Goal: Task Accomplishment & Management: Use online tool/utility

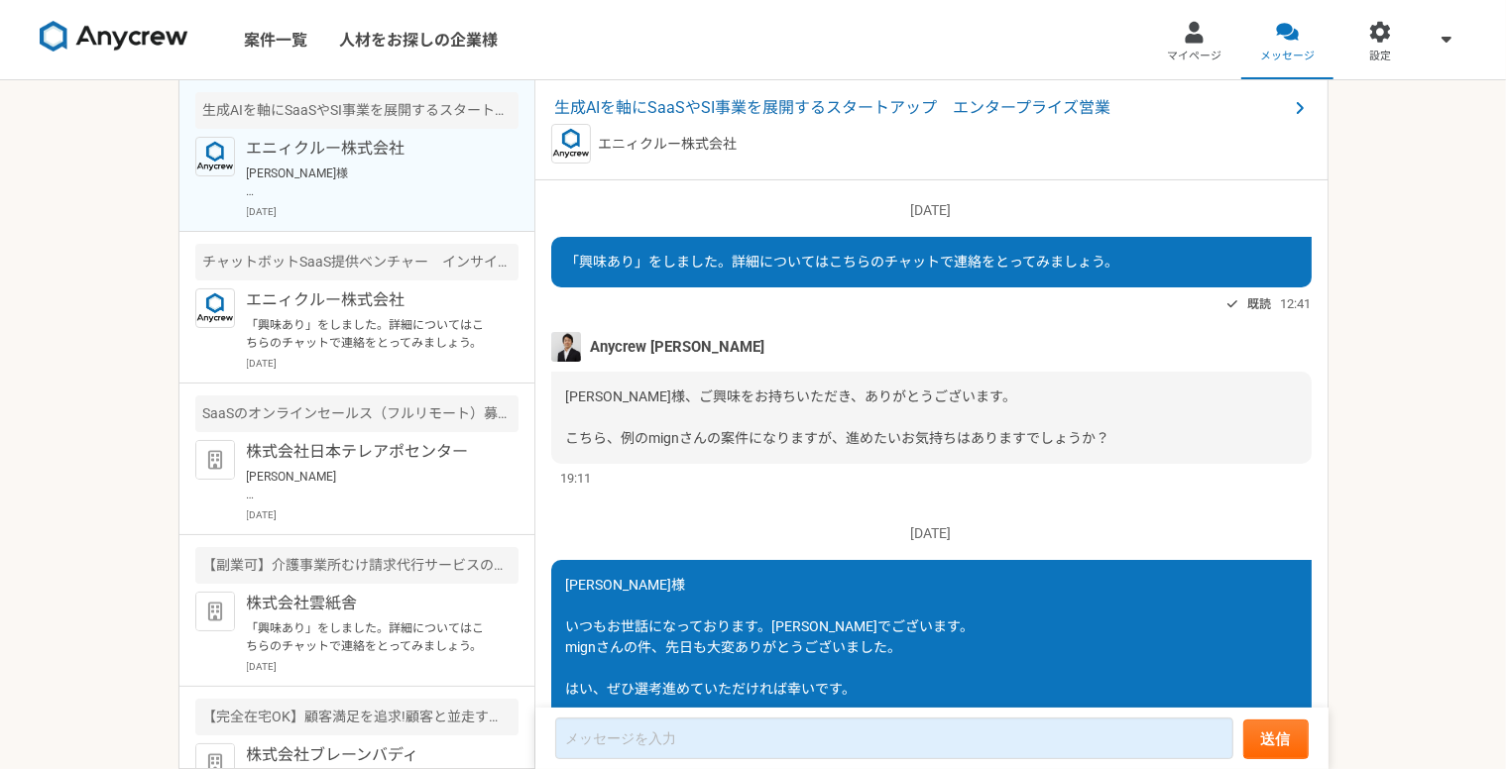
scroll to position [887, 0]
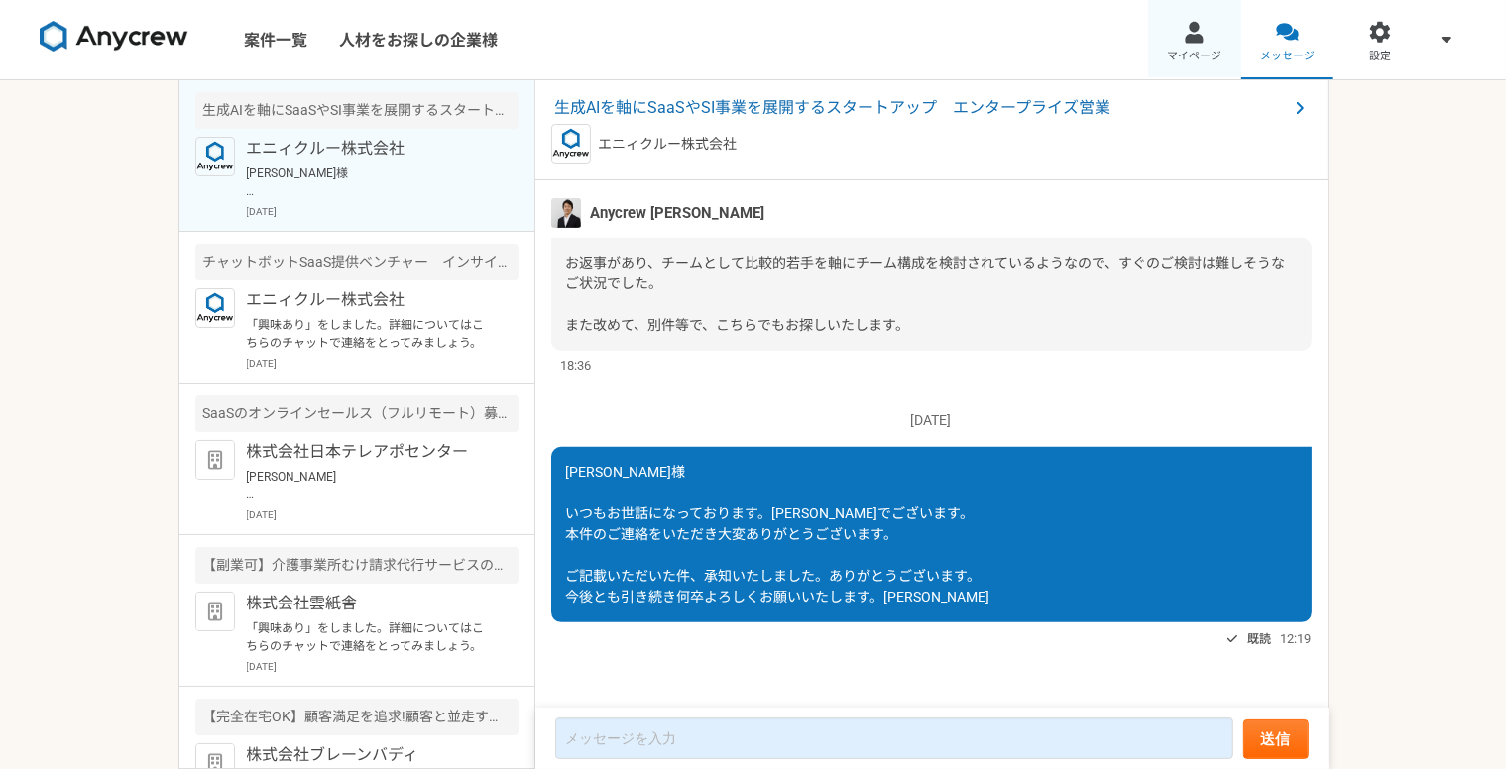
click at [1193, 31] on div at bounding box center [1194, 32] width 23 height 23
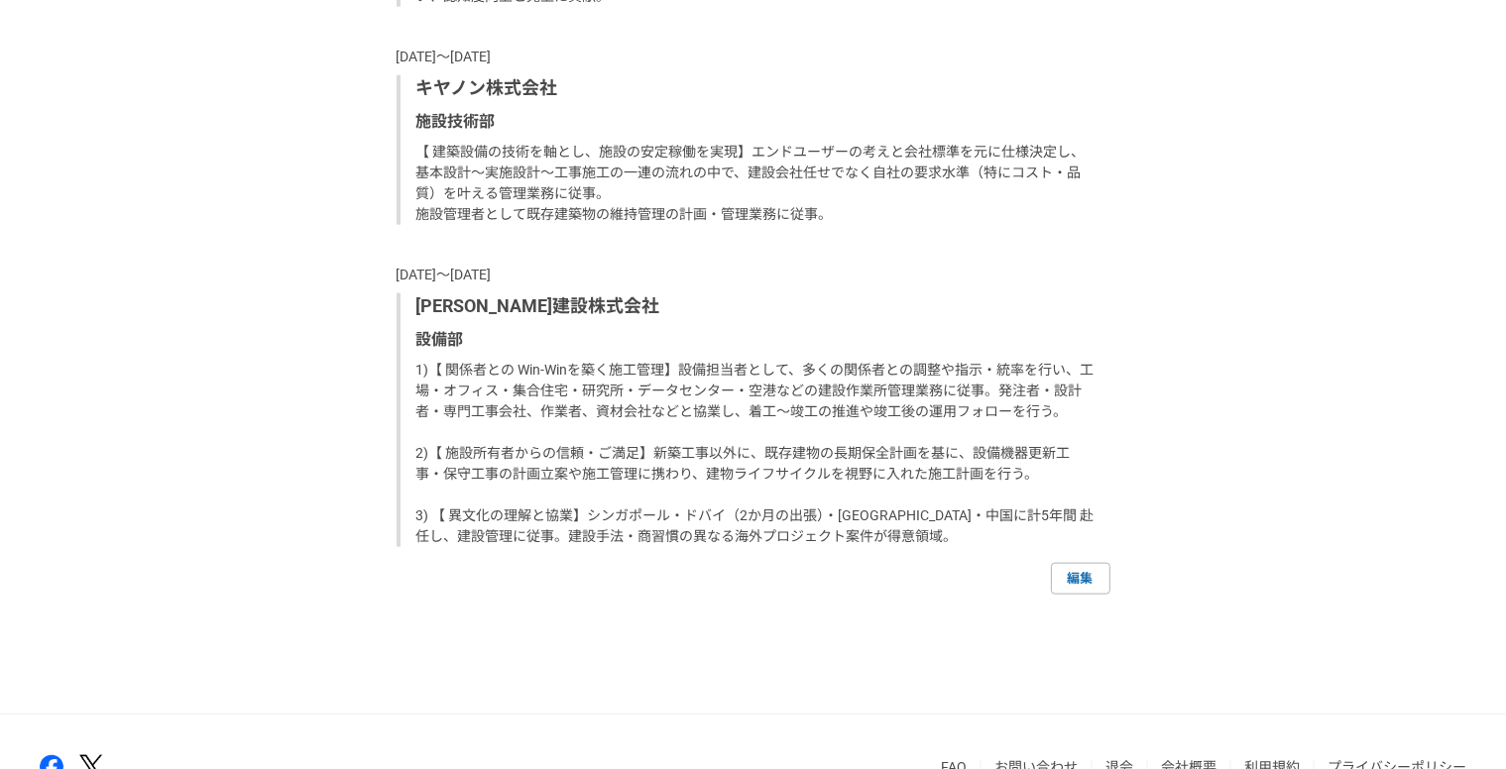
scroll to position [2379, 0]
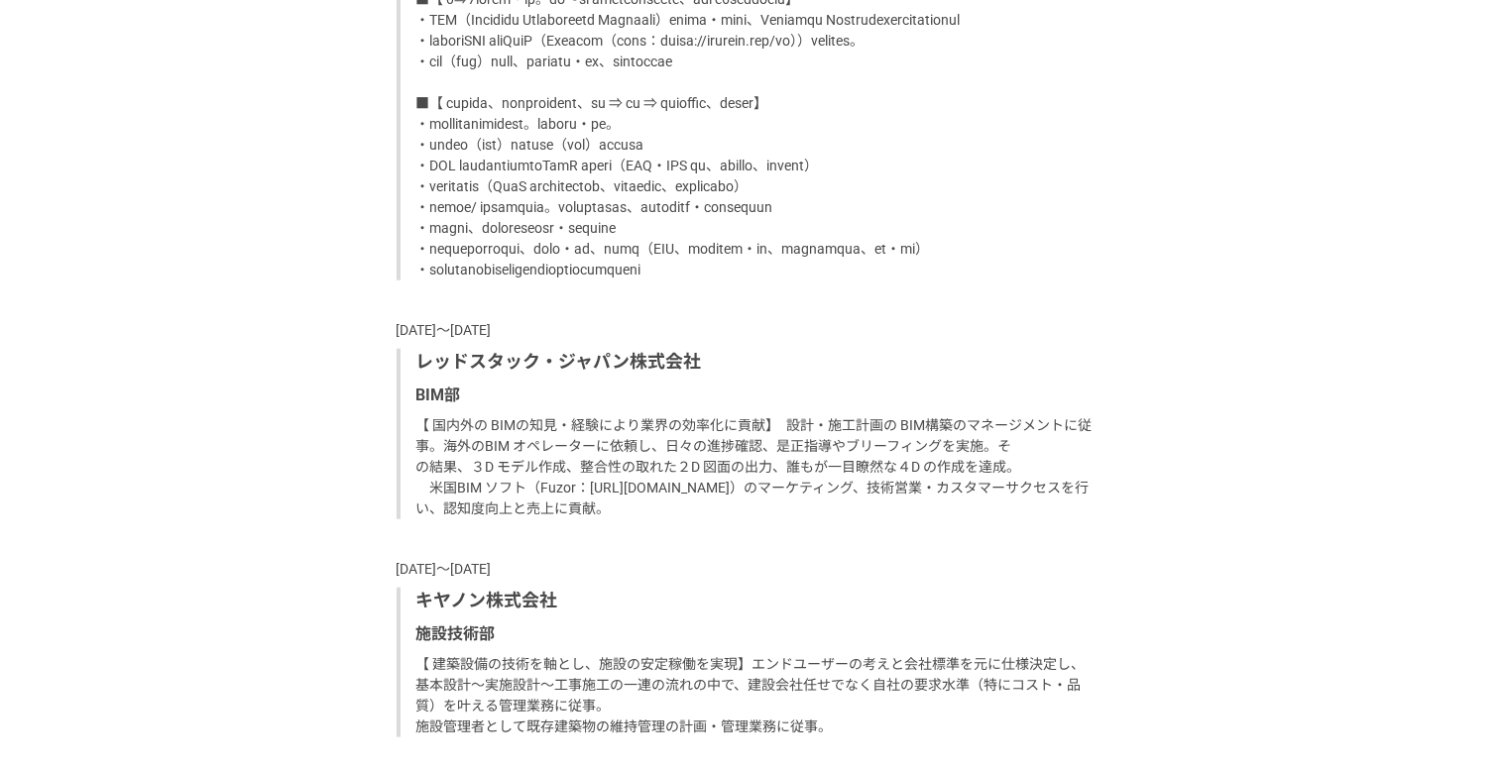
drag, startPoint x: 341, startPoint y: 357, endPoint x: 343, endPoint y: 182, distance: 174.5
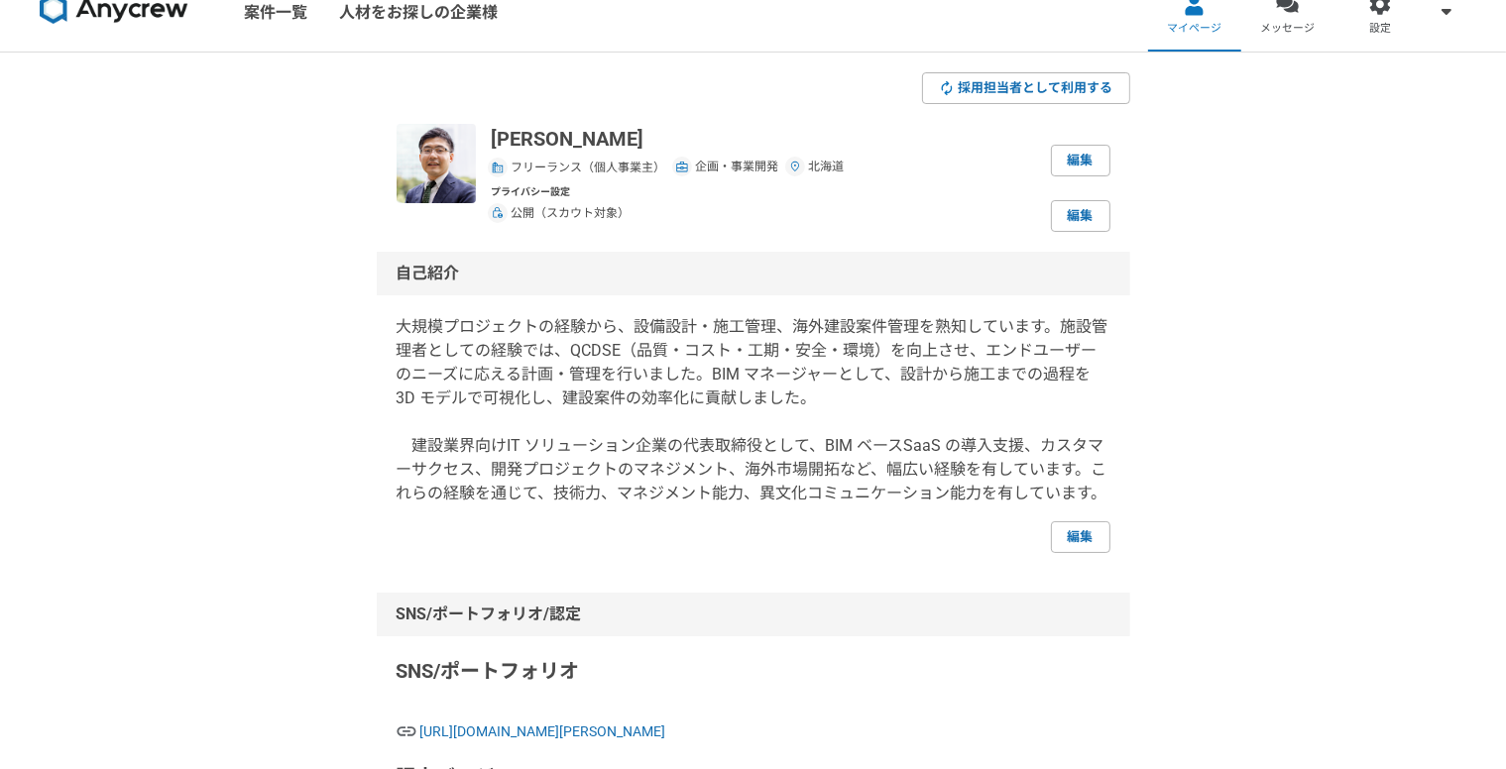
scroll to position [0, 0]
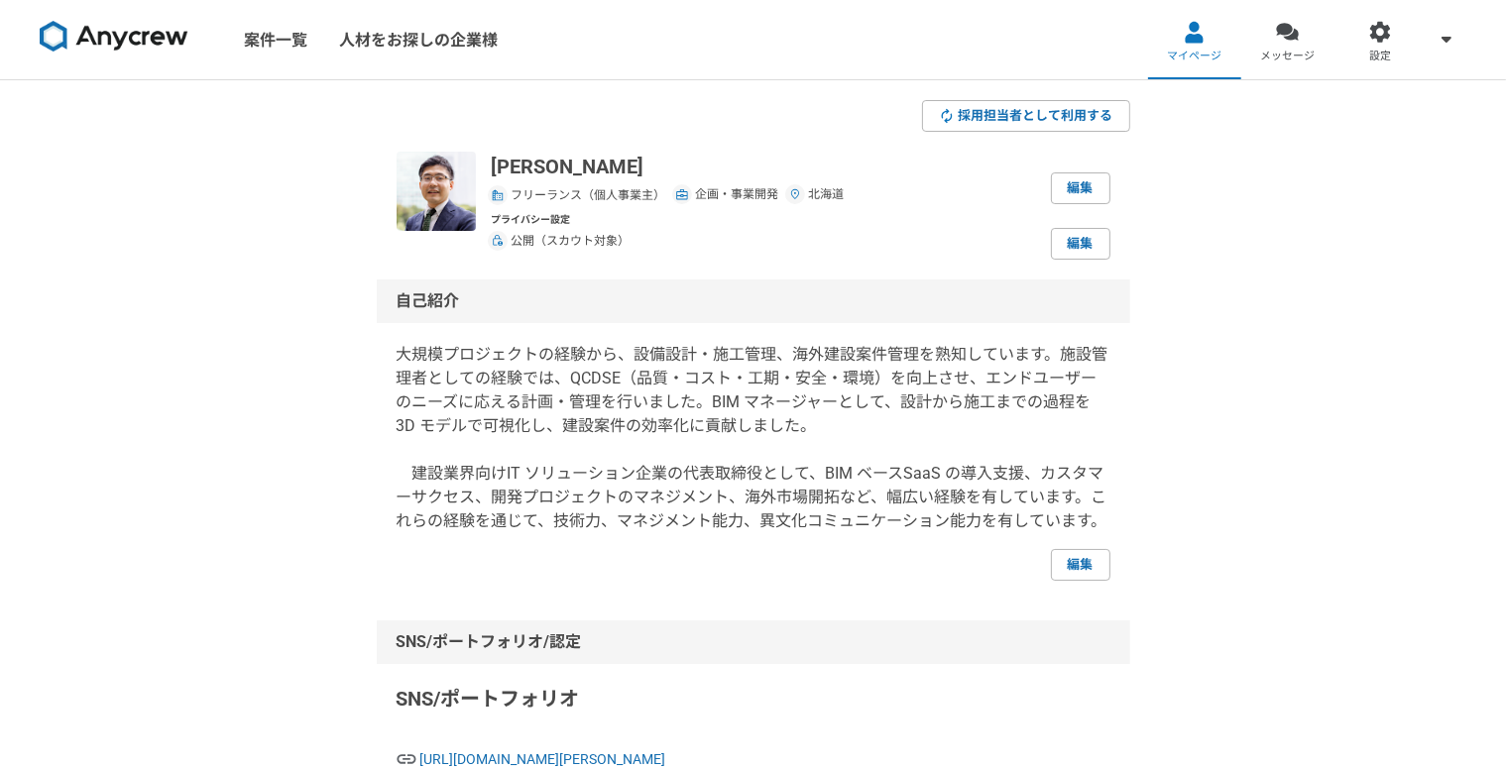
click at [182, 40] on img at bounding box center [114, 37] width 149 height 32
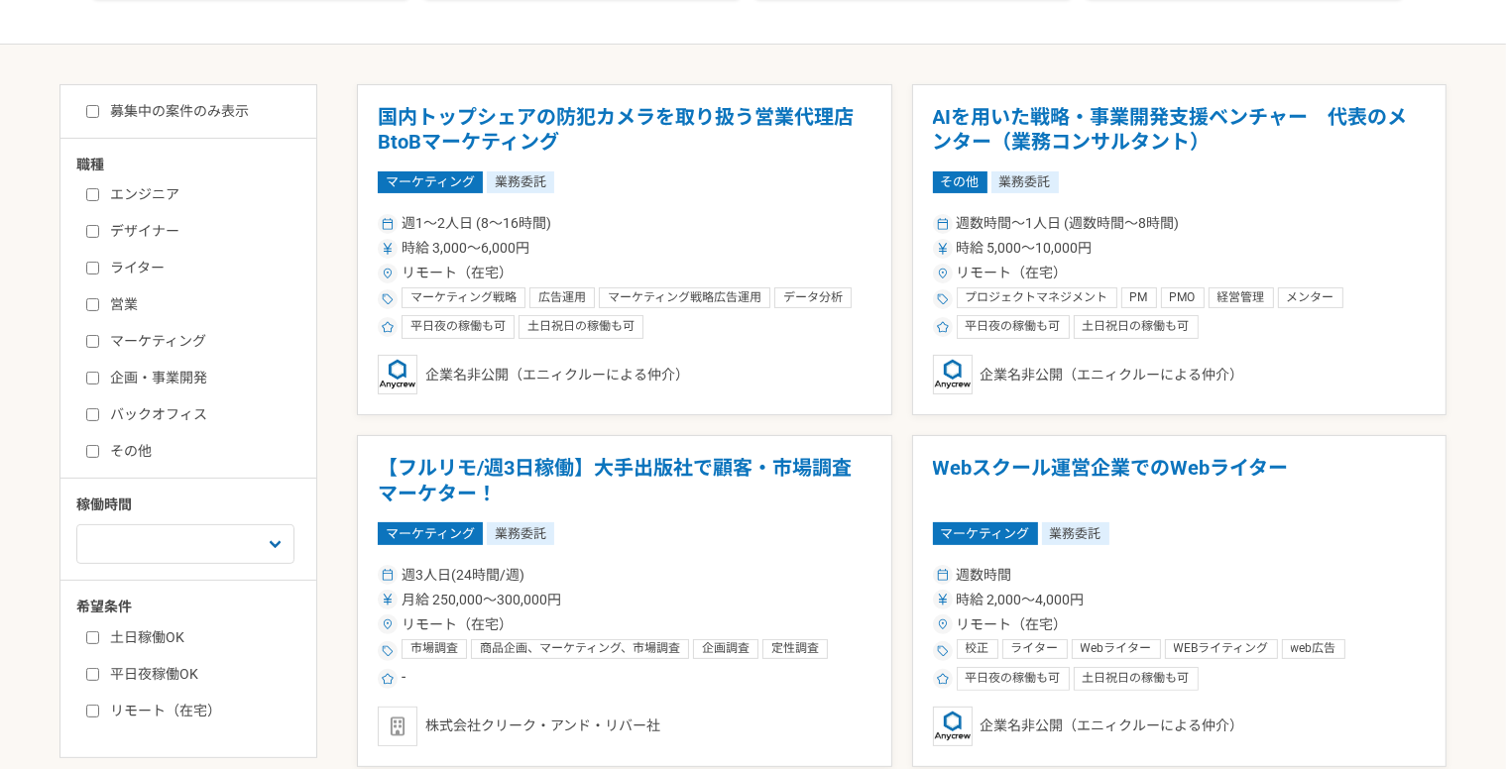
scroll to position [397, 0]
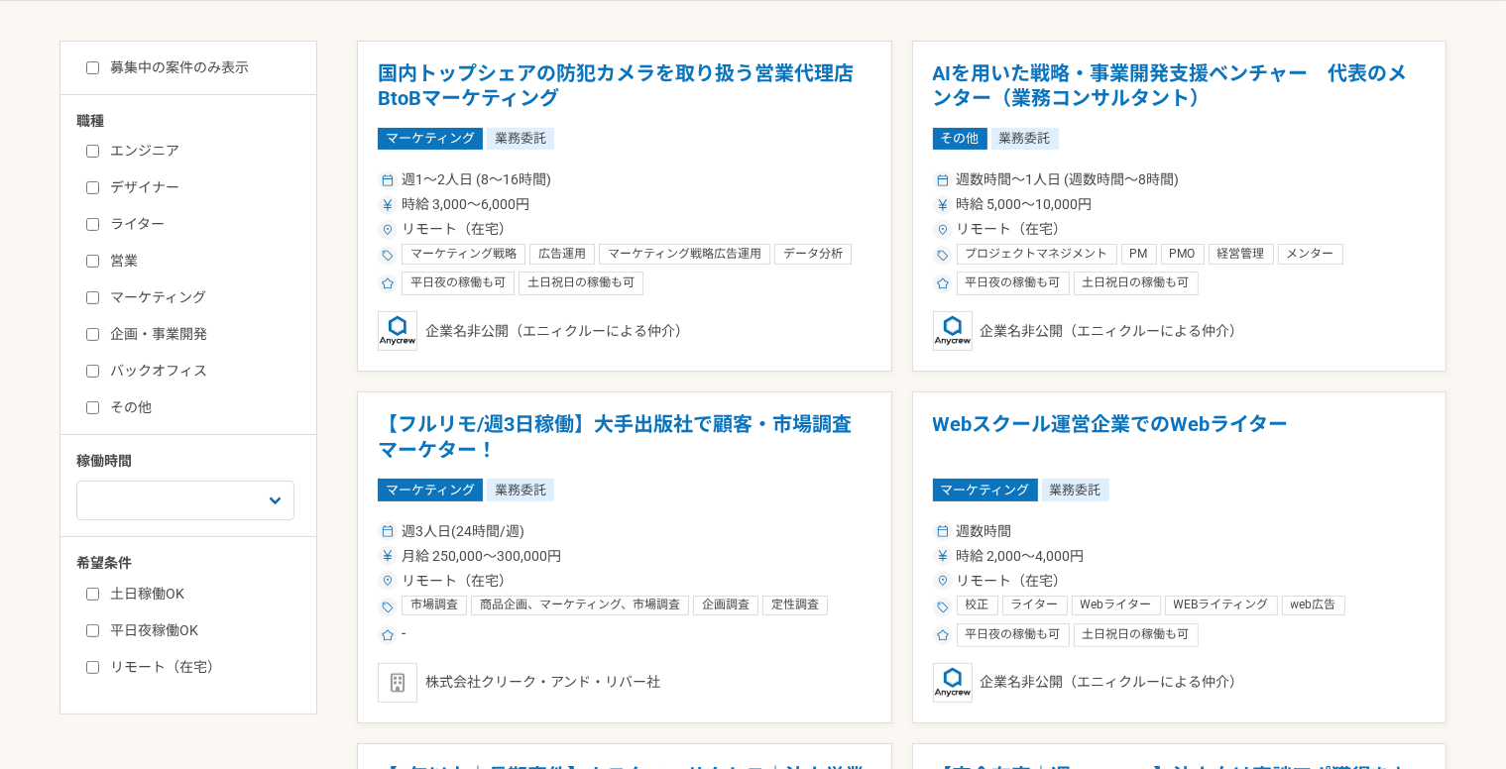
click at [118, 258] on label "営業" at bounding box center [200, 261] width 228 height 21
click at [99, 258] on input "営業" at bounding box center [92, 261] width 13 height 13
checkbox input "true"
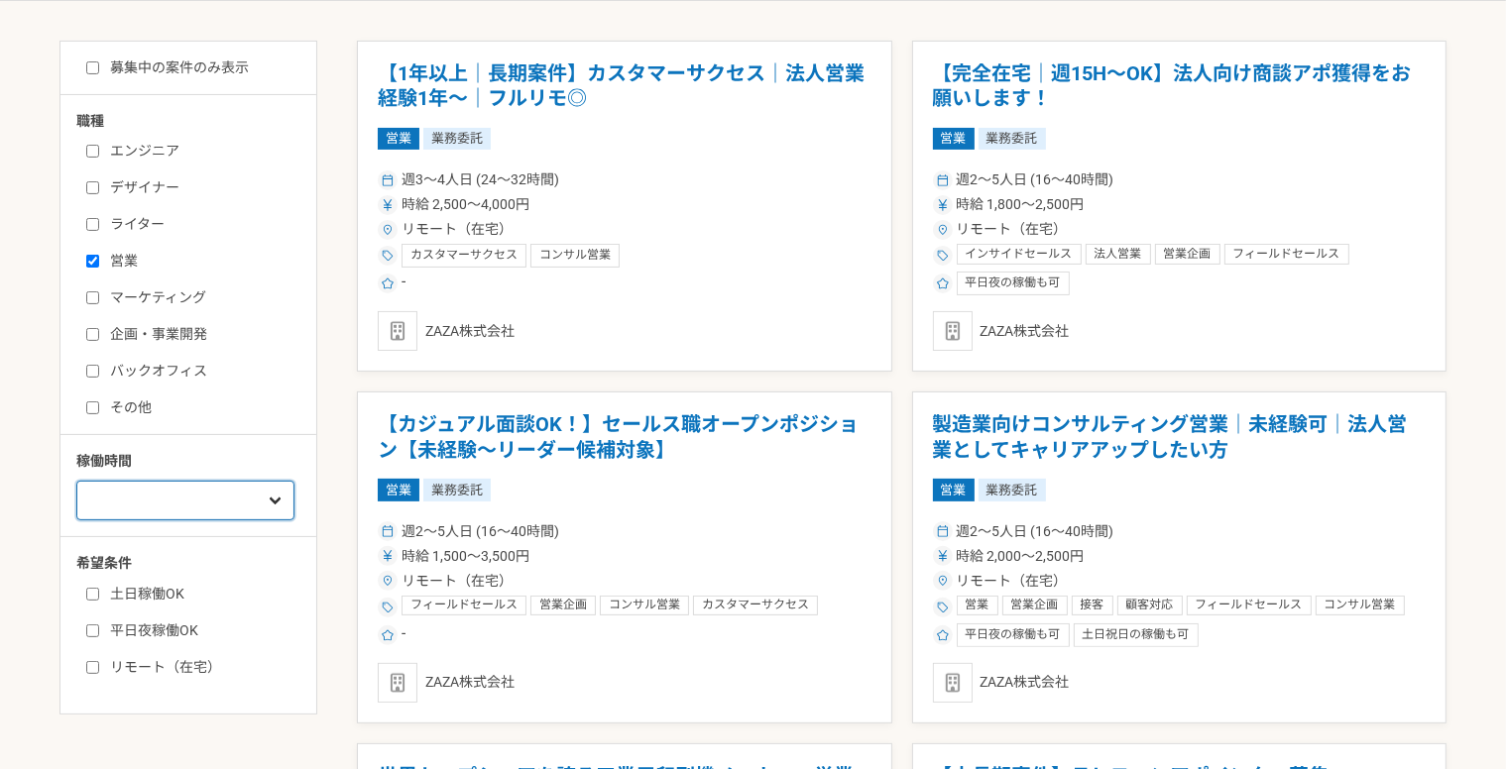
click at [206, 492] on select "週1人日（8時間）以下 週2人日（16時間）以下 週3人日（24時間）以下 週4人日（32時間）以下 週5人日（40時間）以下" at bounding box center [185, 501] width 218 height 40
click at [142, 667] on label "リモート（在宅）" at bounding box center [200, 667] width 228 height 21
click at [99, 667] on input "リモート（在宅）" at bounding box center [92, 667] width 13 height 13
checkbox input "true"
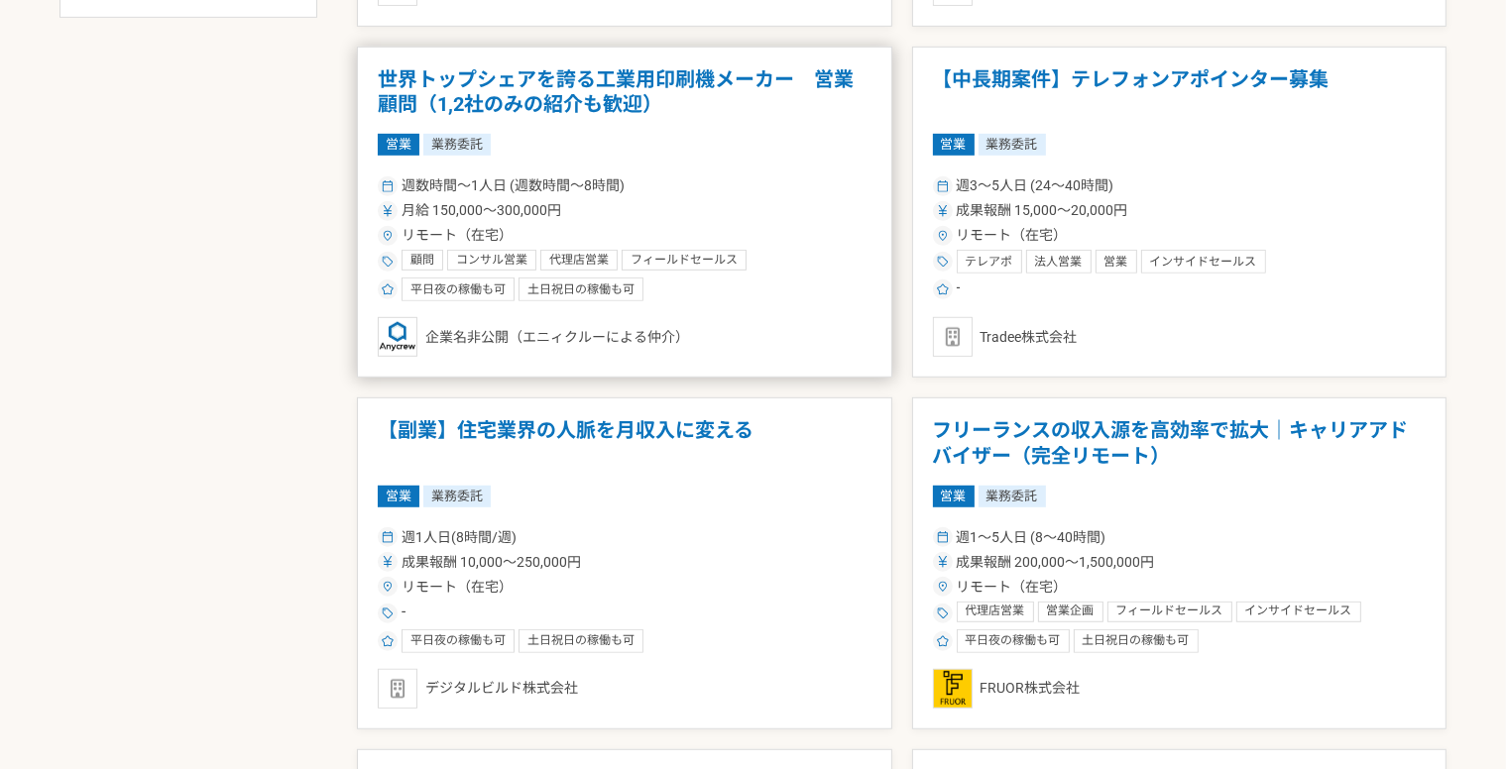
scroll to position [1190, 0]
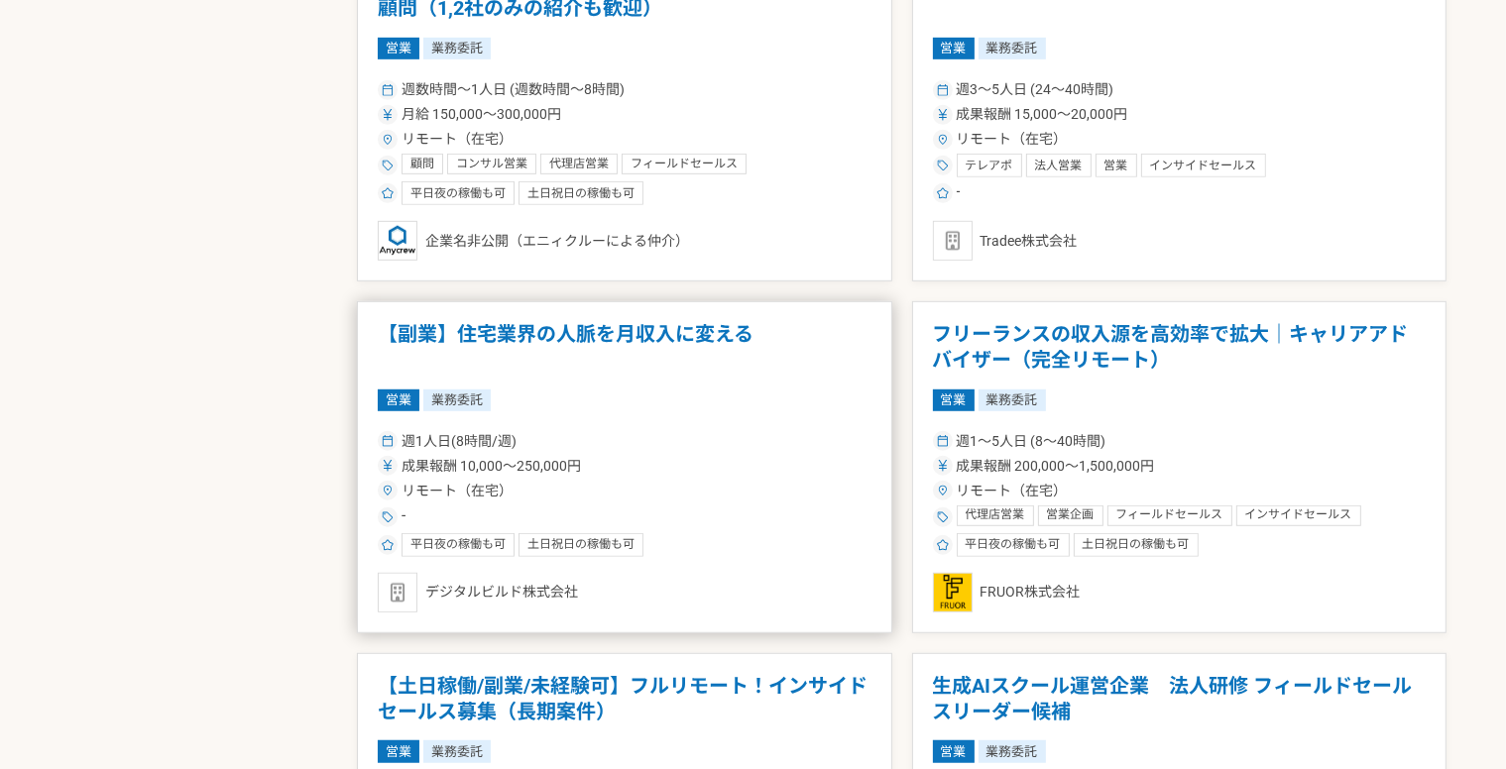
click at [775, 413] on article "【副業】住宅業界の人脈を月収入に変える 営業 業務委託 週1人日(8時間/週) 成果報酬 10,000〜250,000円 リモート（在宅） - 平日夜の稼働も…" at bounding box center [624, 467] width 535 height 332
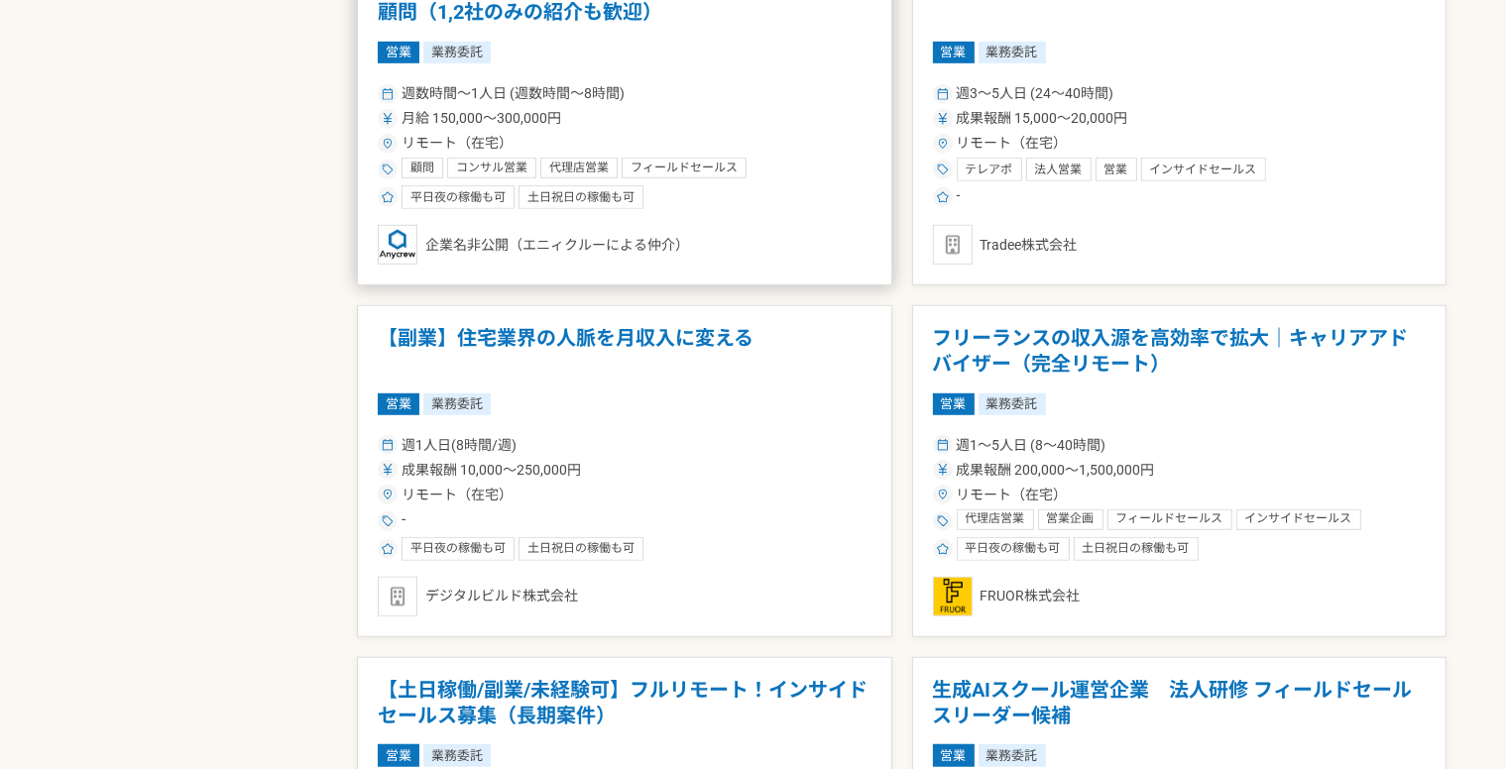
scroll to position [1289, 0]
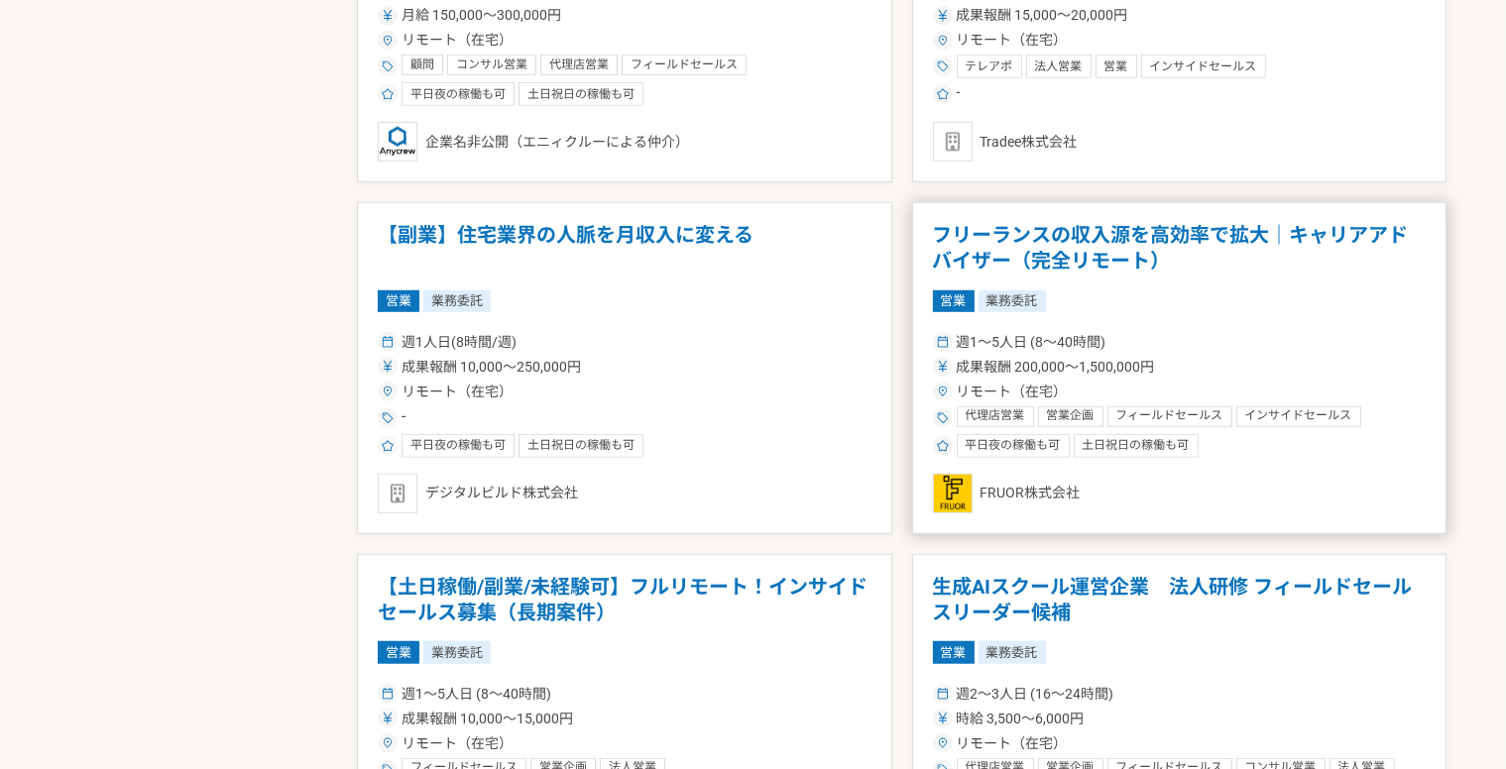
click at [1114, 349] on div "週1〜5人日 (8〜40時間)" at bounding box center [1180, 342] width 494 height 21
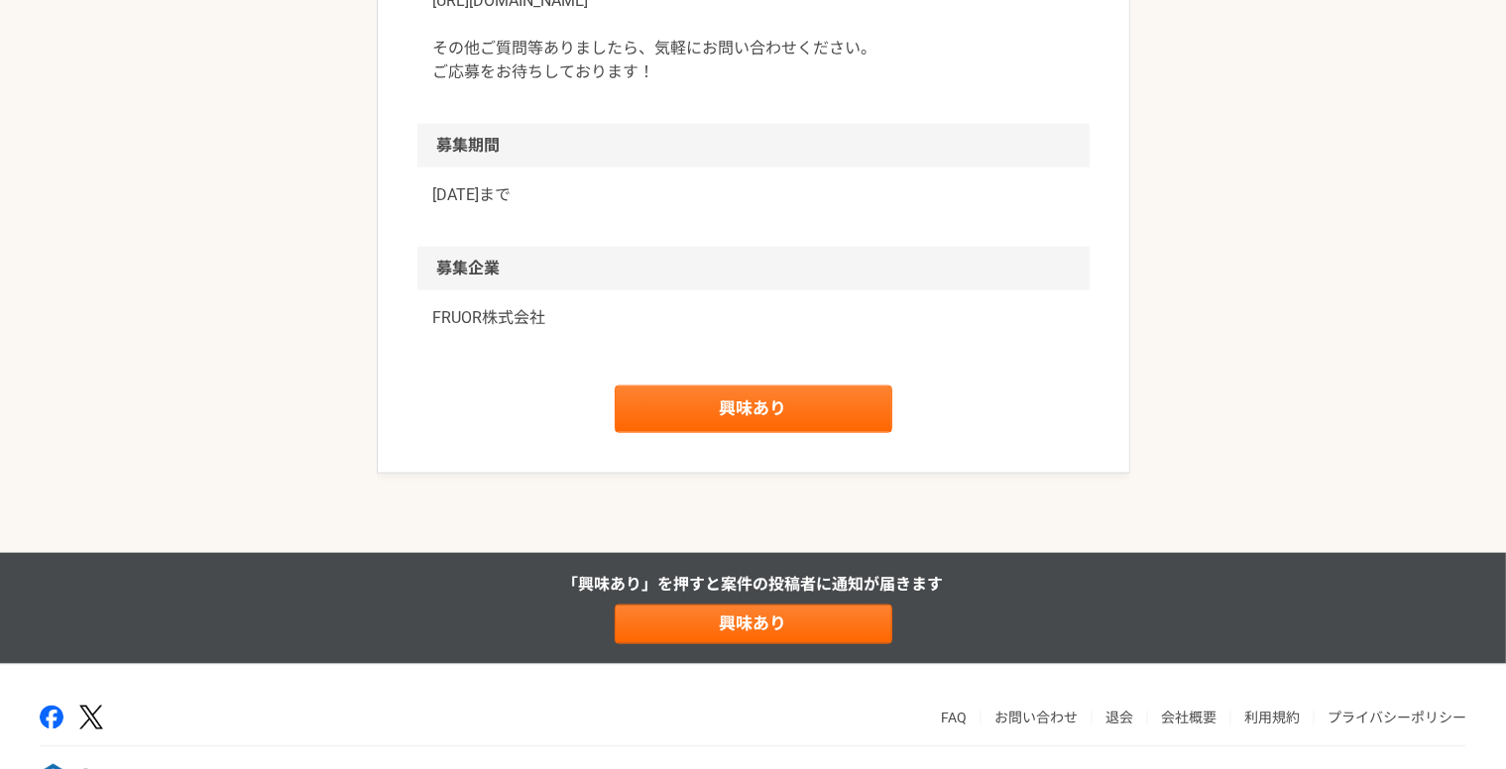
scroll to position [2379, 0]
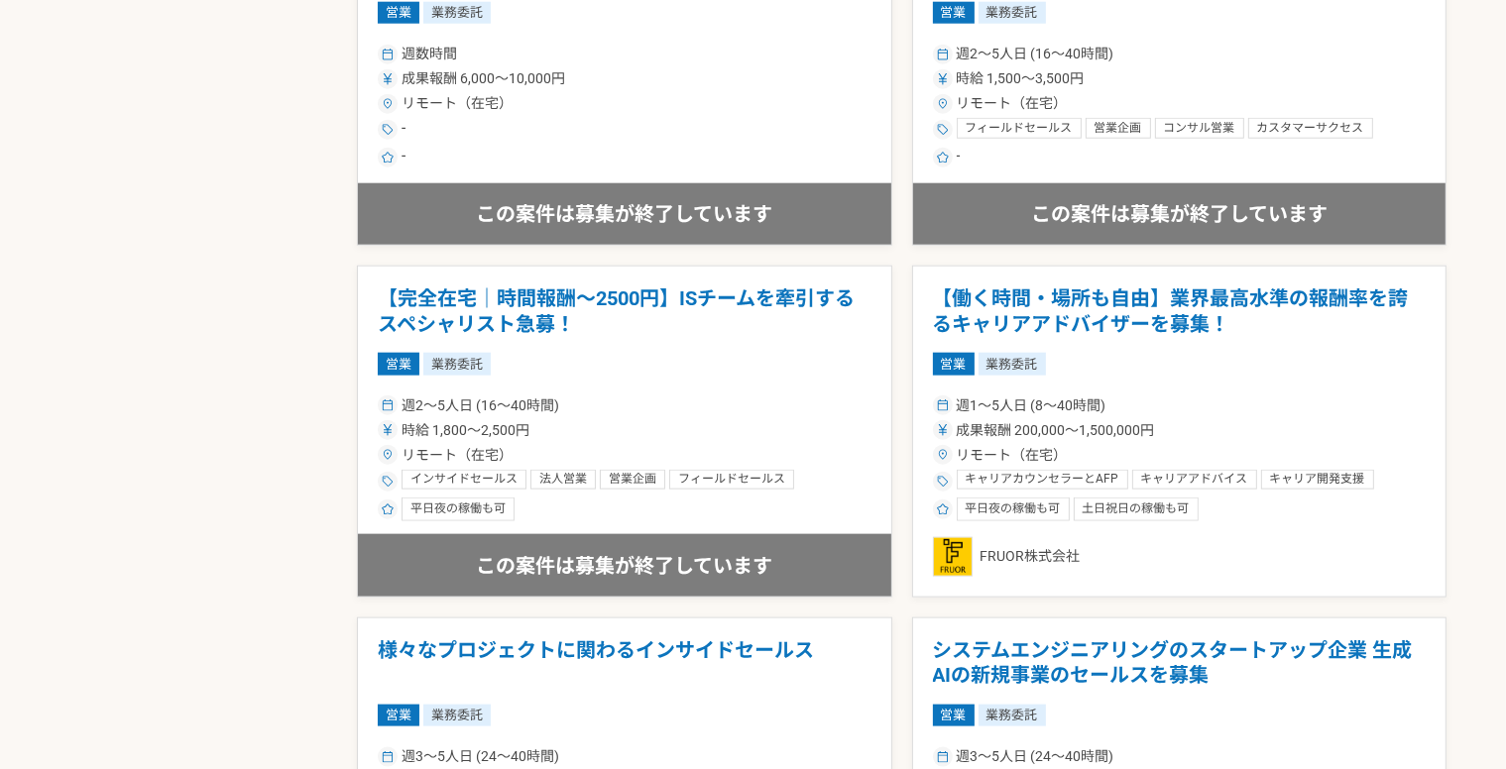
scroll to position [2676, 0]
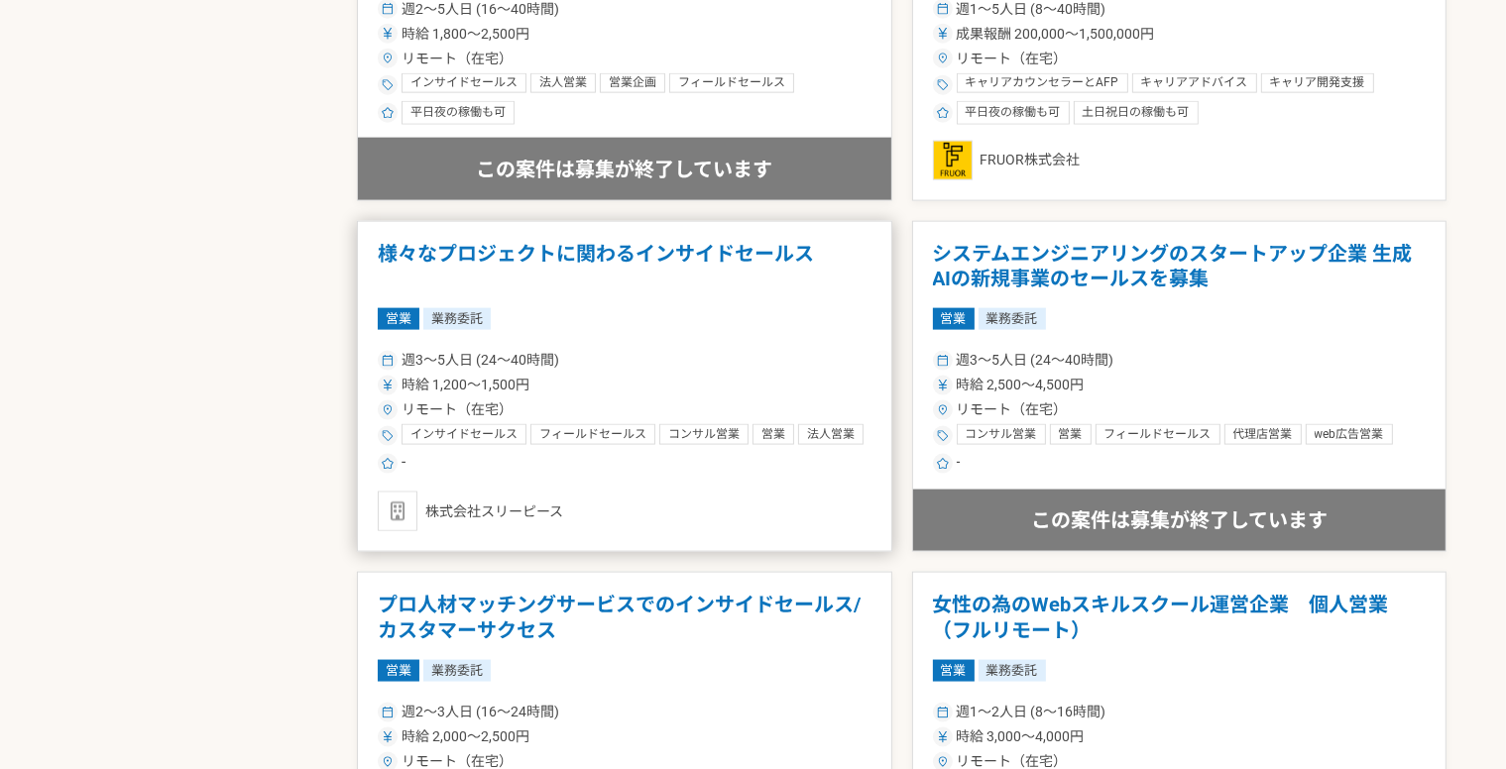
click at [681, 330] on article "様々なプロジェクトに関わるインサイドセールス 営業 業務委託 週3〜5人日 (24〜40時間) 時給 1,200〜1,500円 リモート（在宅） インサイドセ…" at bounding box center [624, 387] width 535 height 332
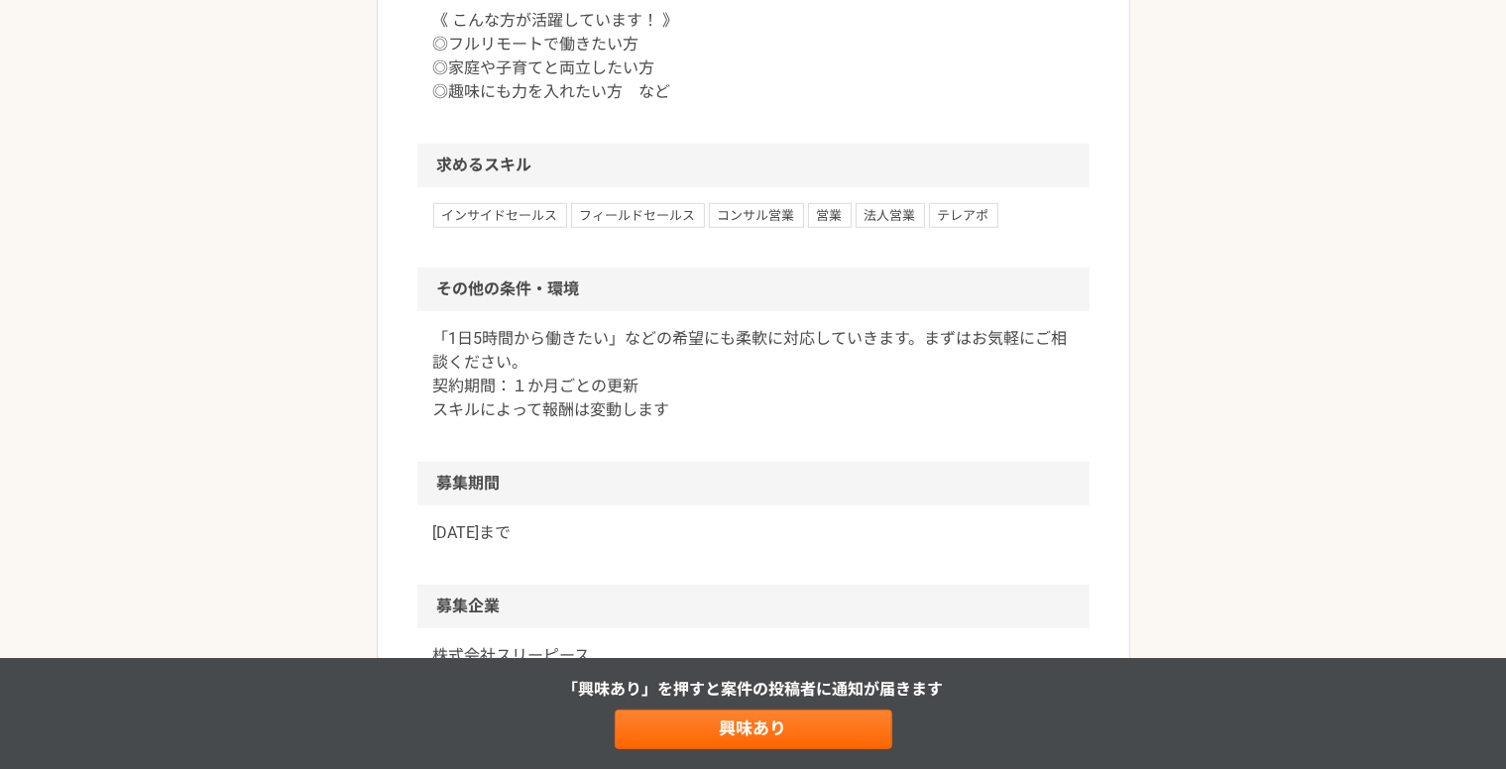
scroll to position [1586, 0]
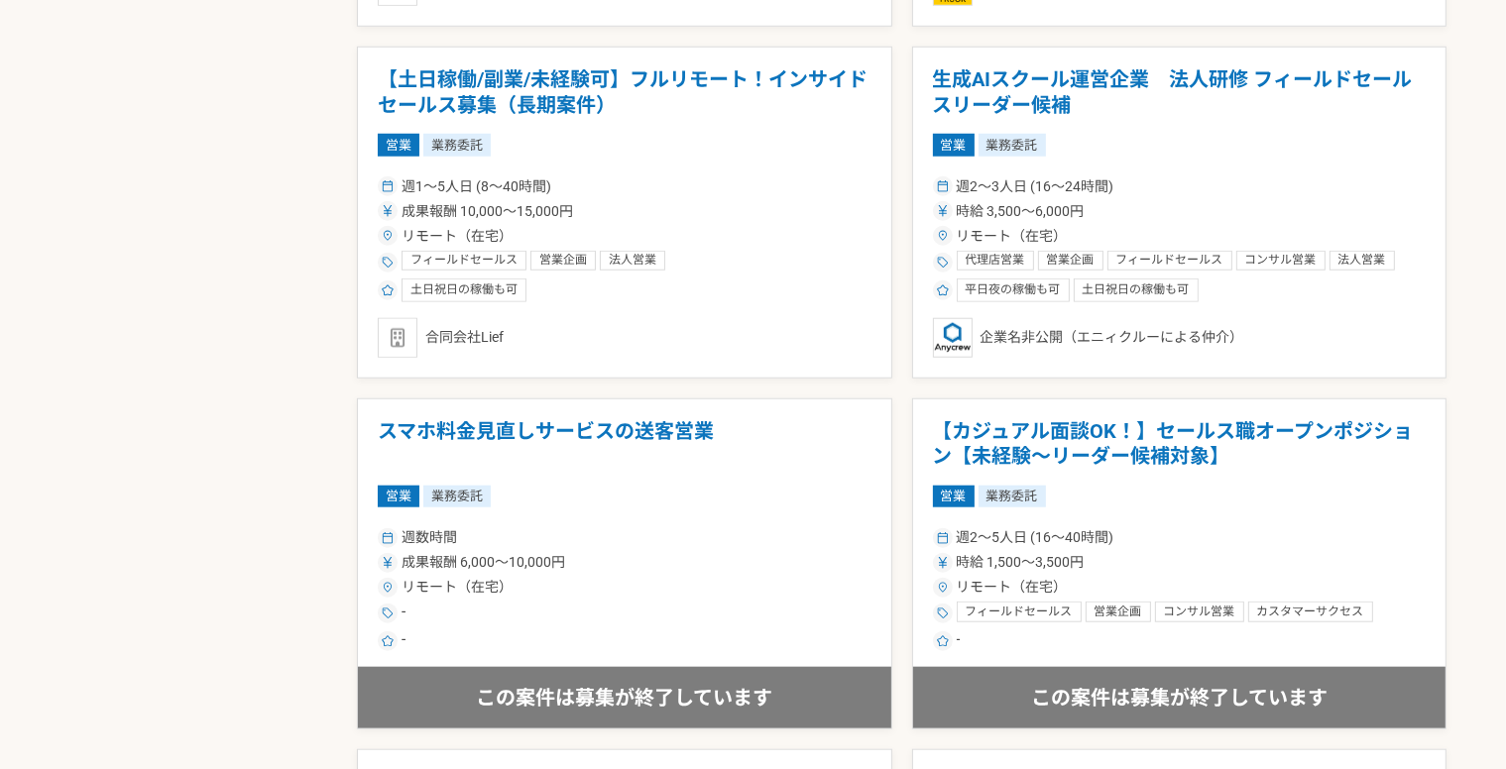
scroll to position [1685, 0]
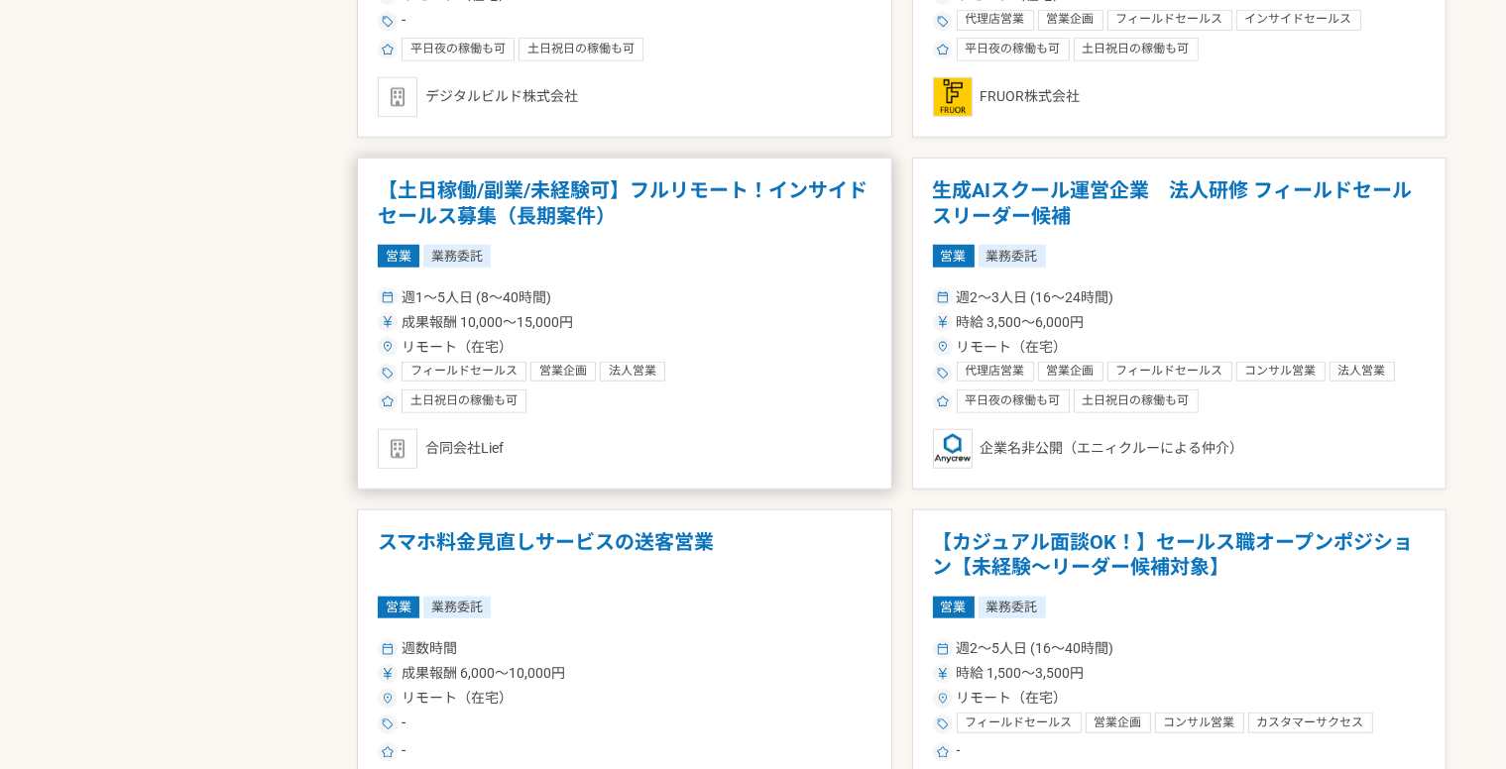
click at [678, 305] on div "週1〜5人日 (8〜40時間) 成果報酬 10,000〜15,000円 リモート（在宅） フィールドセールス 営業企画 法人営業 法人営業　新規開拓　顧客管理…" at bounding box center [625, 349] width 494 height 130
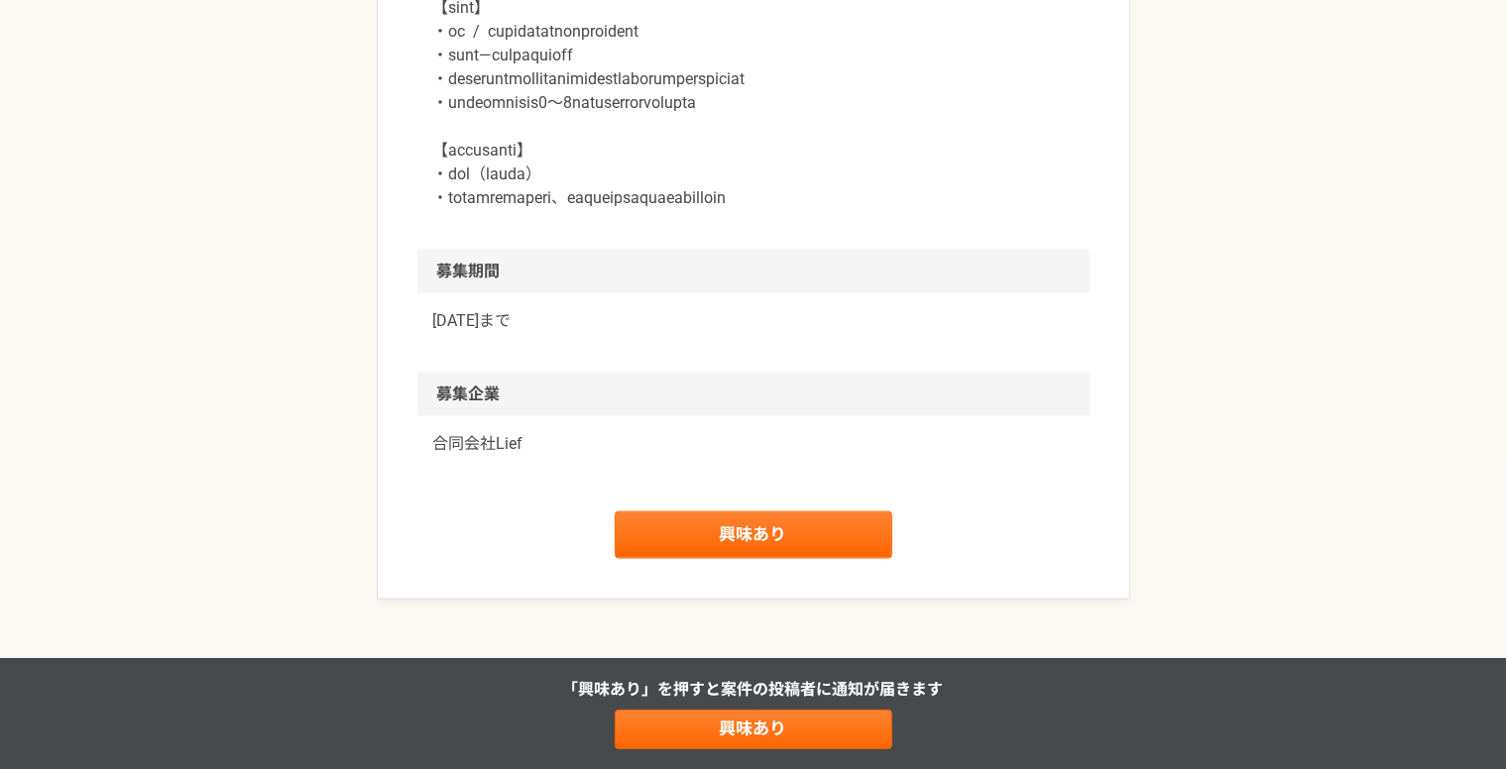
scroll to position [2875, 0]
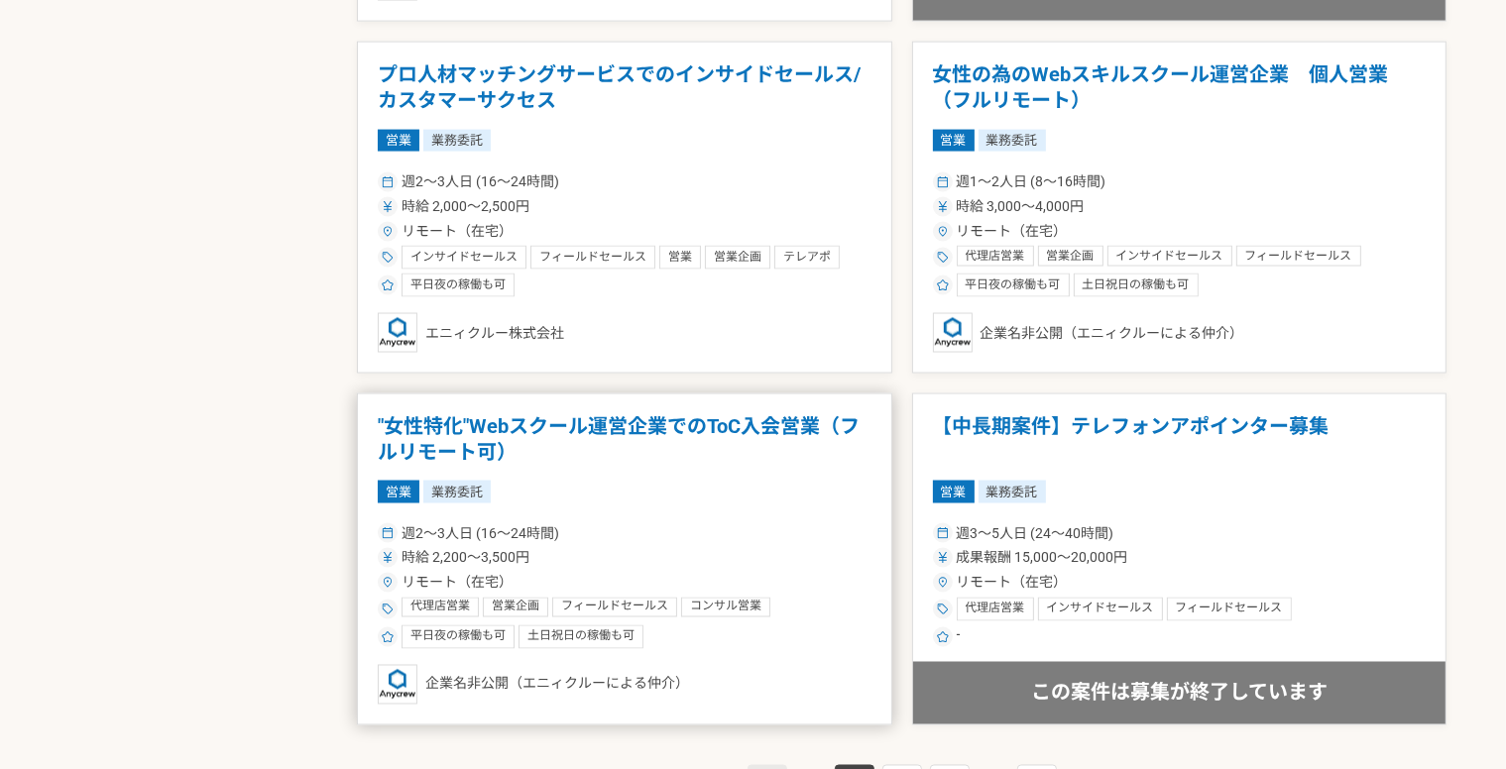
scroll to position [3172, 0]
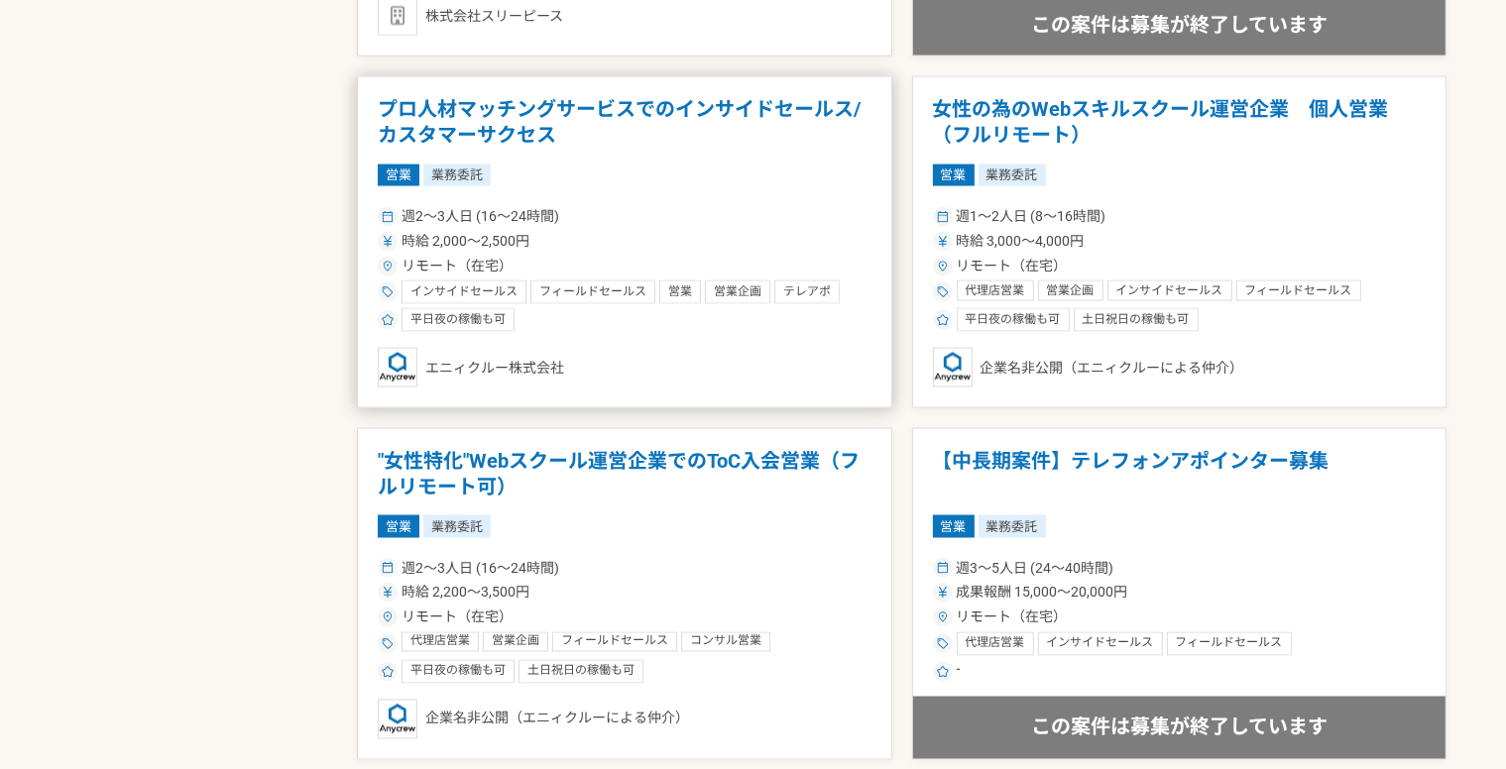
click at [817, 298] on div "テレアポ" at bounding box center [806, 293] width 65 height 24
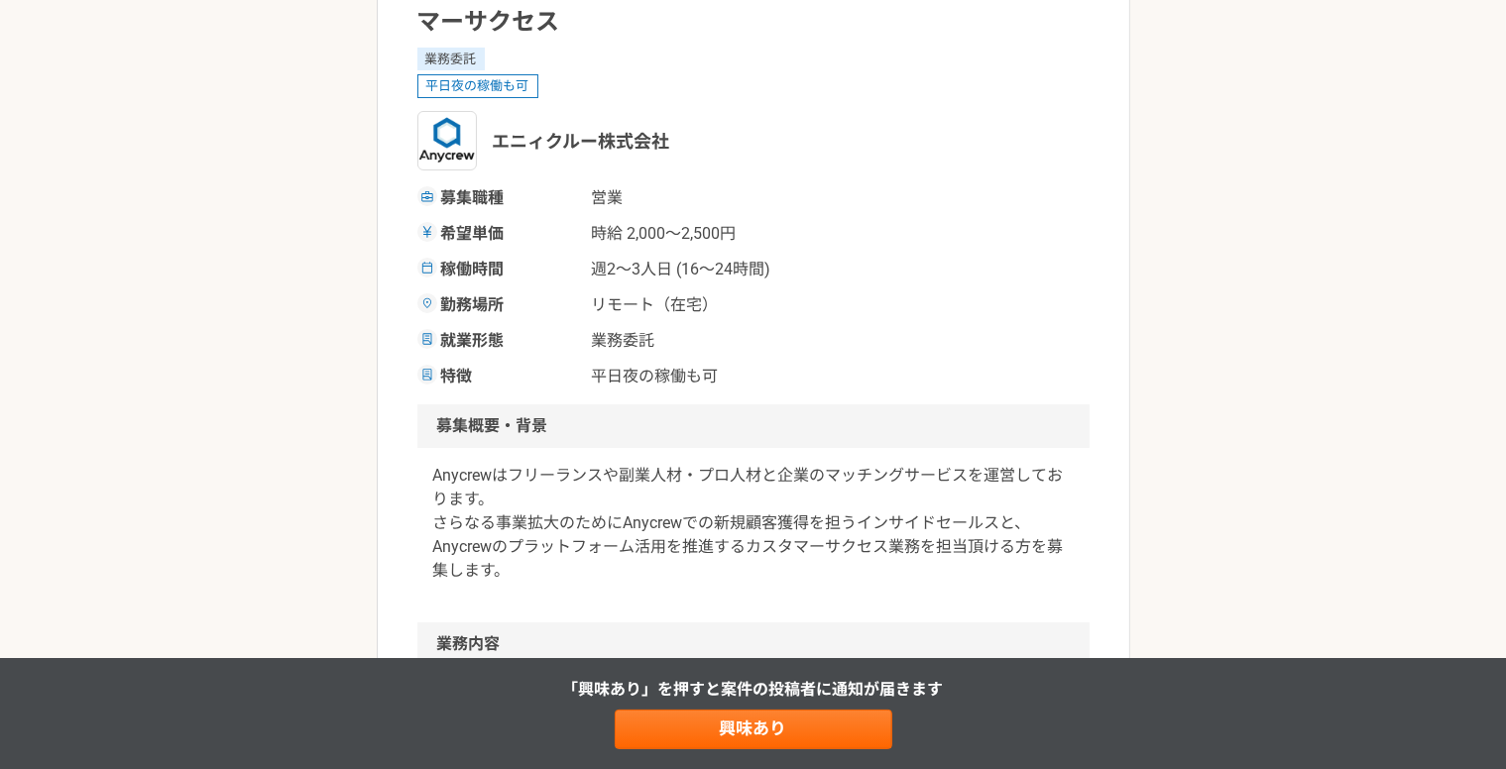
scroll to position [193, 0]
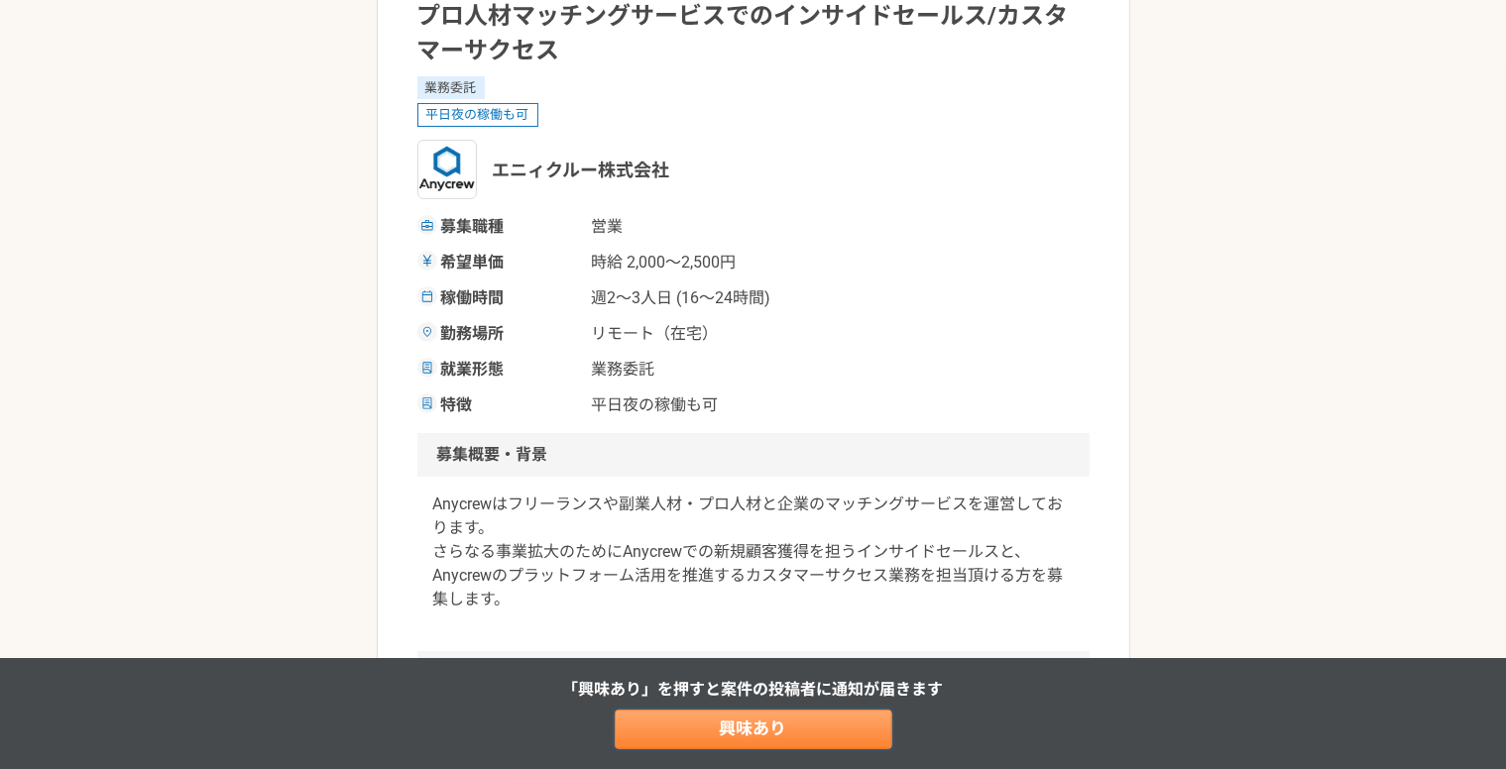
click at [679, 741] on link "興味あり" at bounding box center [754, 730] width 278 height 40
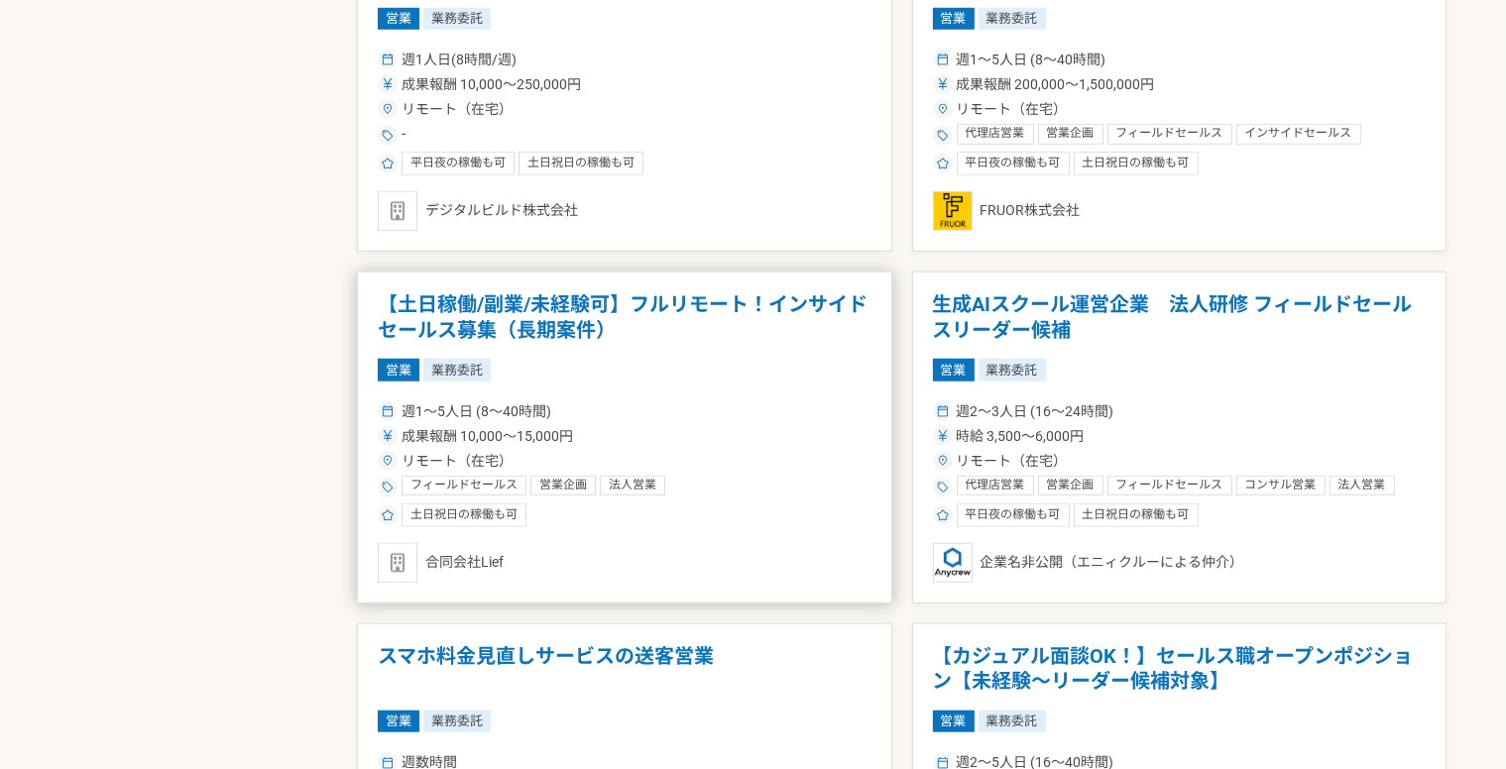
scroll to position [1685, 0]
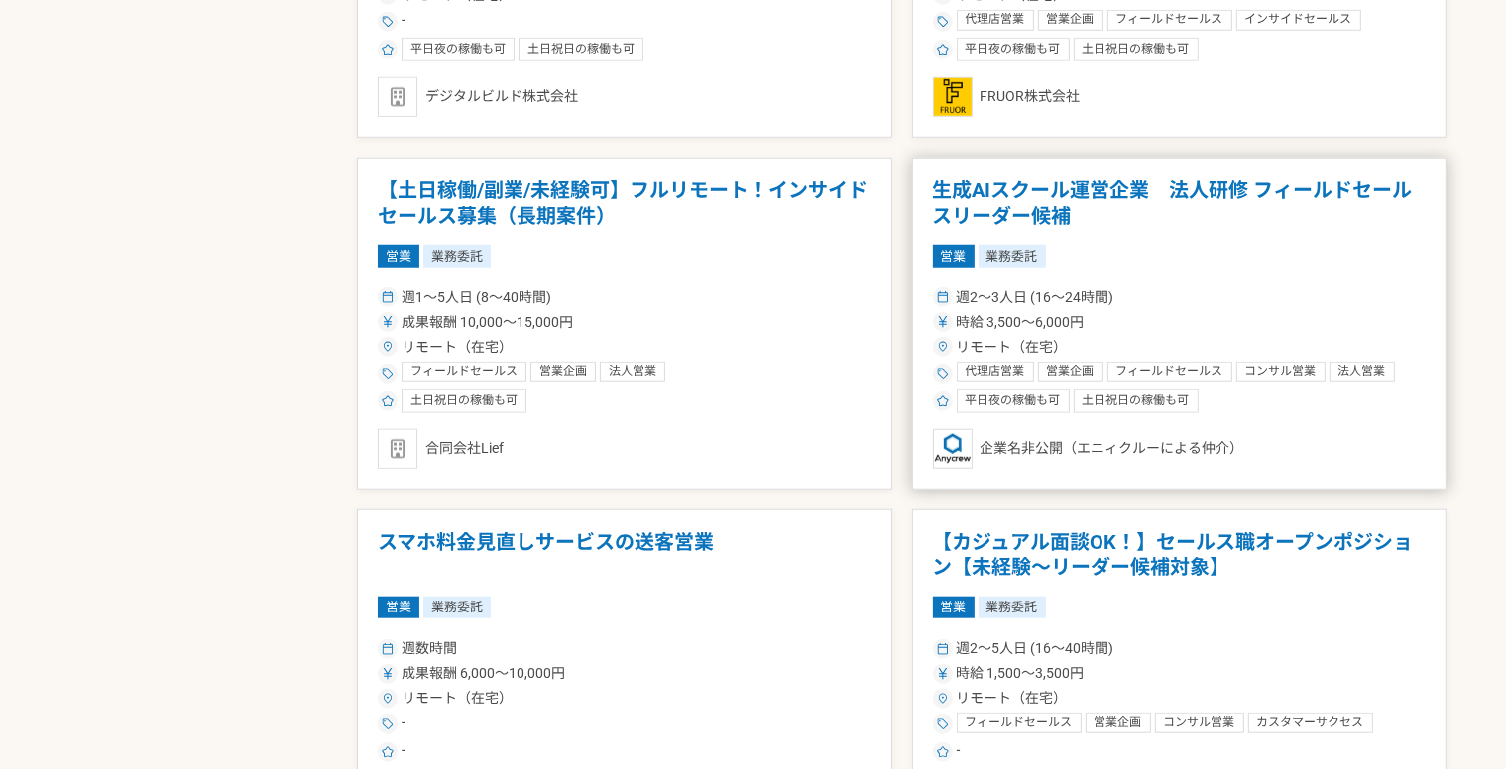
click at [1098, 294] on span "週2〜3人日 (16〜24時間)" at bounding box center [1036, 297] width 158 height 21
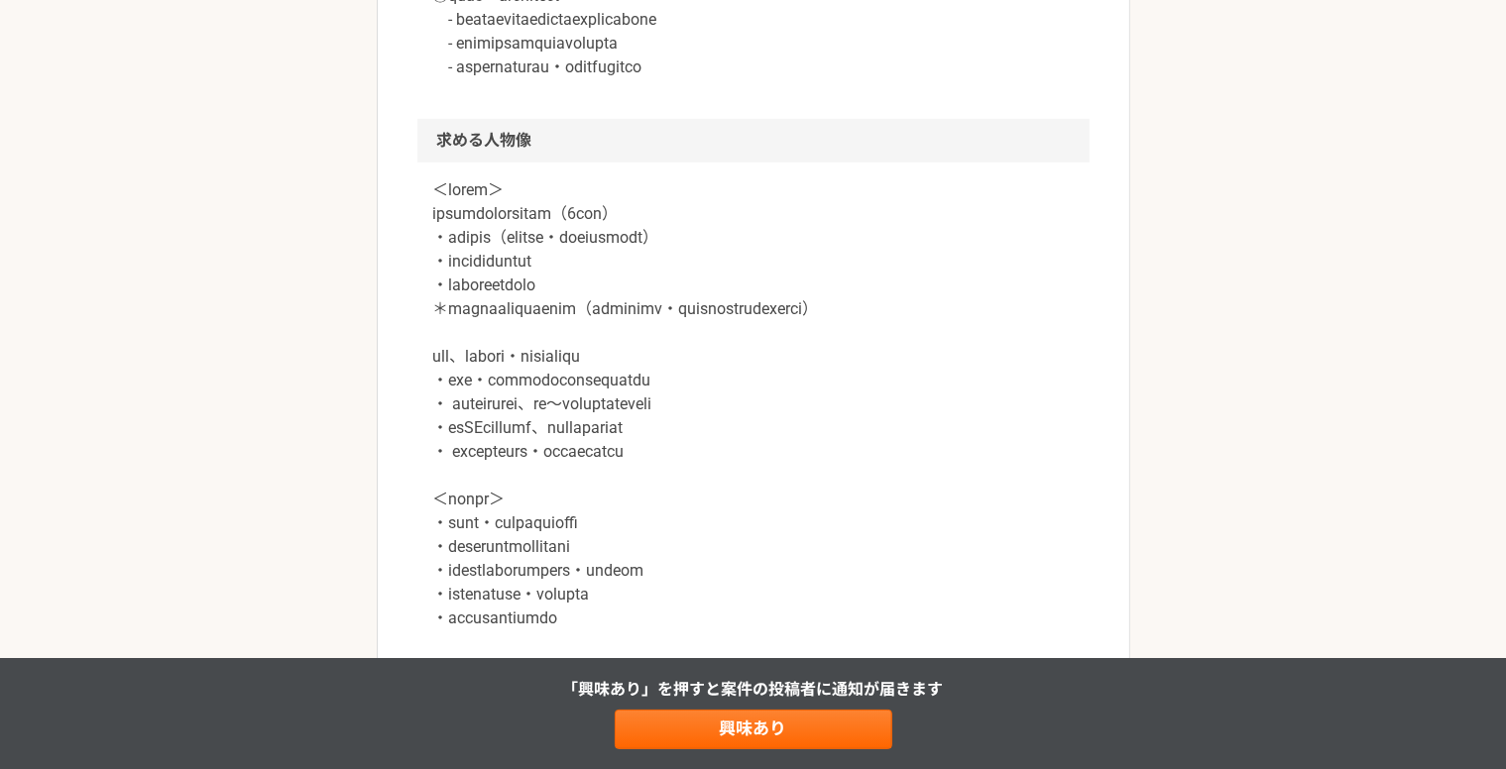
scroll to position [1784, 0]
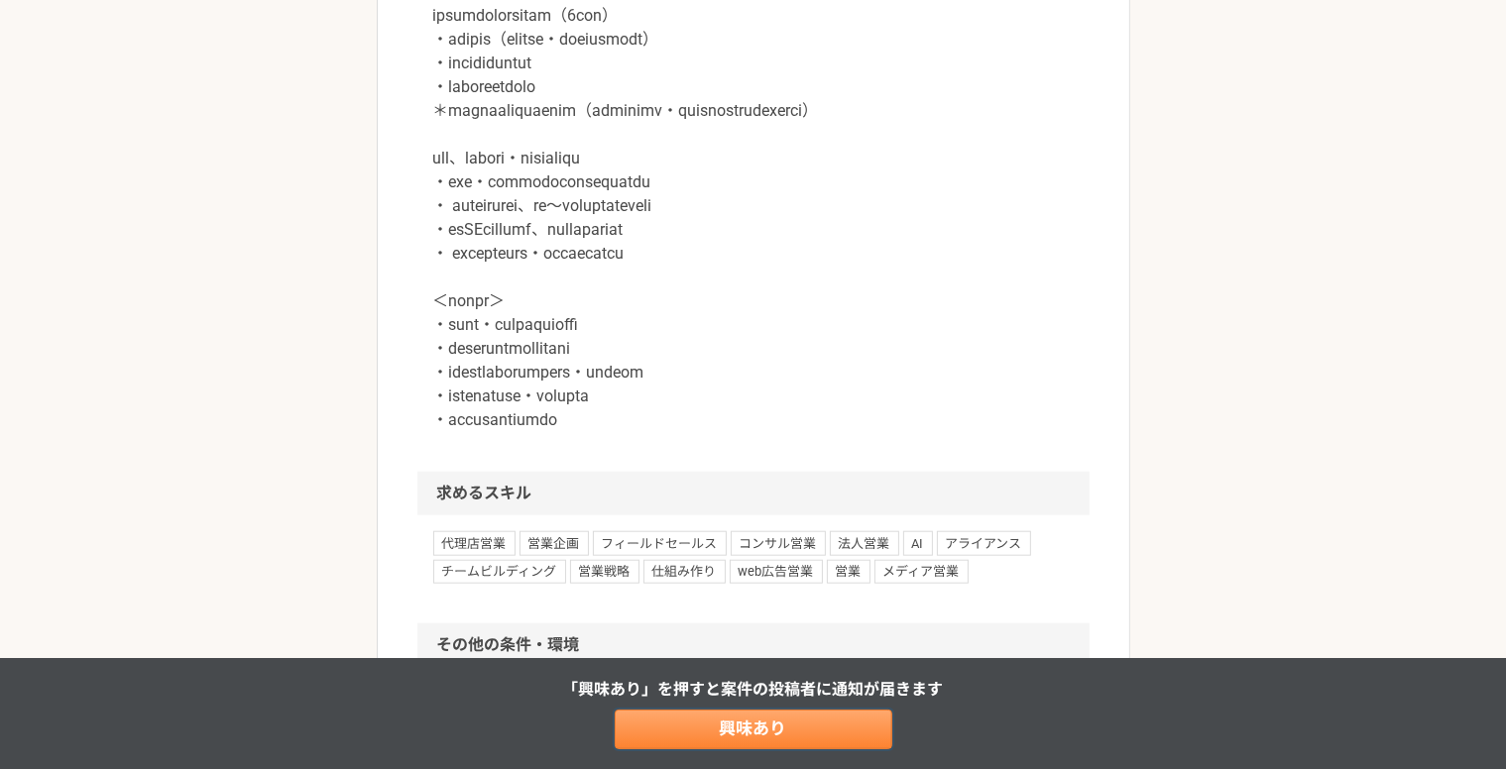
click at [711, 738] on link "興味あり" at bounding box center [754, 730] width 278 height 40
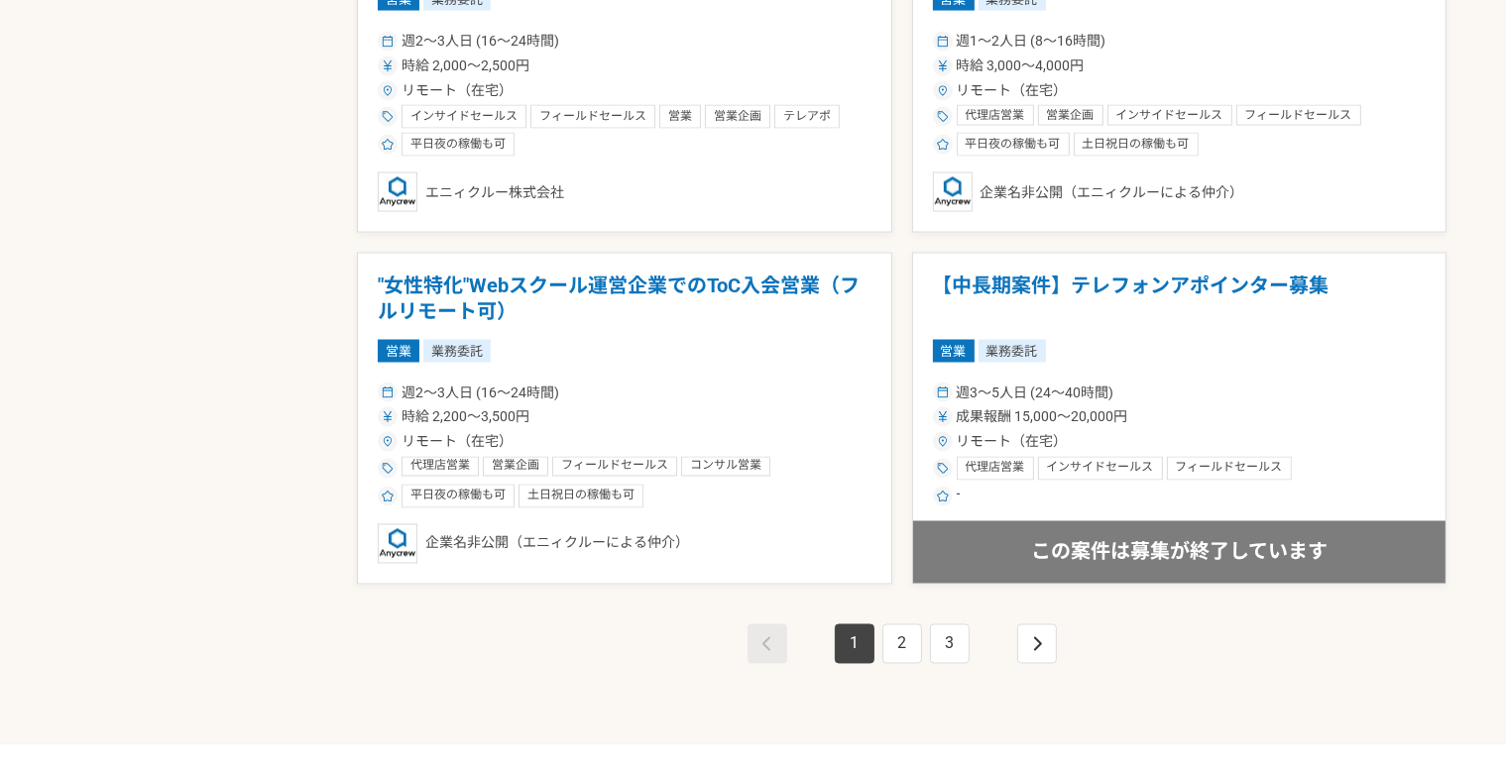
scroll to position [3469, 0]
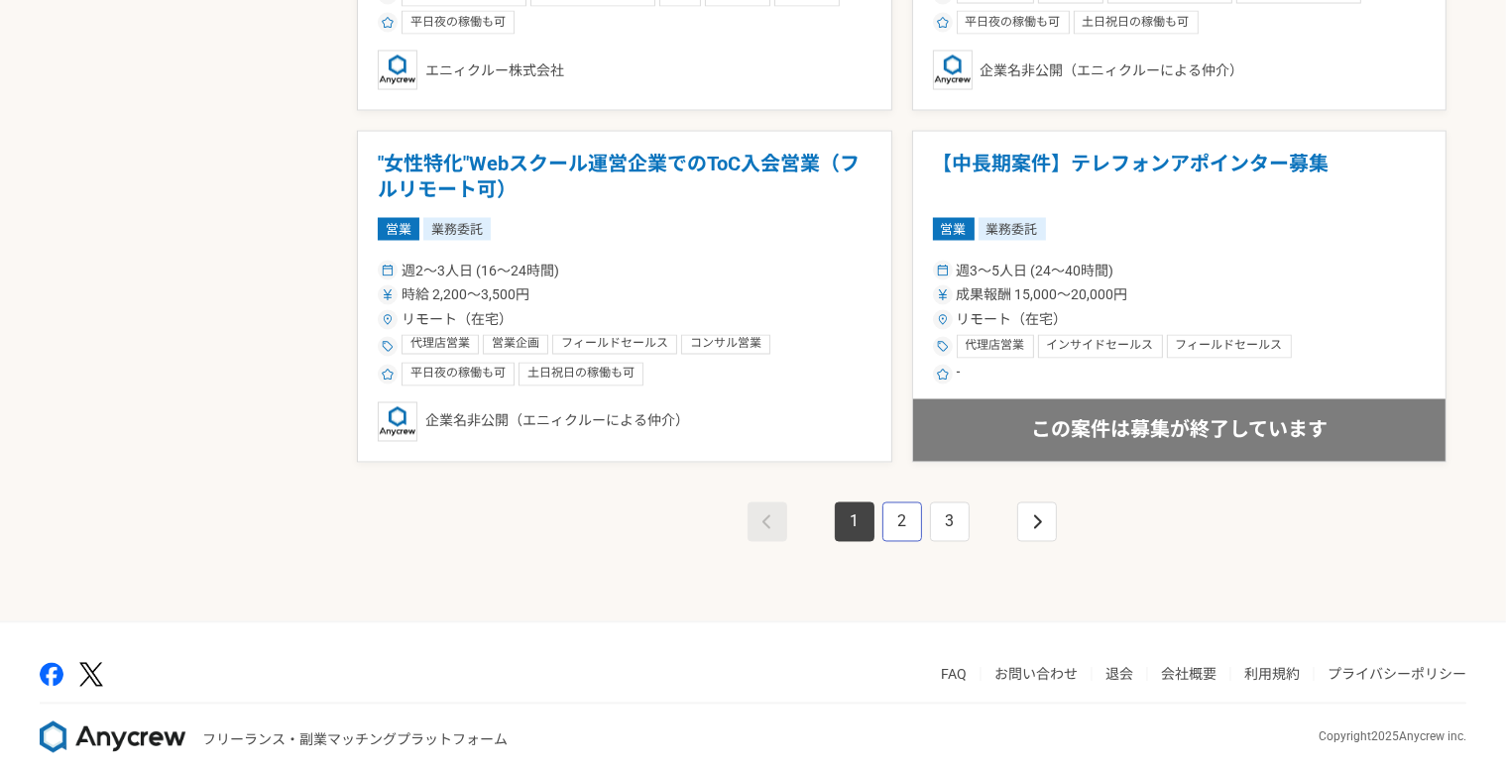
click at [892, 523] on link "2" at bounding box center [902, 523] width 40 height 40
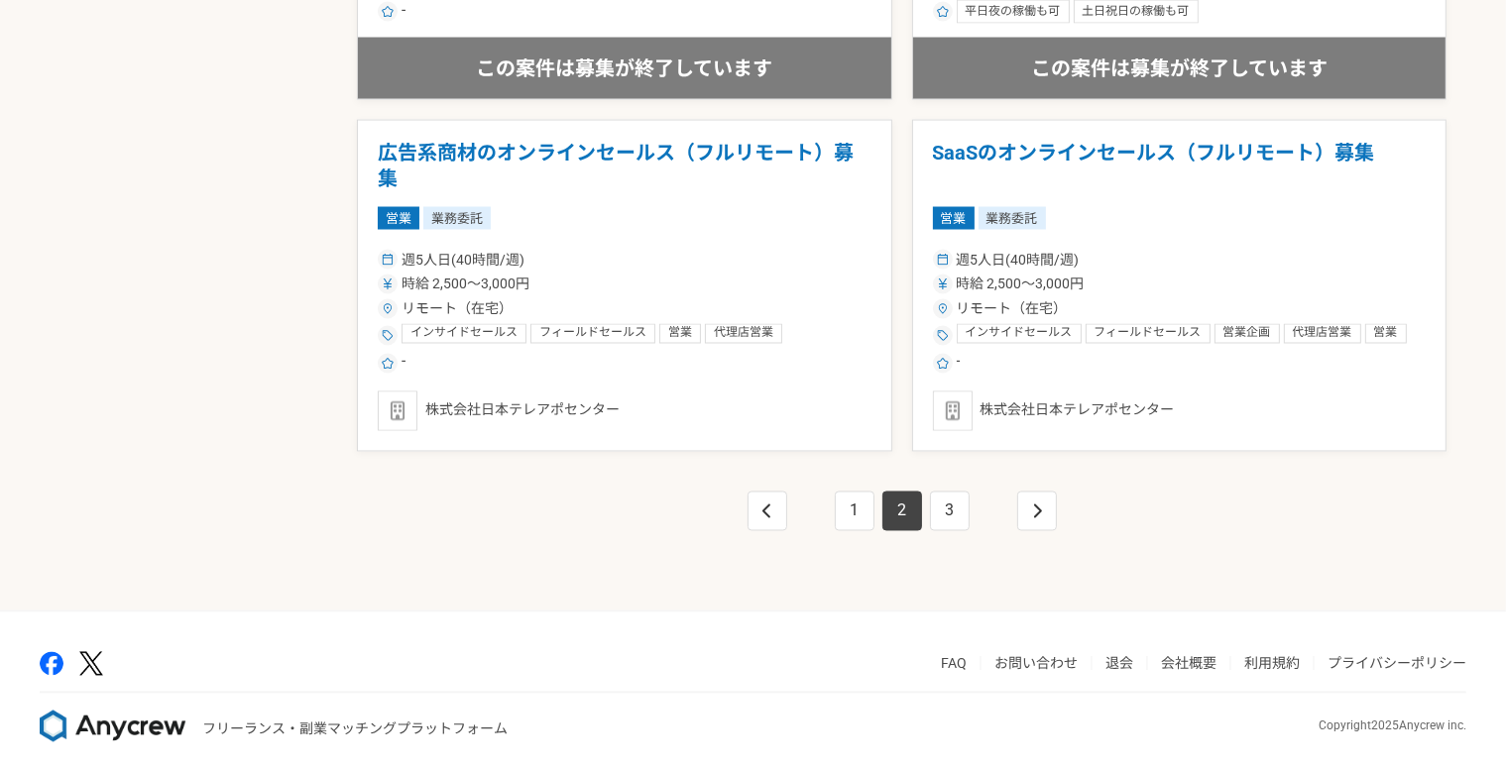
scroll to position [3488, 0]
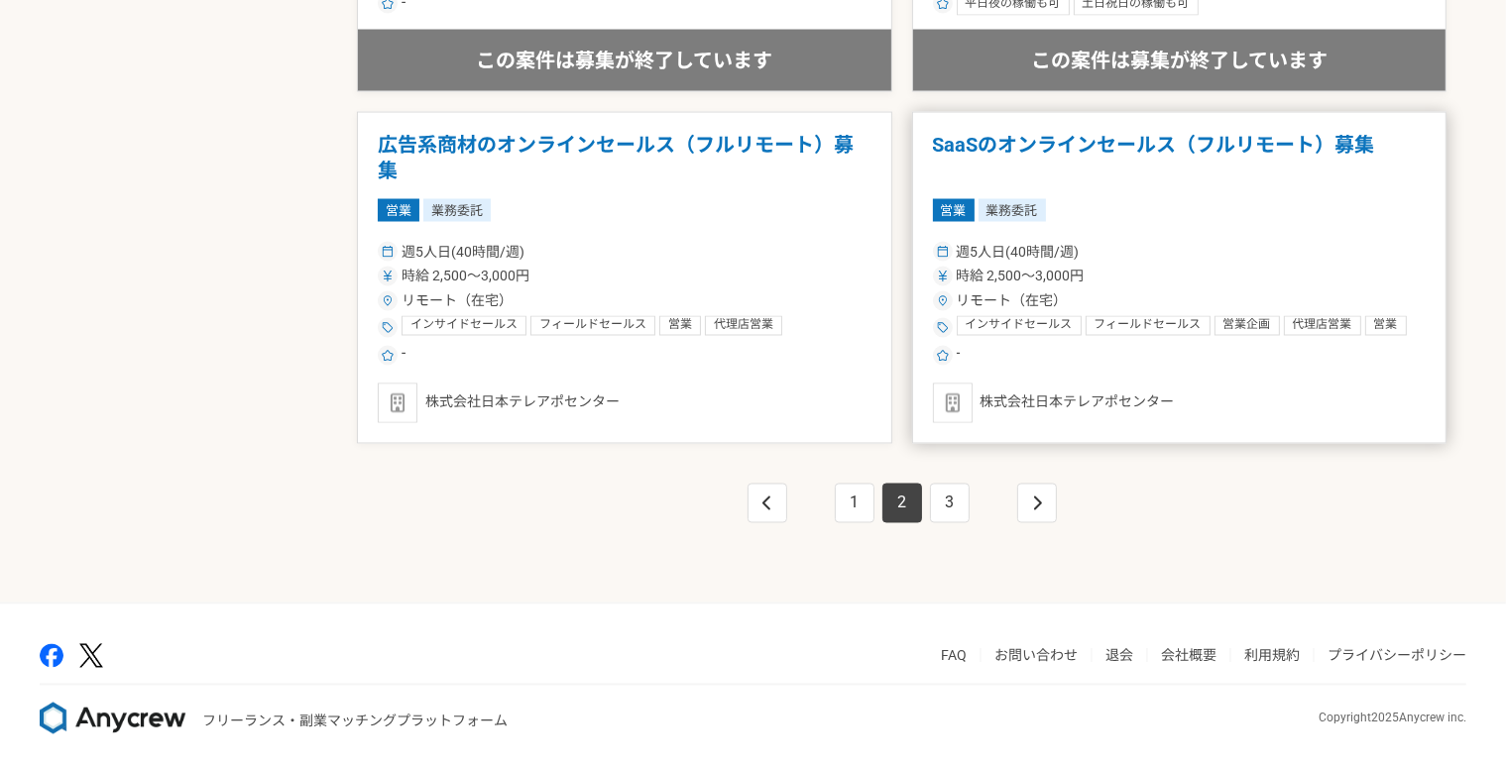
click at [1030, 327] on span "インサイドセールス" at bounding box center [1019, 326] width 107 height 16
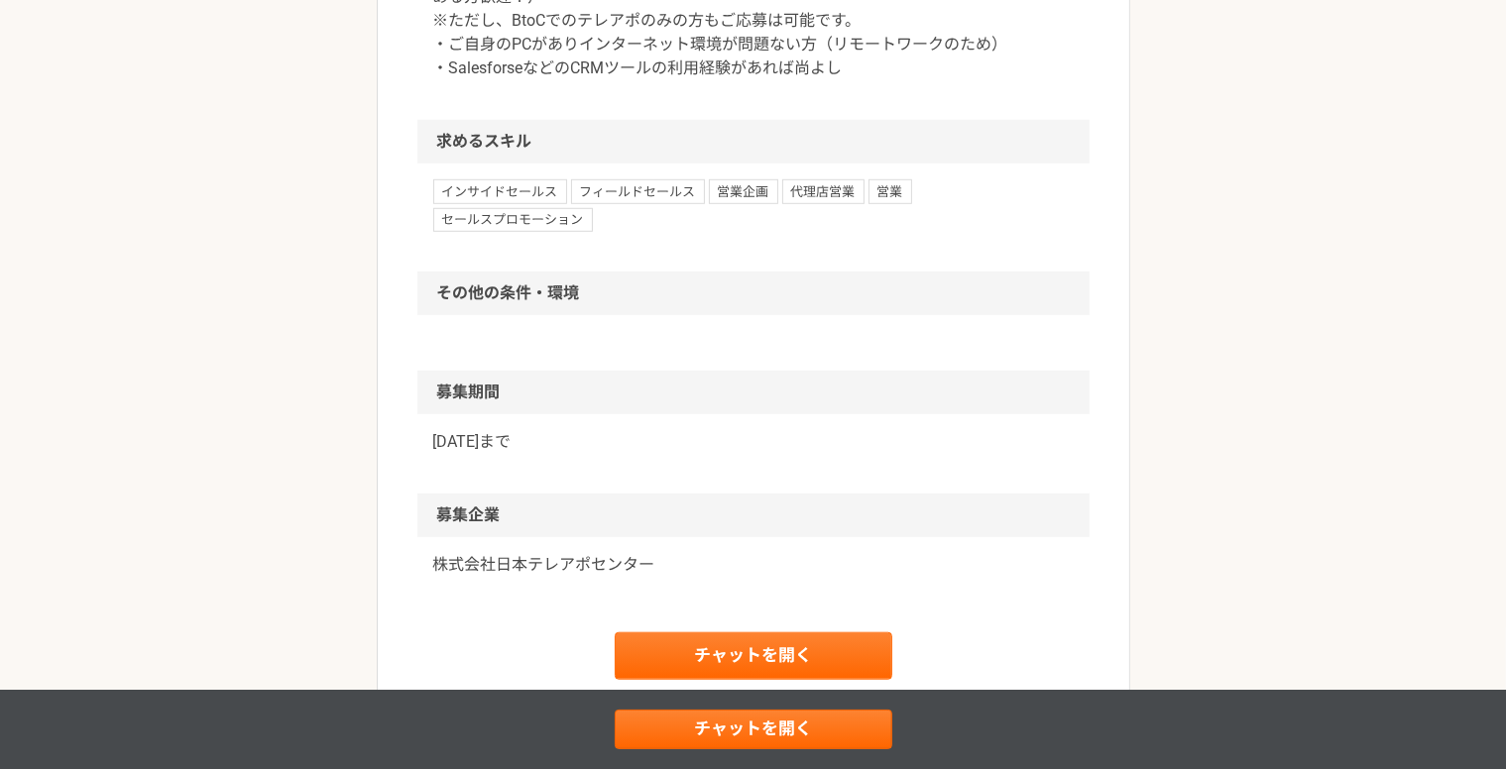
scroll to position [1562, 0]
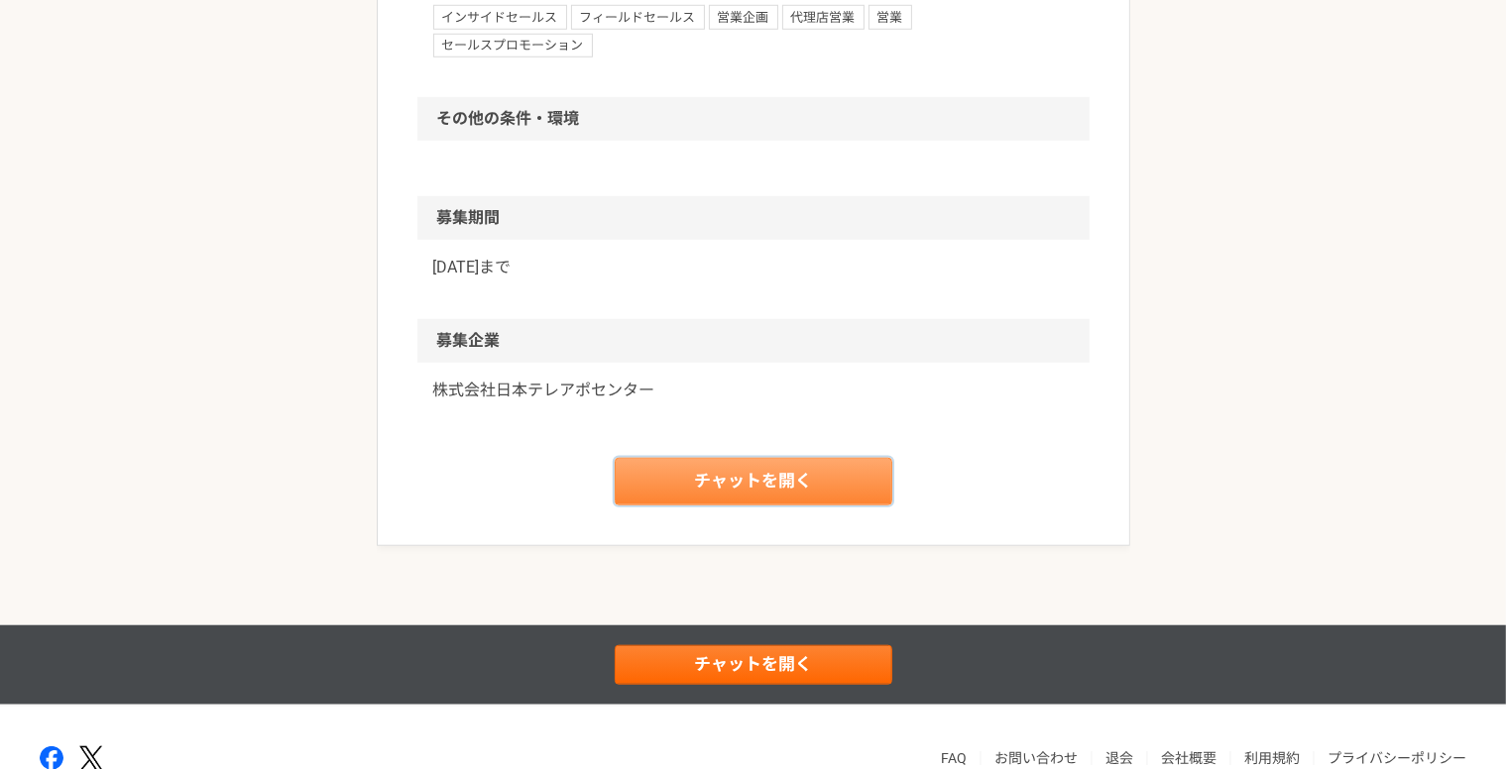
click at [740, 458] on link "チャットを開く" at bounding box center [754, 482] width 278 height 48
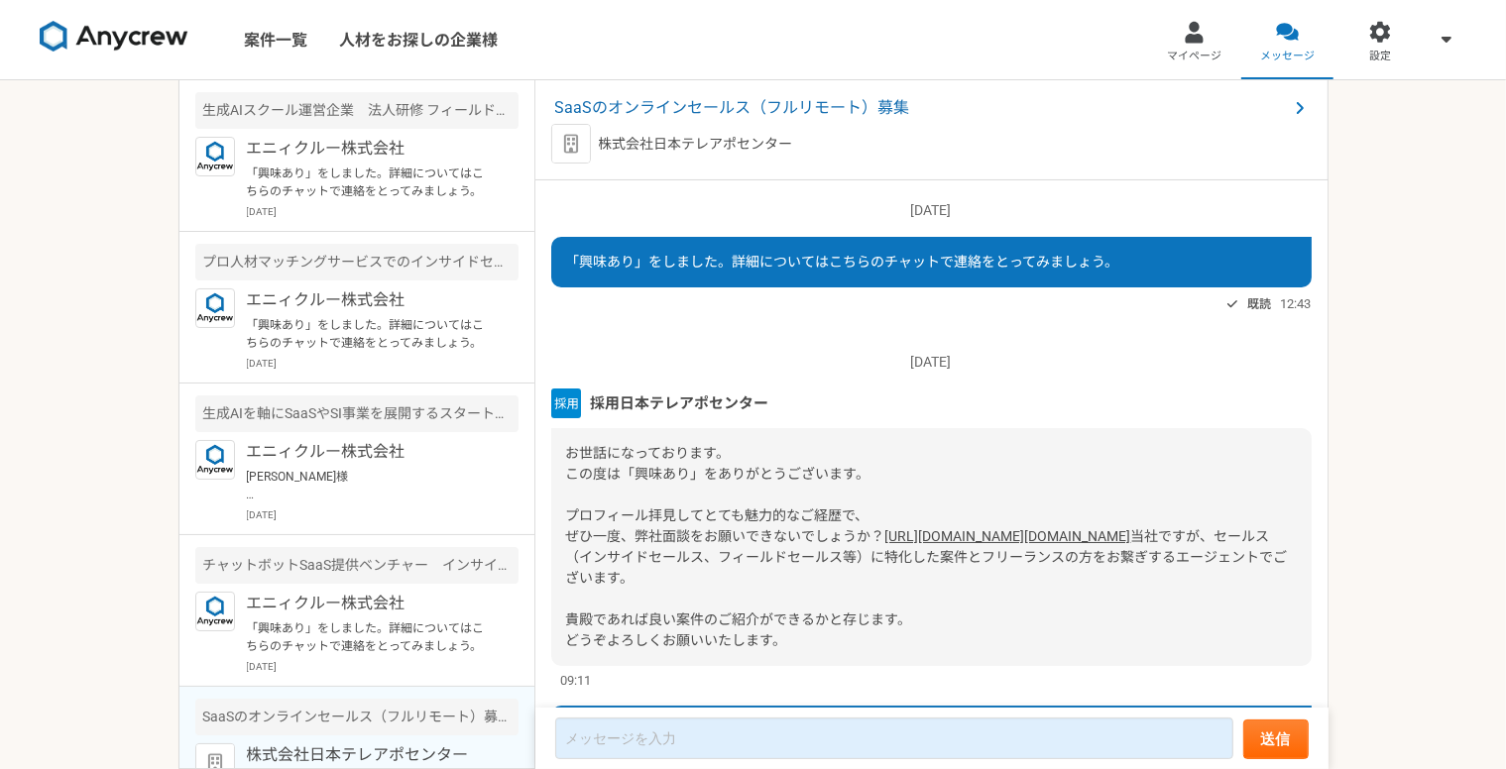
click at [152, 29] on img at bounding box center [114, 37] width 149 height 32
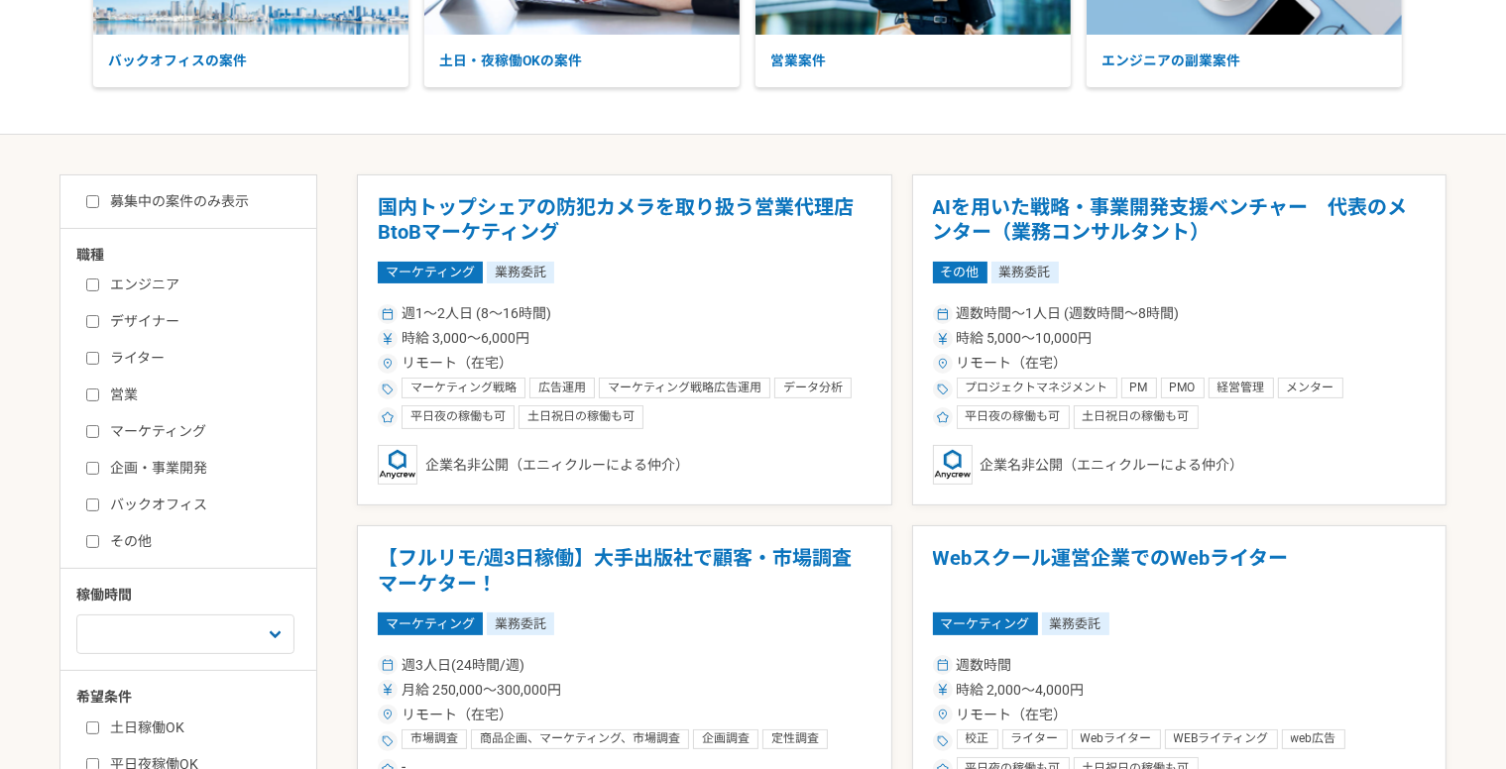
scroll to position [297, 0]
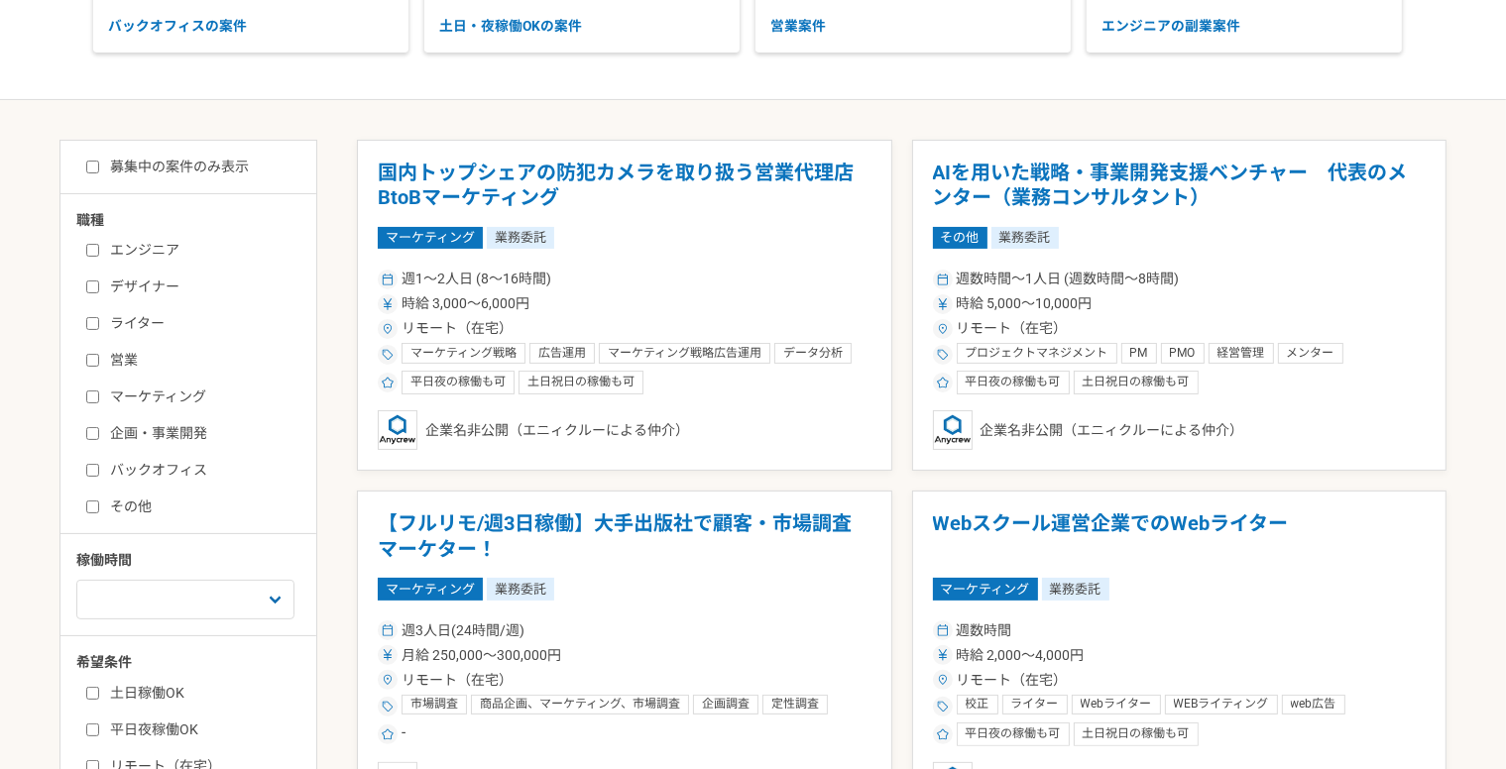
click at [136, 507] on label "その他" at bounding box center [200, 507] width 228 height 21
click at [99, 507] on input "その他" at bounding box center [92, 507] width 13 height 13
checkbox input "true"
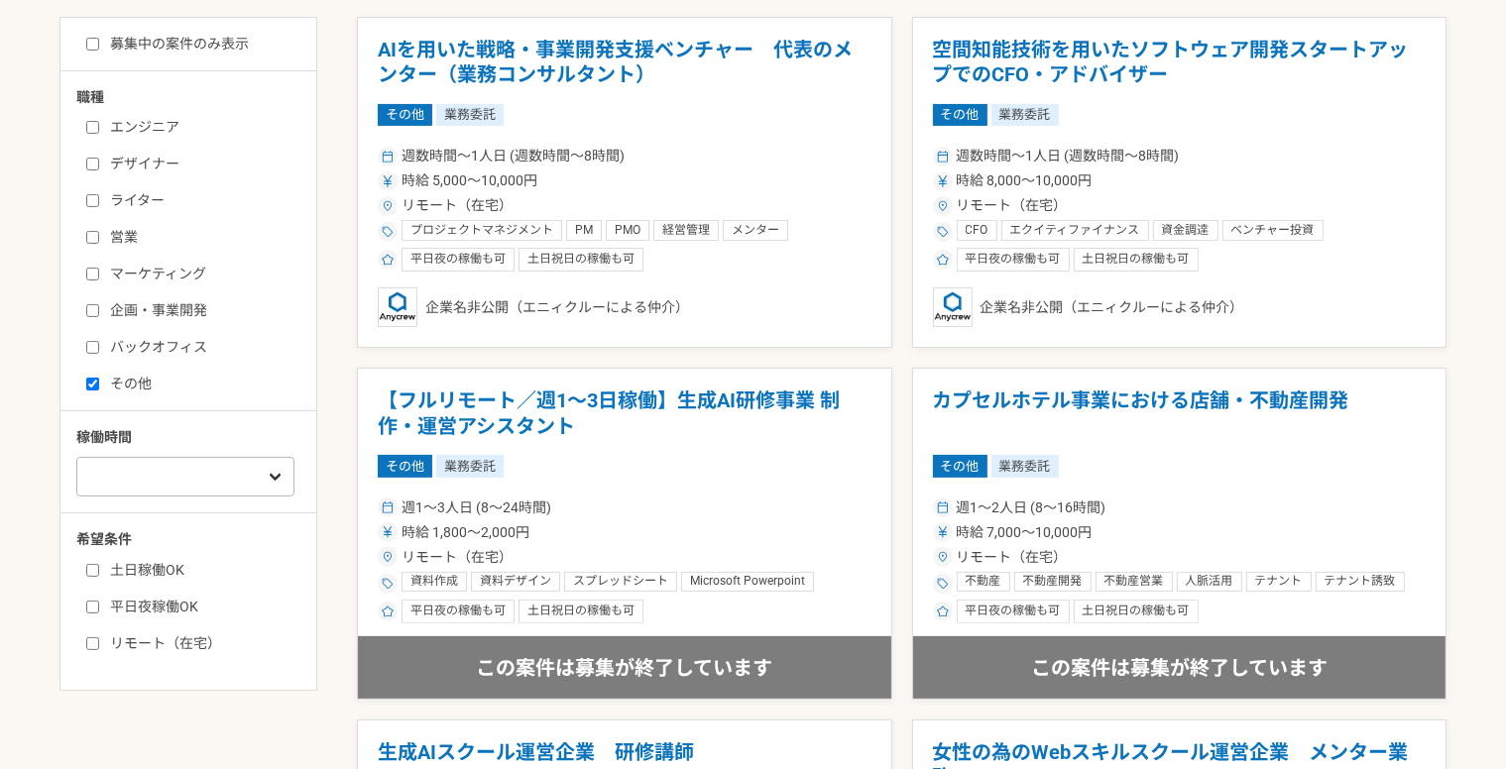
scroll to position [496, 0]
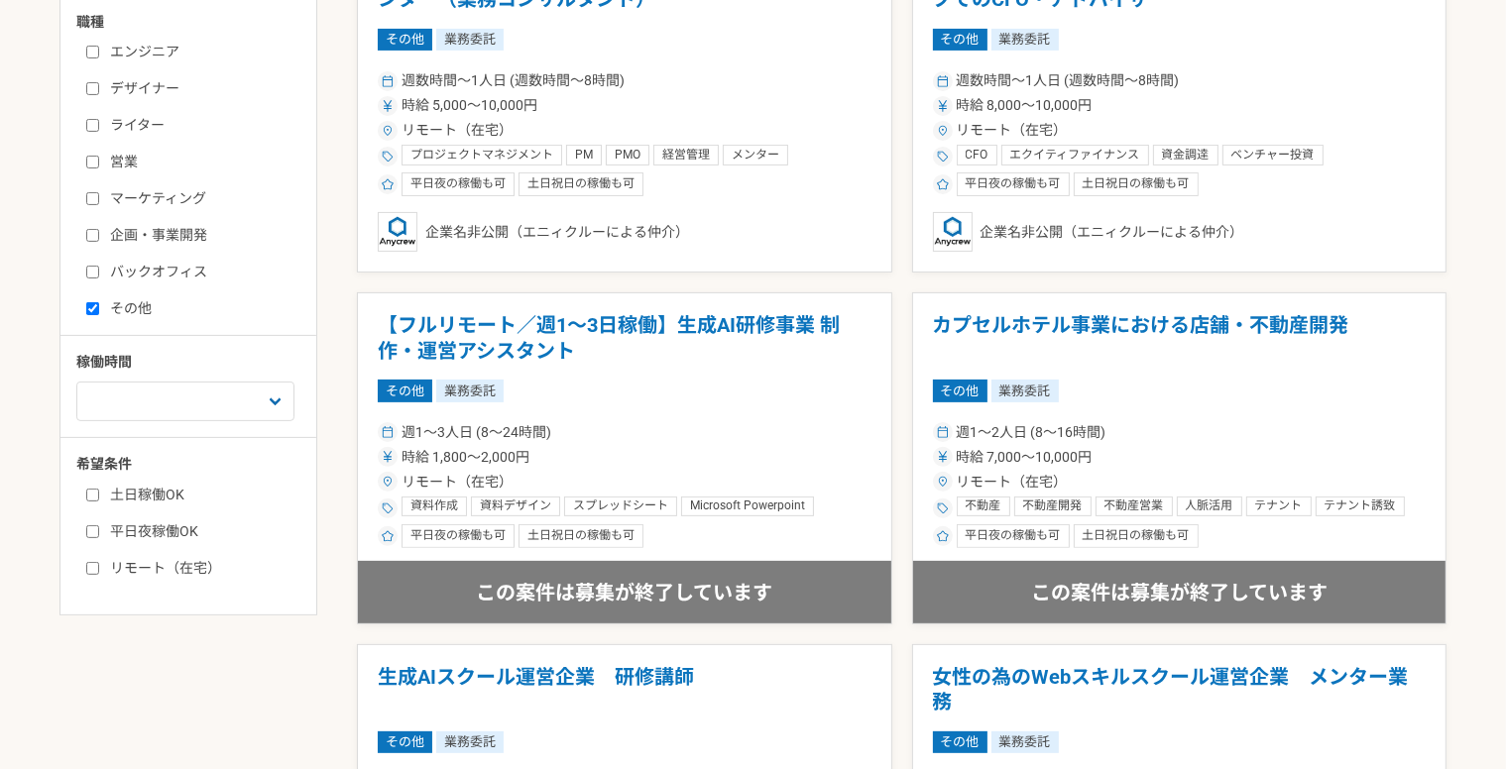
click at [177, 572] on label "リモート（在宅）" at bounding box center [200, 568] width 228 height 21
click at [99, 572] on input "リモート（在宅）" at bounding box center [92, 568] width 13 height 13
checkbox input "true"
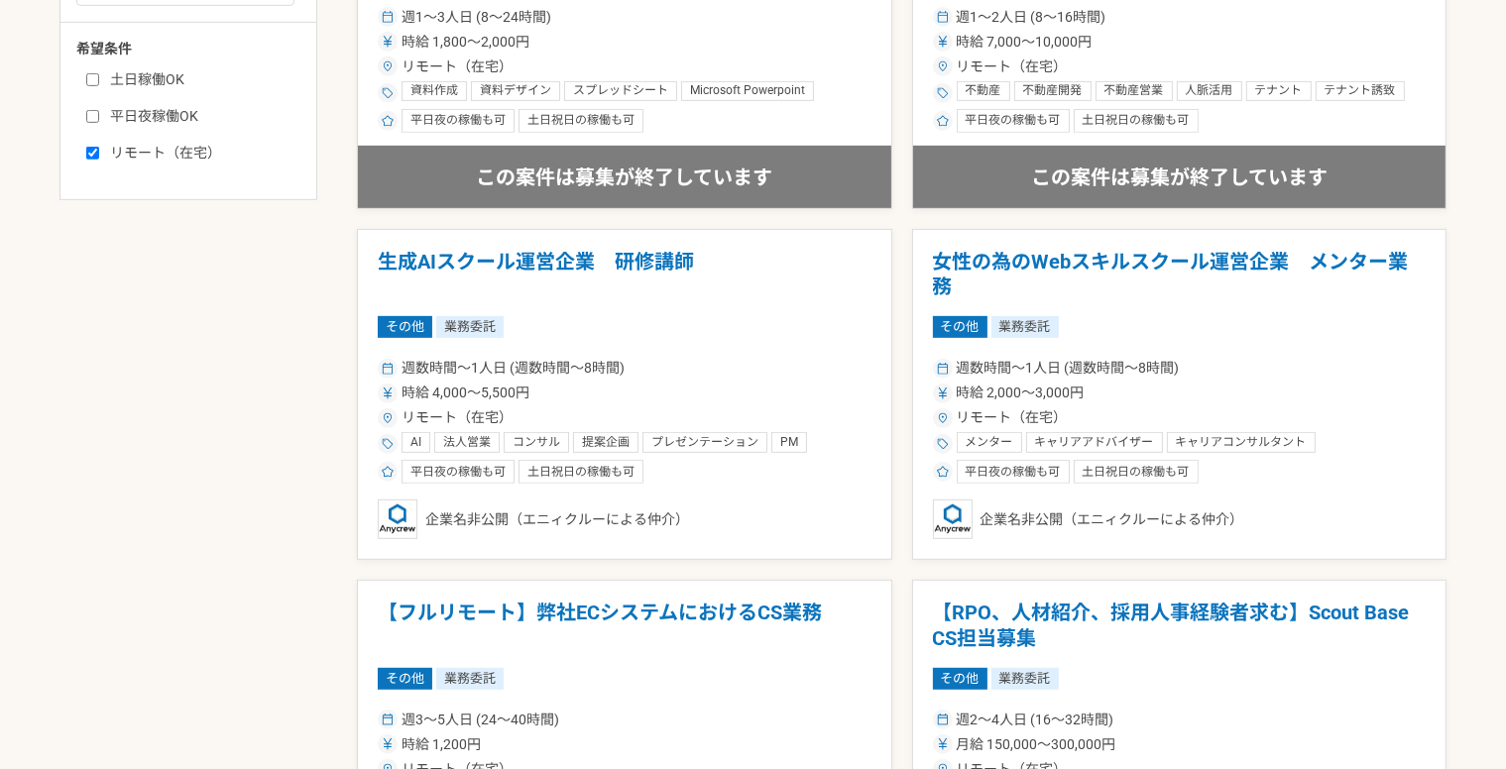
scroll to position [991, 0]
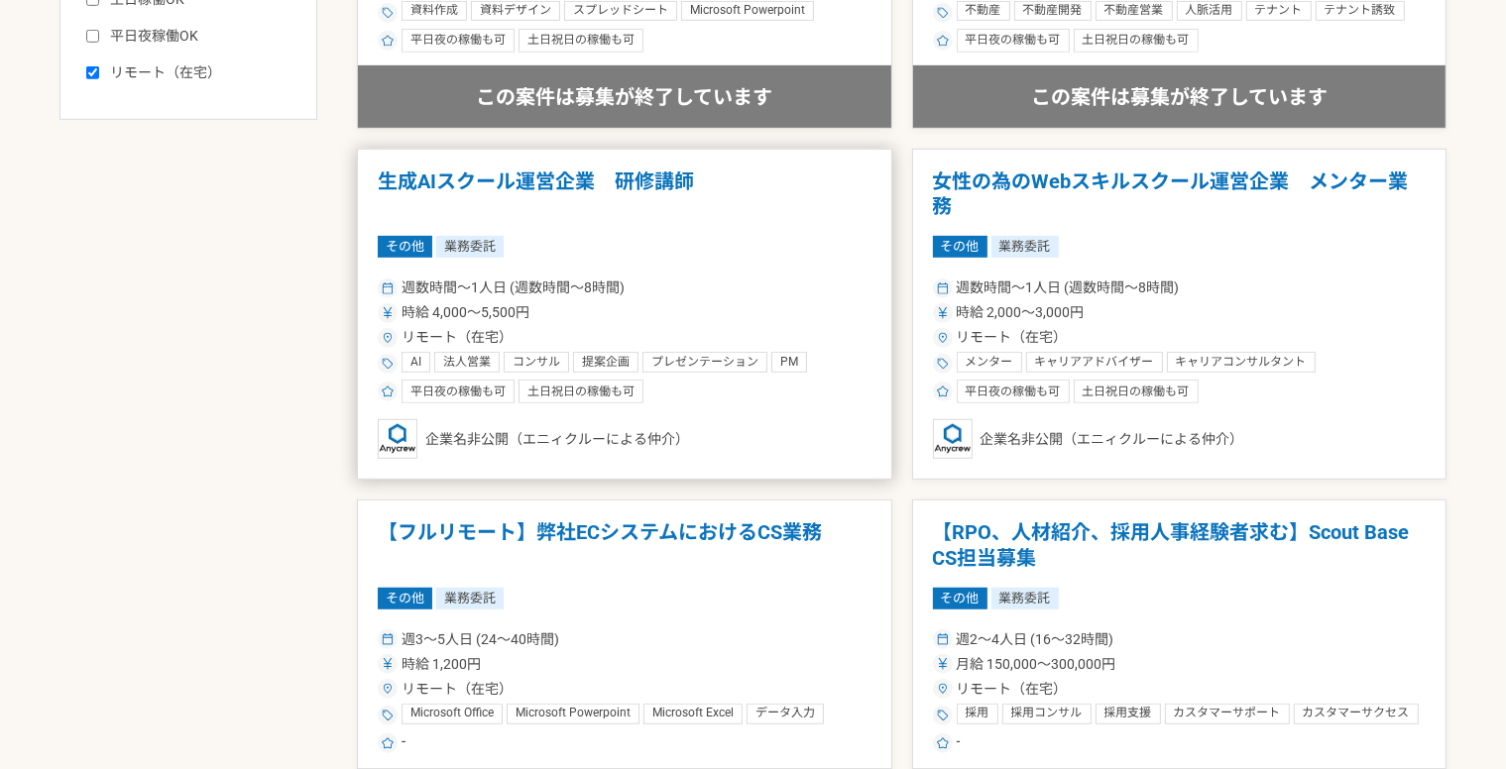
click at [708, 275] on div "週数時間〜1人日 (週数時間〜8時間) 時給 4,000〜5,500円 リモート（在宅） AI 法人営業 コンサル 提案企画 プレゼンテーション PM 研修講…" at bounding box center [625, 339] width 494 height 130
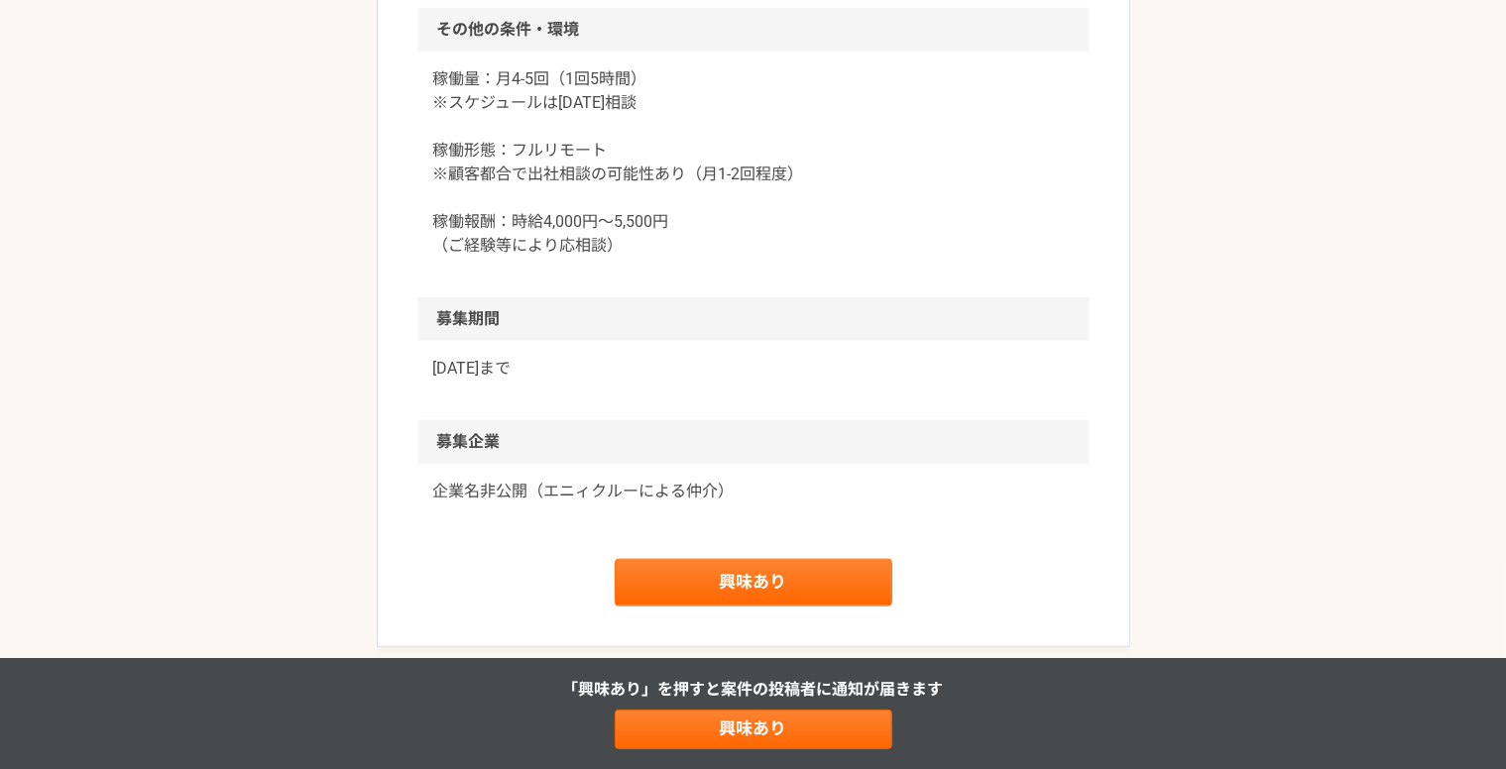
scroll to position [1983, 0]
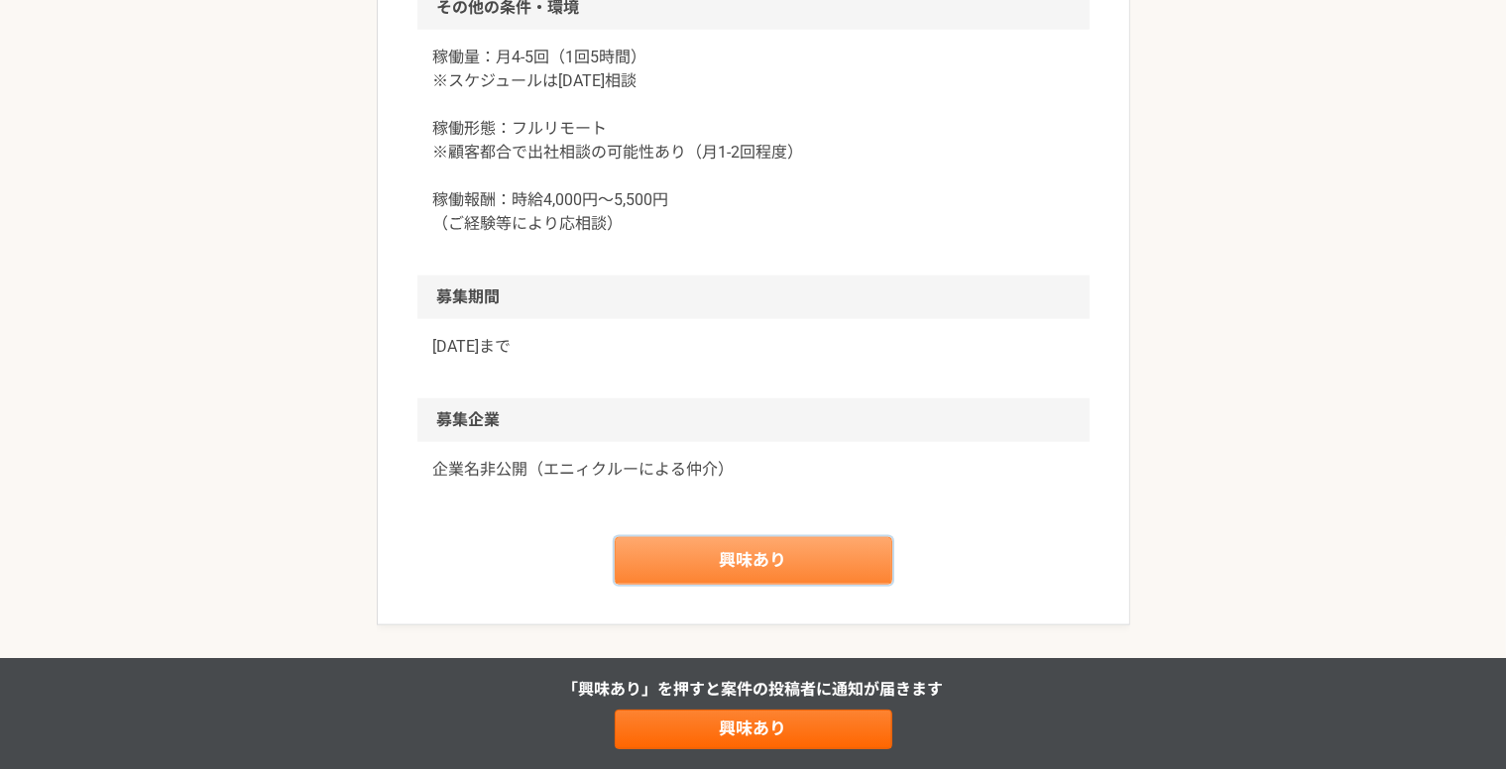
click at [706, 556] on link "興味あり" at bounding box center [754, 561] width 278 height 48
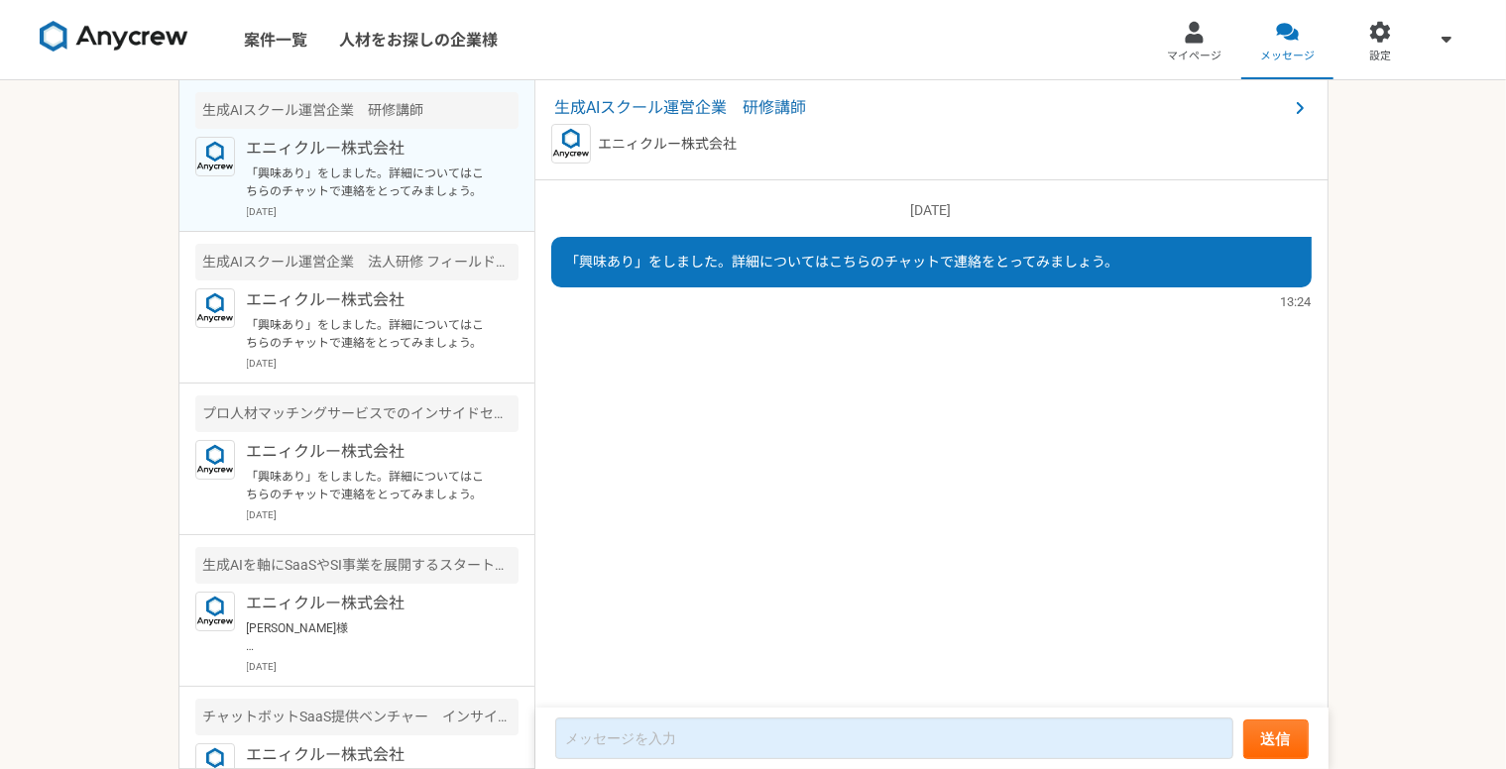
click at [68, 263] on div "案件一覧 人材をお探しの企業様 マイページ メッセージ 設定 生成AIスクール運営企業　研修講師 エニィクルー株式会社 「興味あり」をしました。詳細については…" at bounding box center [753, 384] width 1506 height 769
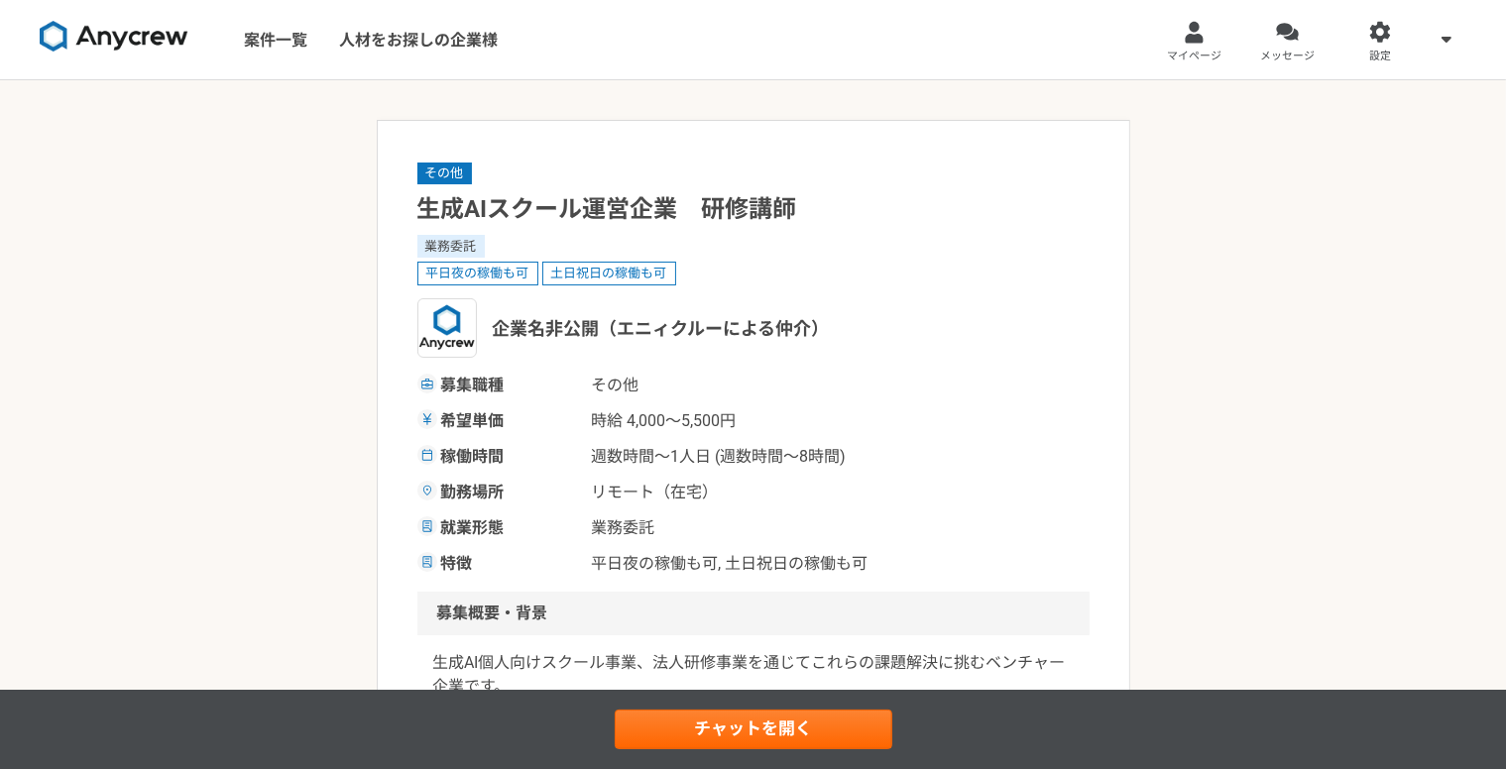
click at [127, 38] on img at bounding box center [114, 37] width 149 height 32
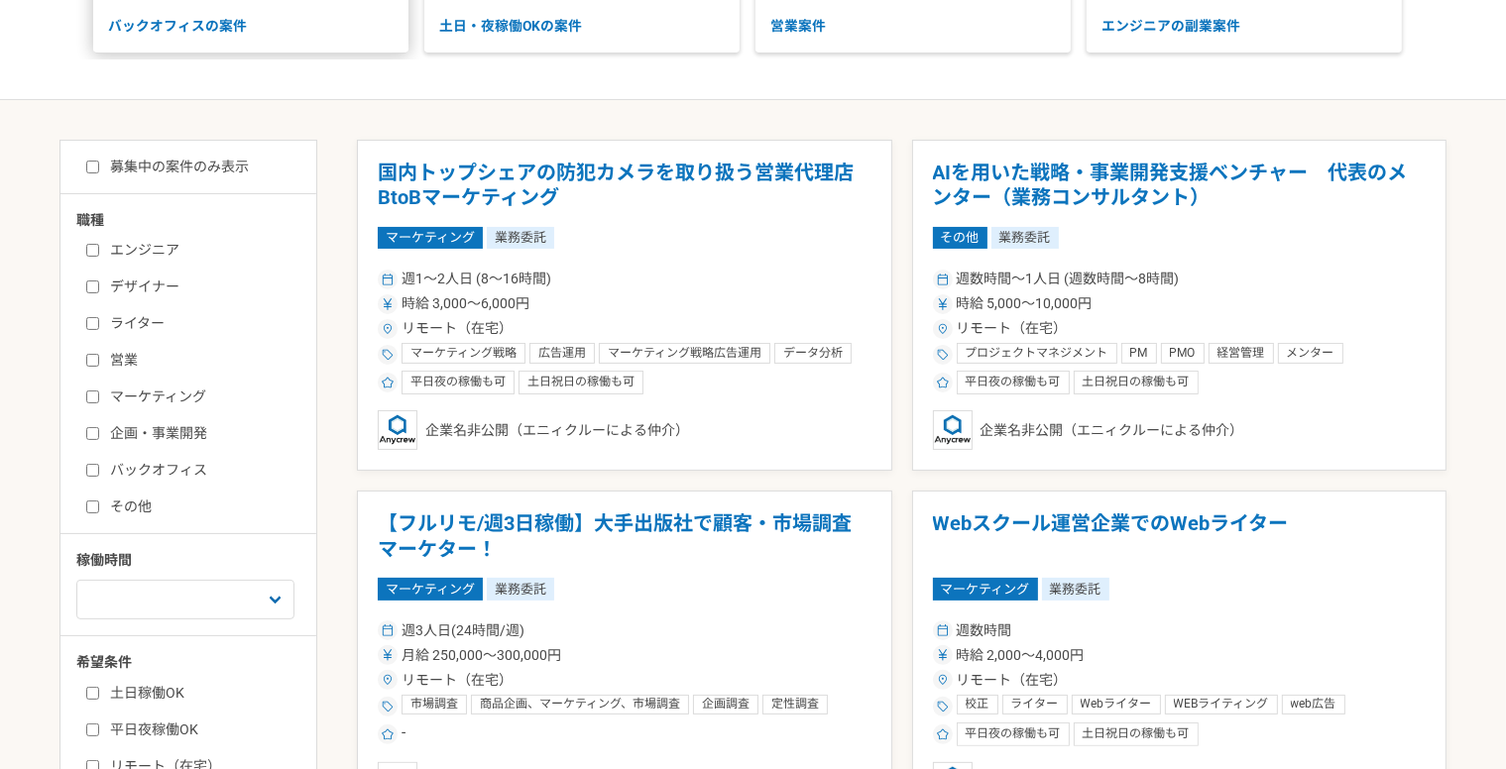
scroll to position [496, 0]
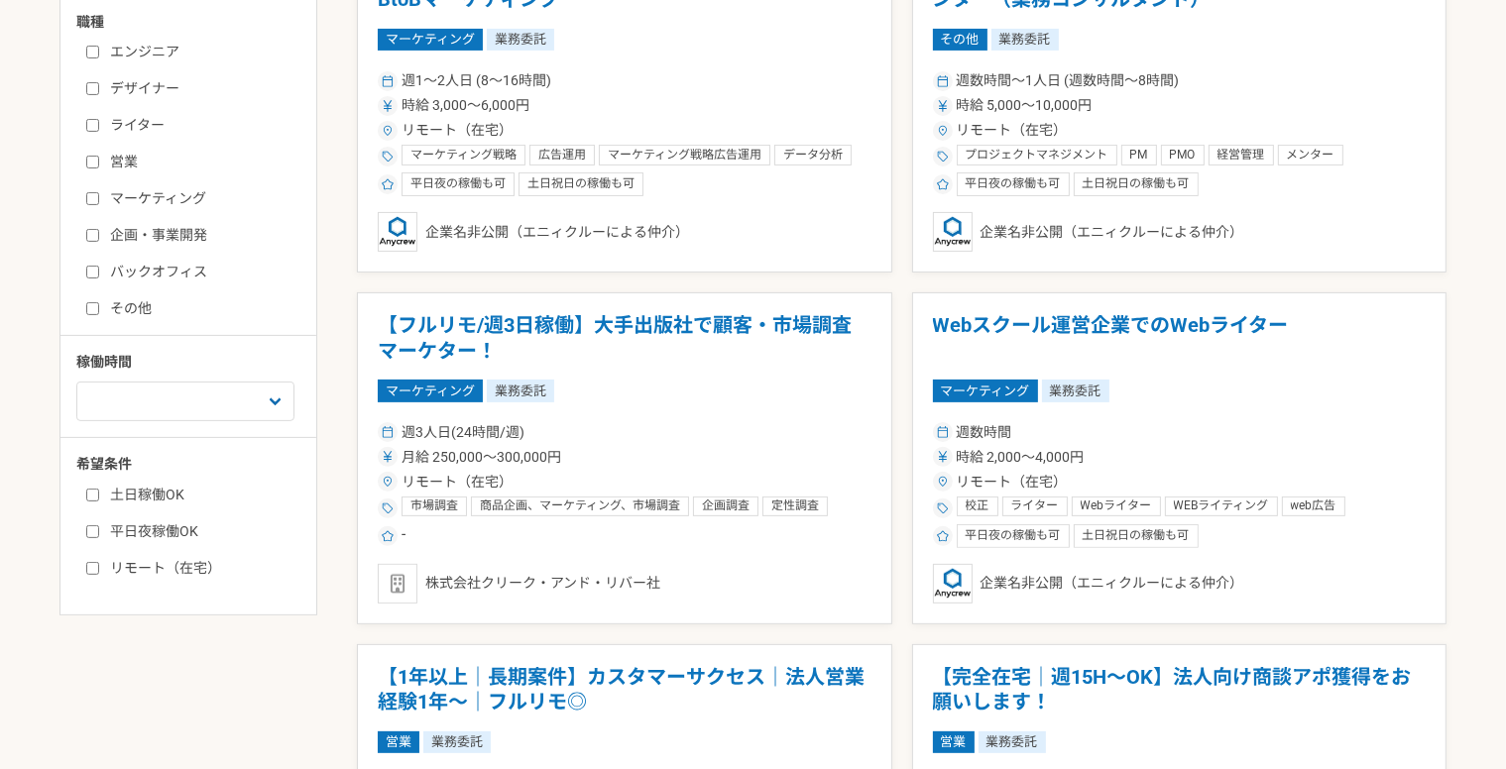
click at [127, 306] on label "その他" at bounding box center [200, 308] width 228 height 21
click at [99, 306] on input "その他" at bounding box center [92, 308] width 13 height 13
checkbox input "true"
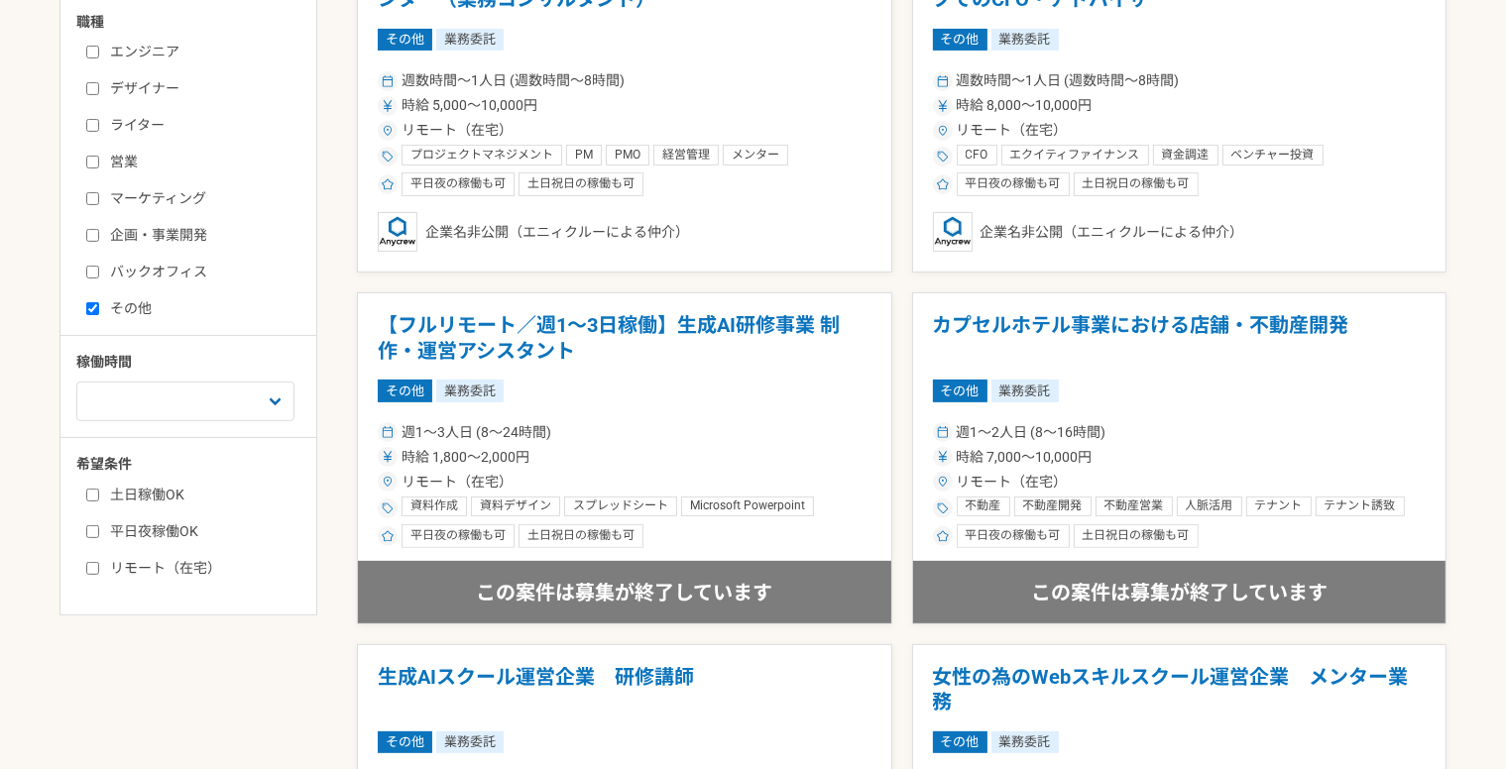
click at [154, 564] on label "リモート（在宅）" at bounding box center [200, 568] width 228 height 21
click at [99, 564] on input "リモート（在宅）" at bounding box center [92, 568] width 13 height 13
checkbox input "true"
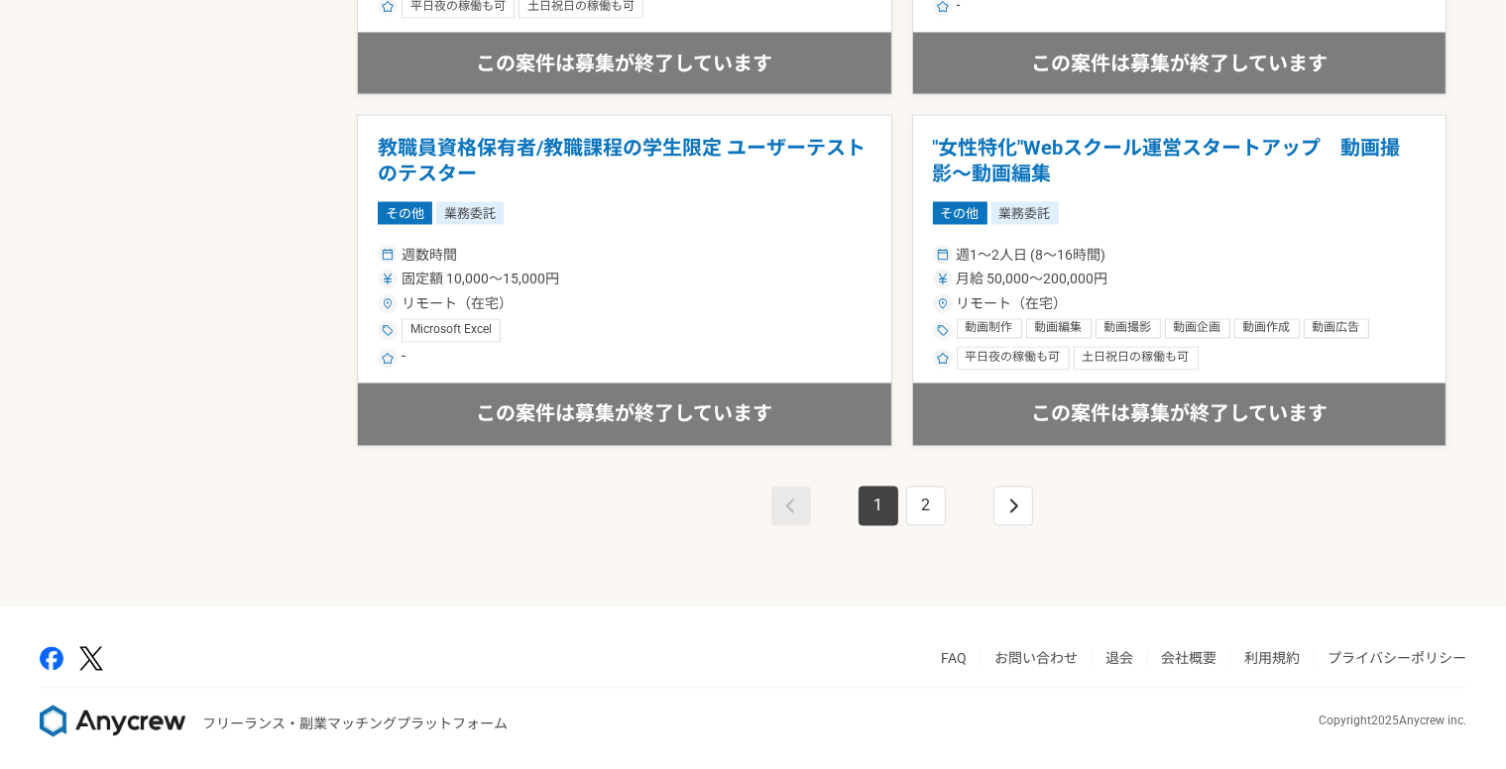
scroll to position [3488, 0]
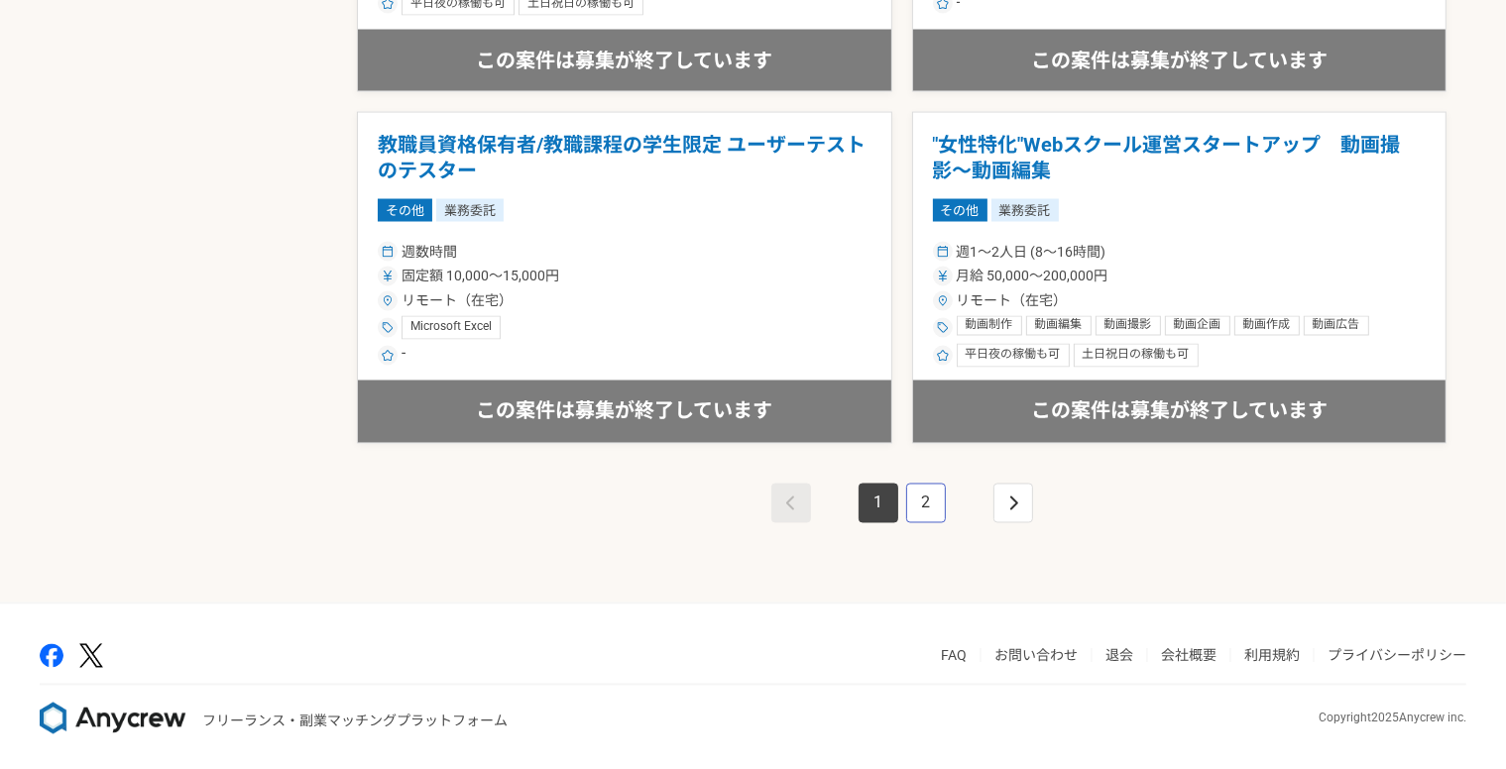
click at [935, 505] on link "2" at bounding box center [926, 504] width 40 height 40
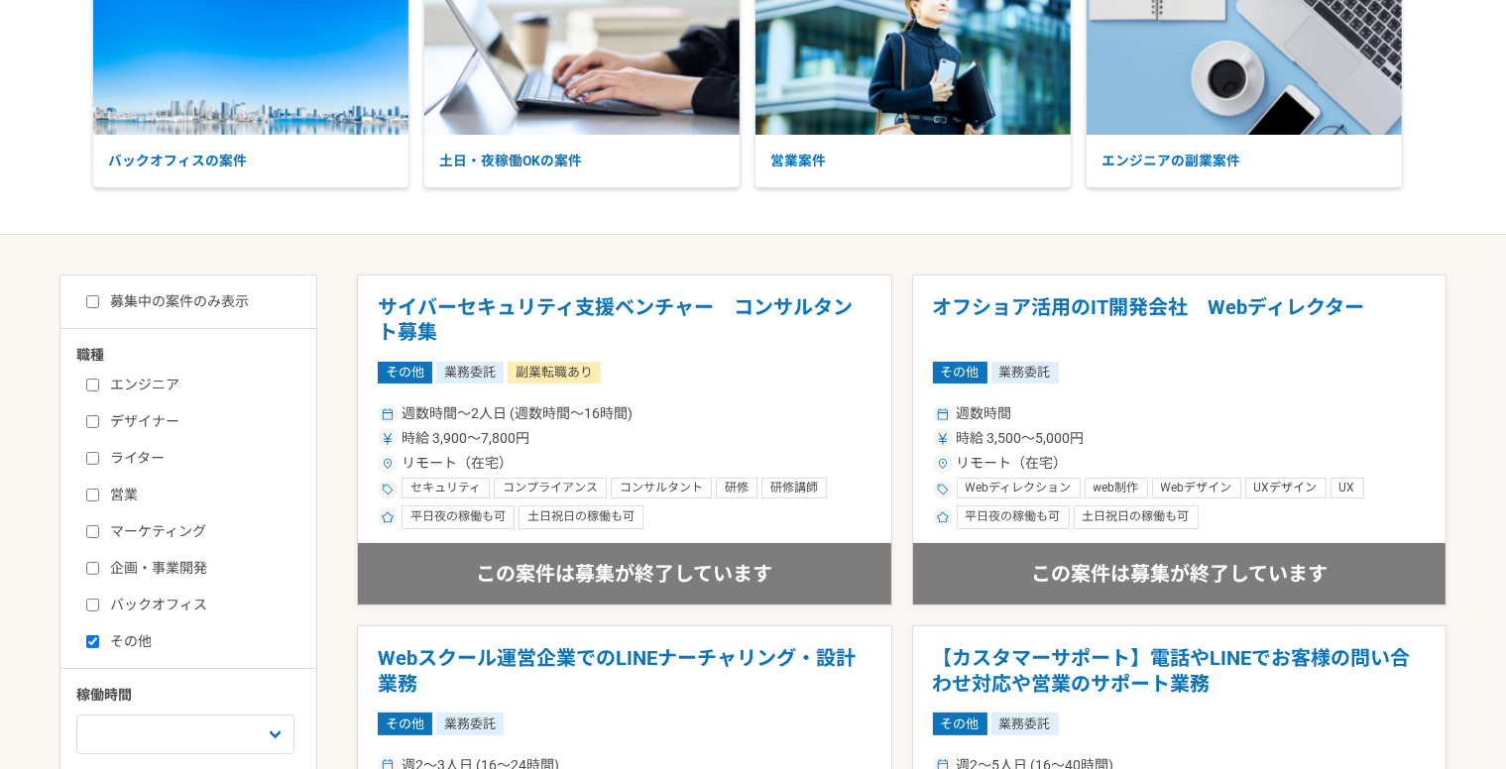
scroll to position [198, 0]
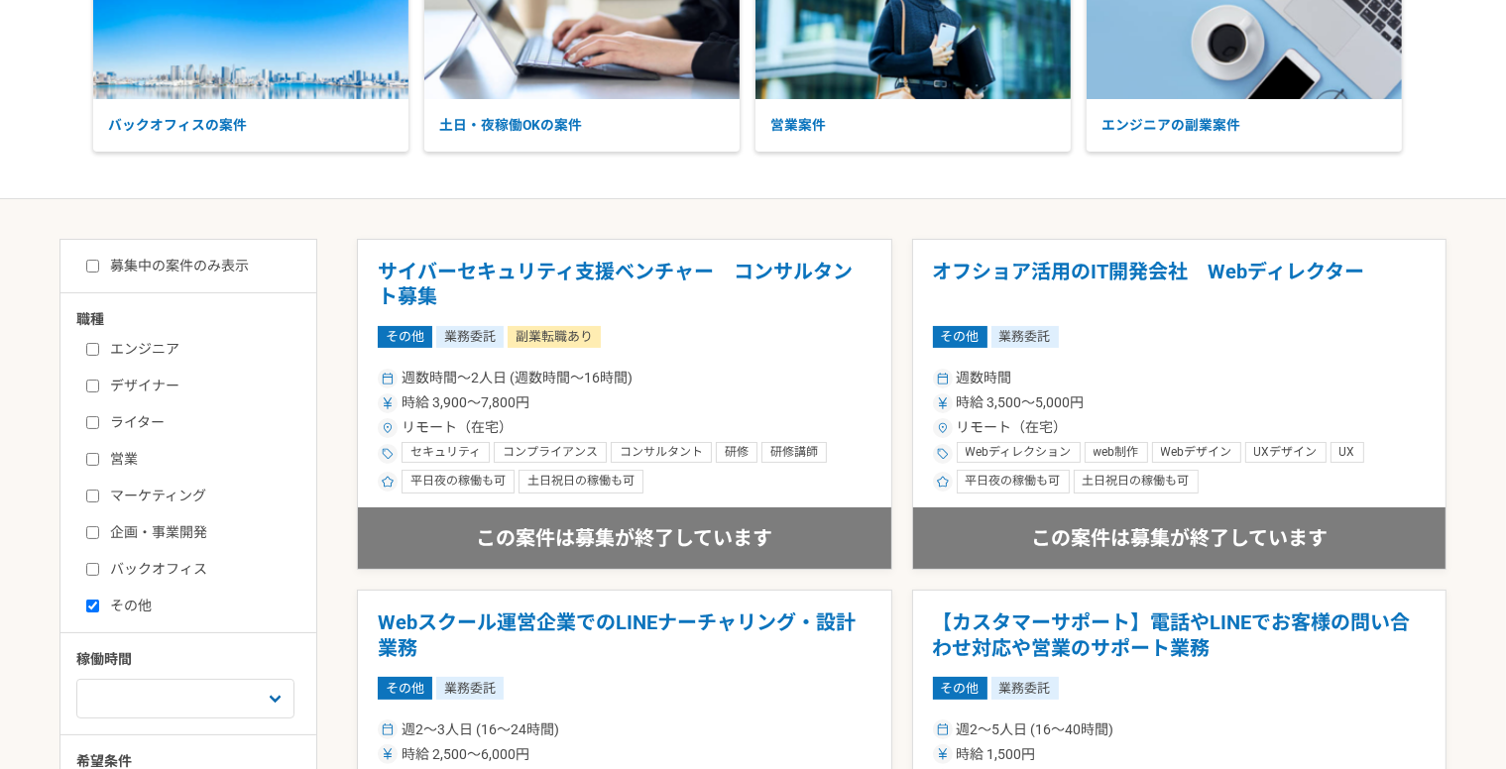
click at [123, 596] on label "その他" at bounding box center [200, 606] width 228 height 21
click at [99, 600] on input "その他" at bounding box center [92, 606] width 13 height 13
checkbox input "false"
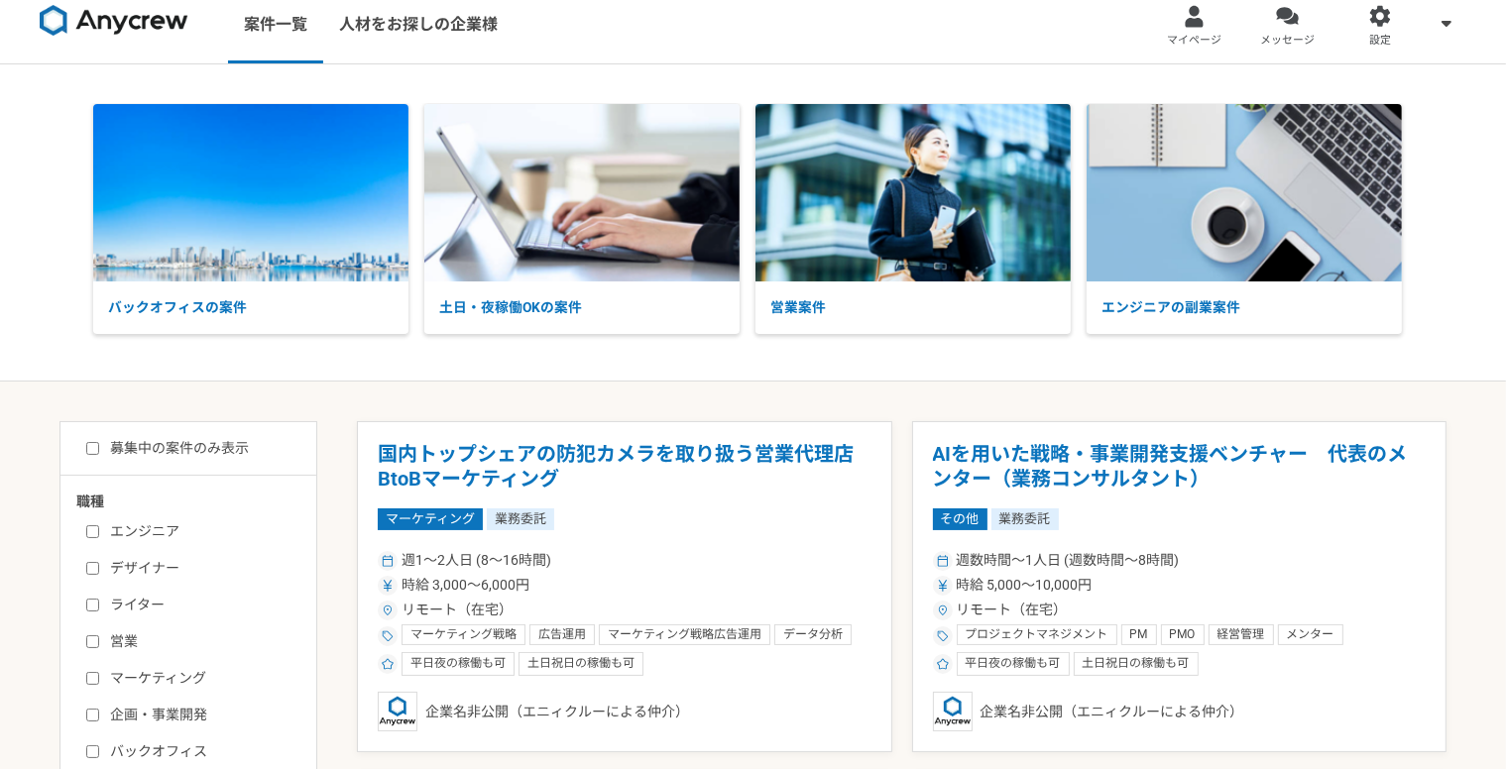
scroll to position [198, 0]
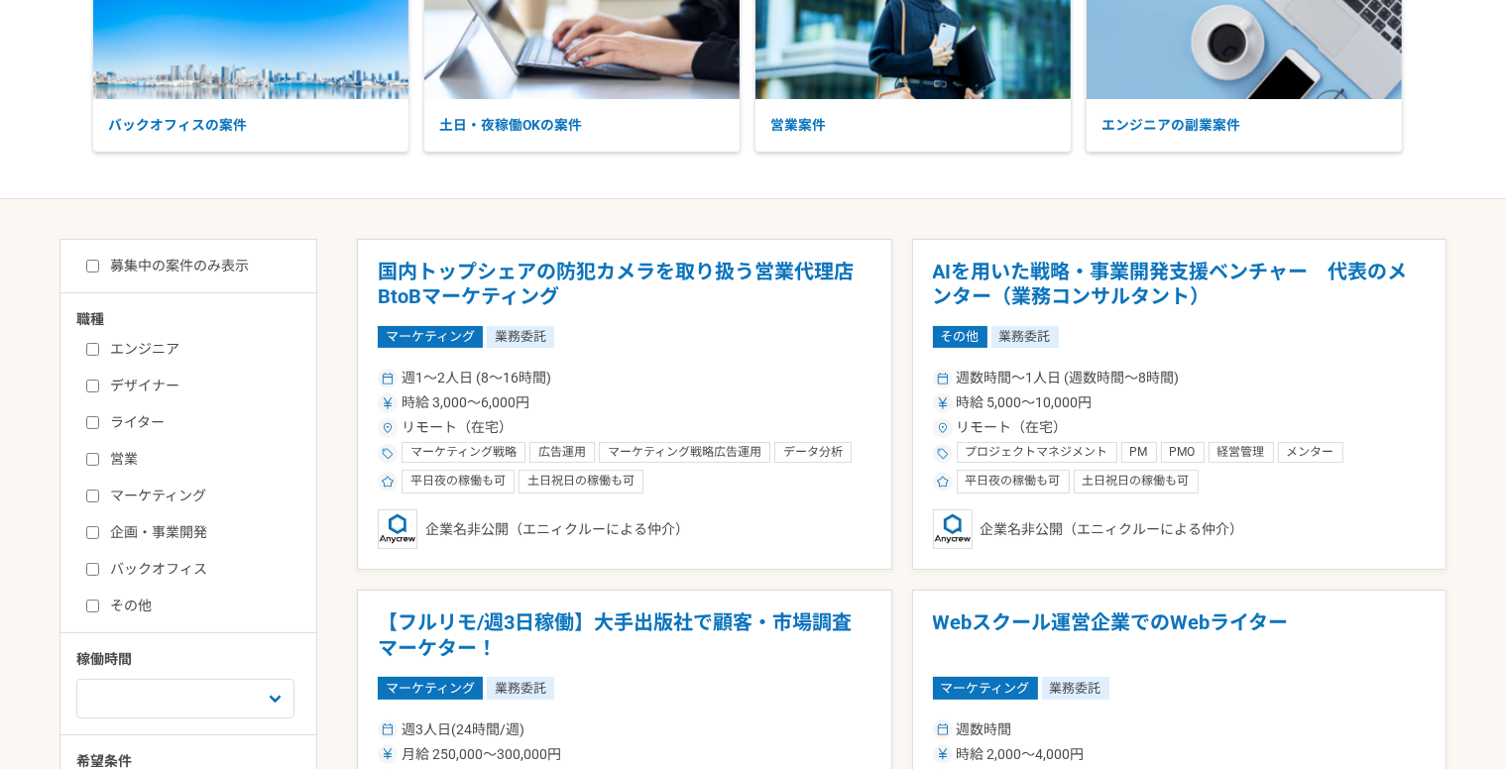
click at [170, 572] on label "バックオフィス" at bounding box center [200, 569] width 228 height 21
click at [99, 572] on input "バックオフィス" at bounding box center [92, 569] width 13 height 13
checkbox input "true"
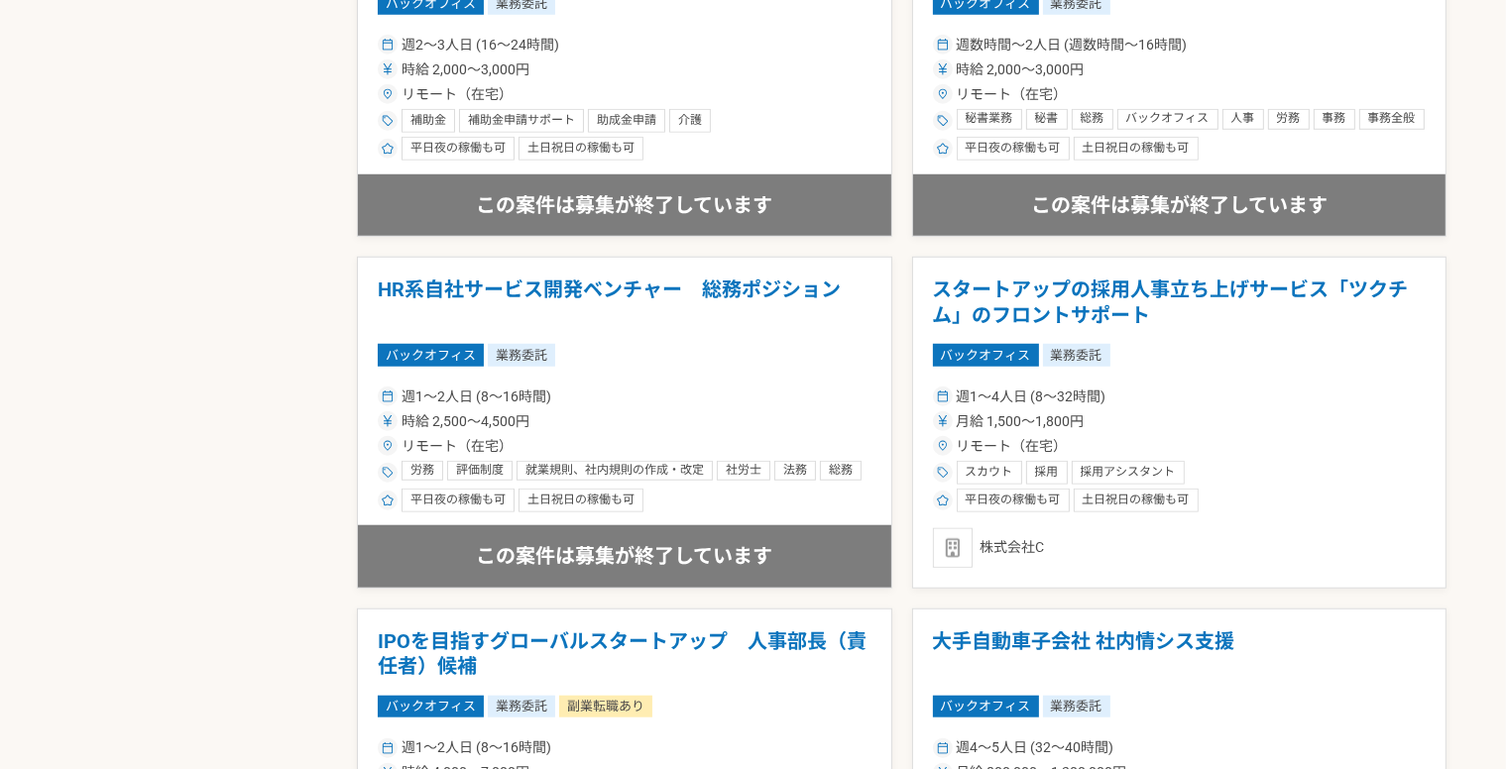
scroll to position [1784, 0]
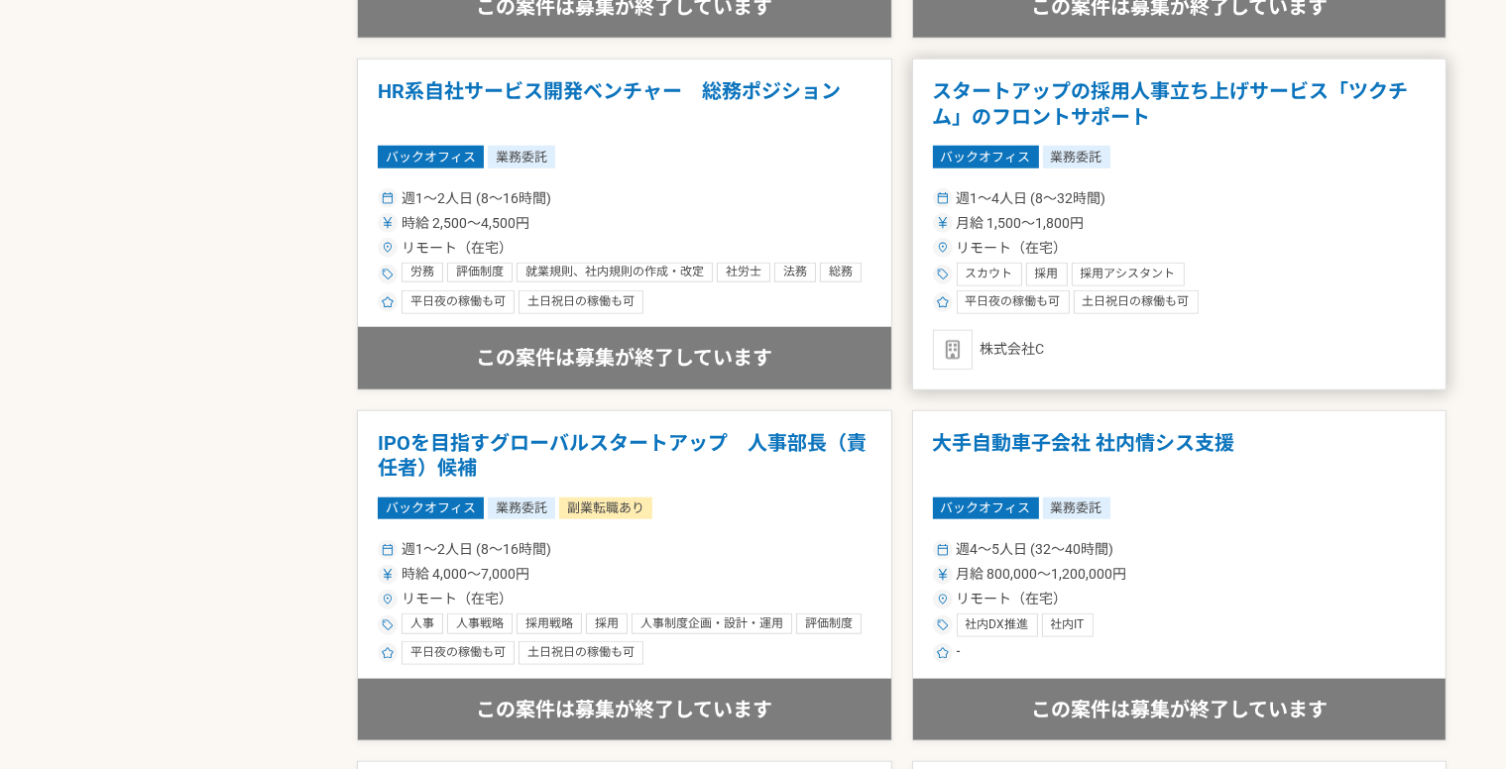
click at [1018, 263] on div "スカウト" at bounding box center [989, 275] width 65 height 24
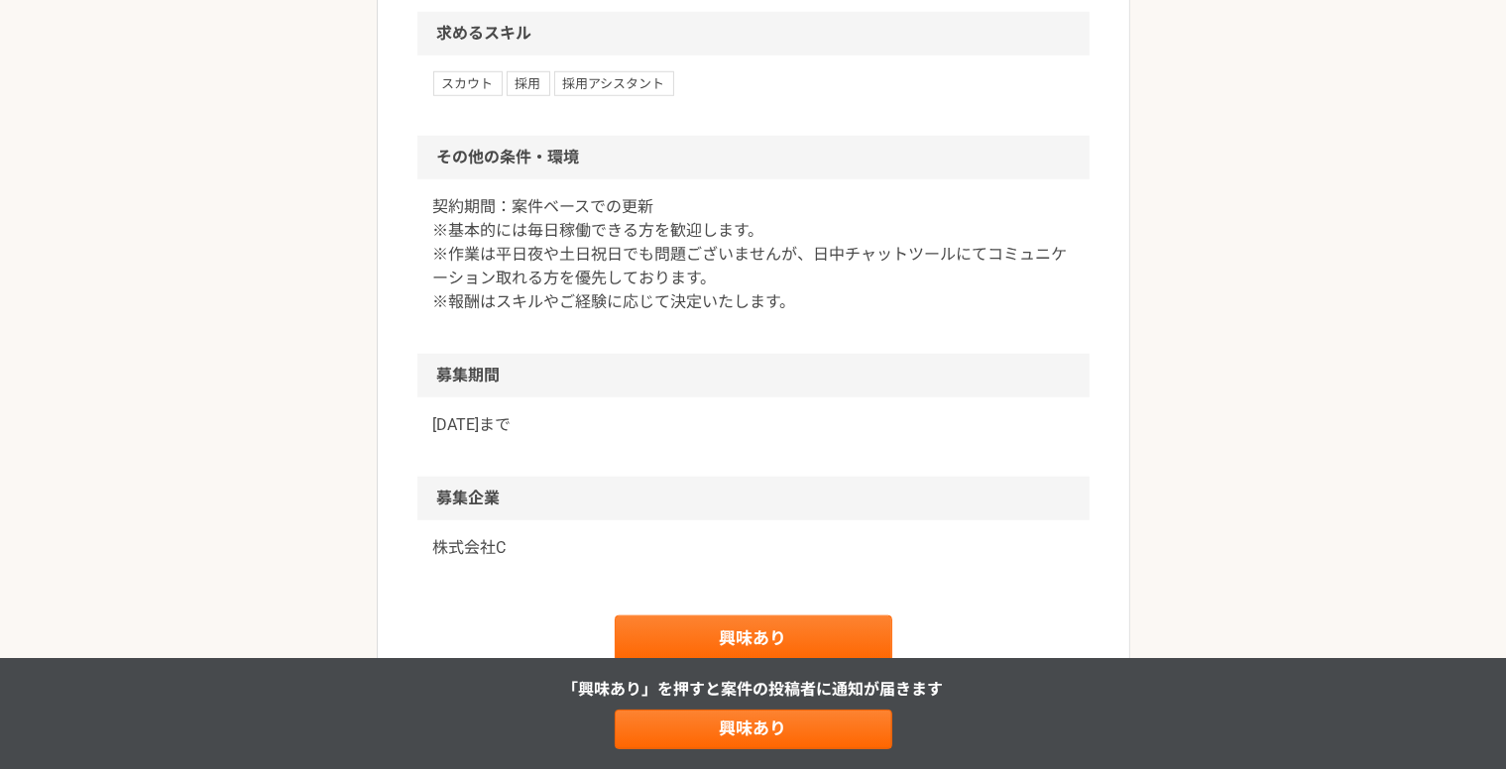
scroll to position [1586, 0]
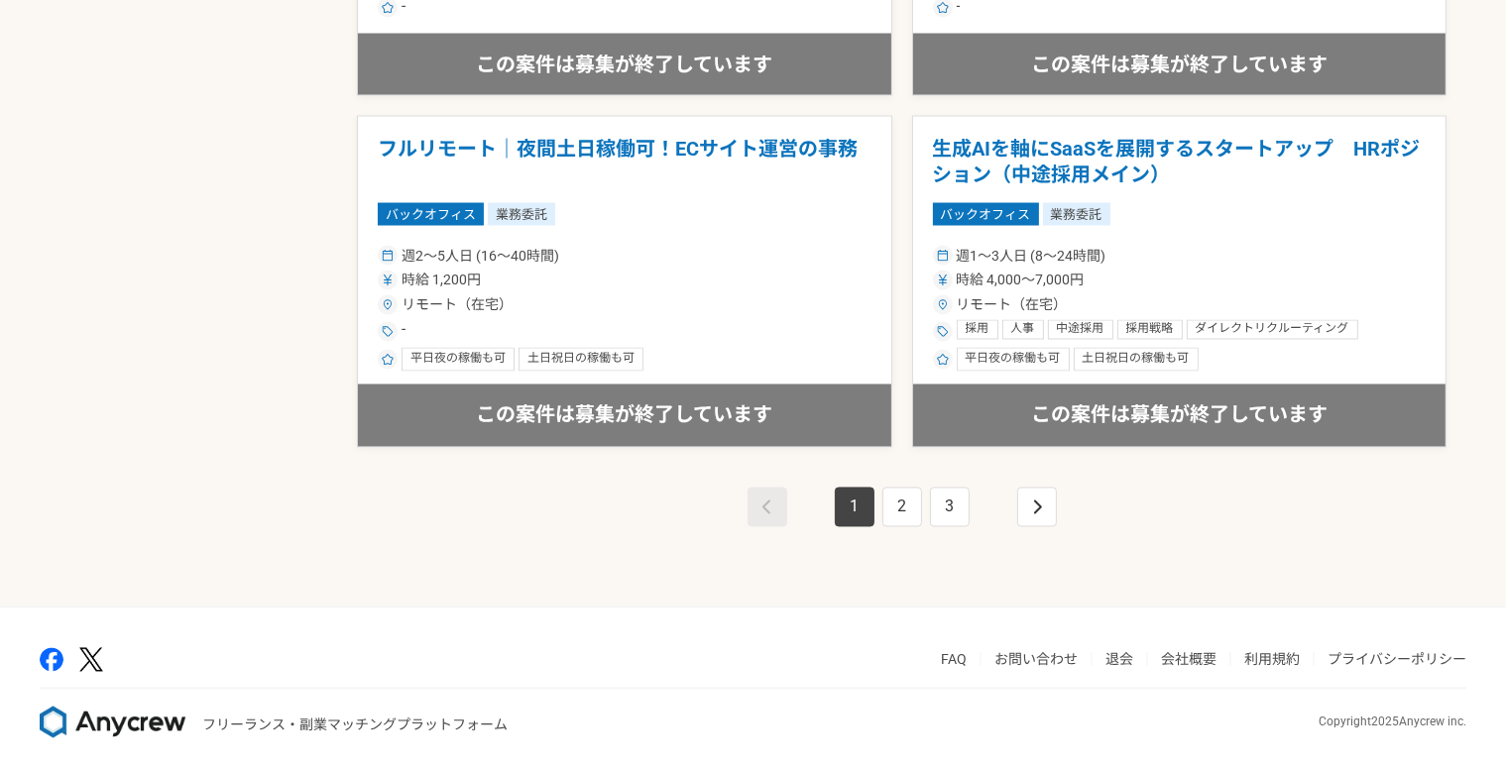
scroll to position [3488, 0]
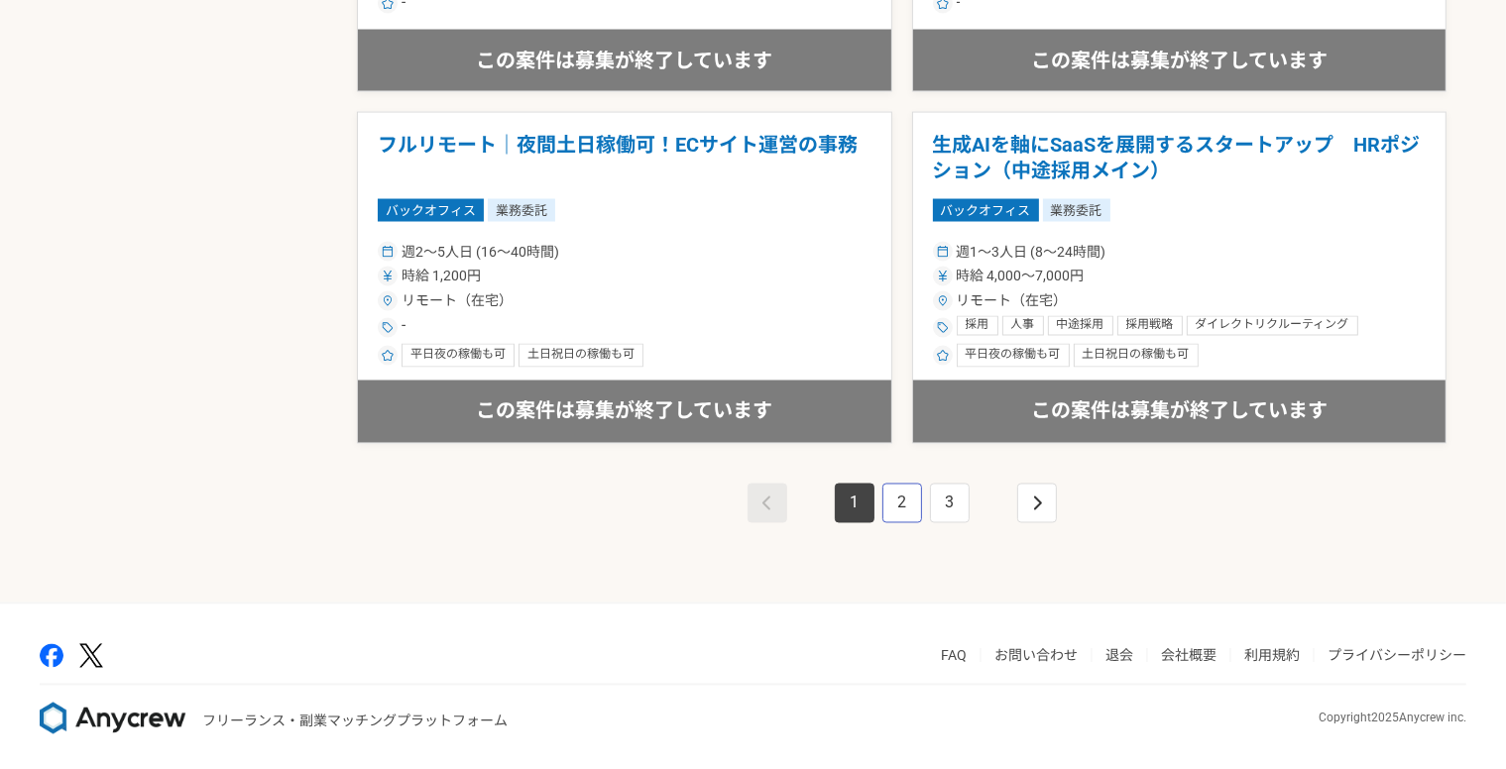
click at [915, 507] on link "2" at bounding box center [902, 504] width 40 height 40
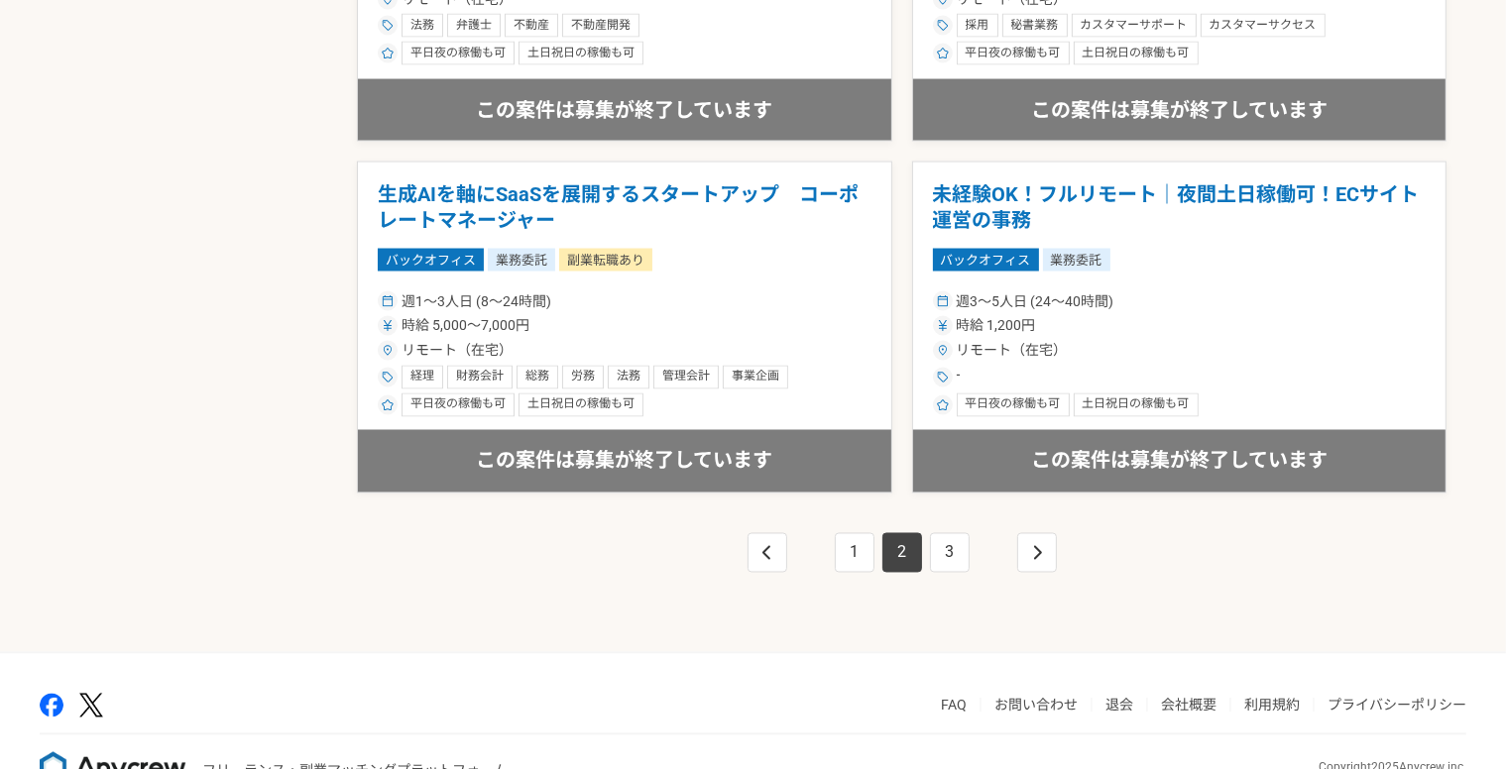
scroll to position [3488, 0]
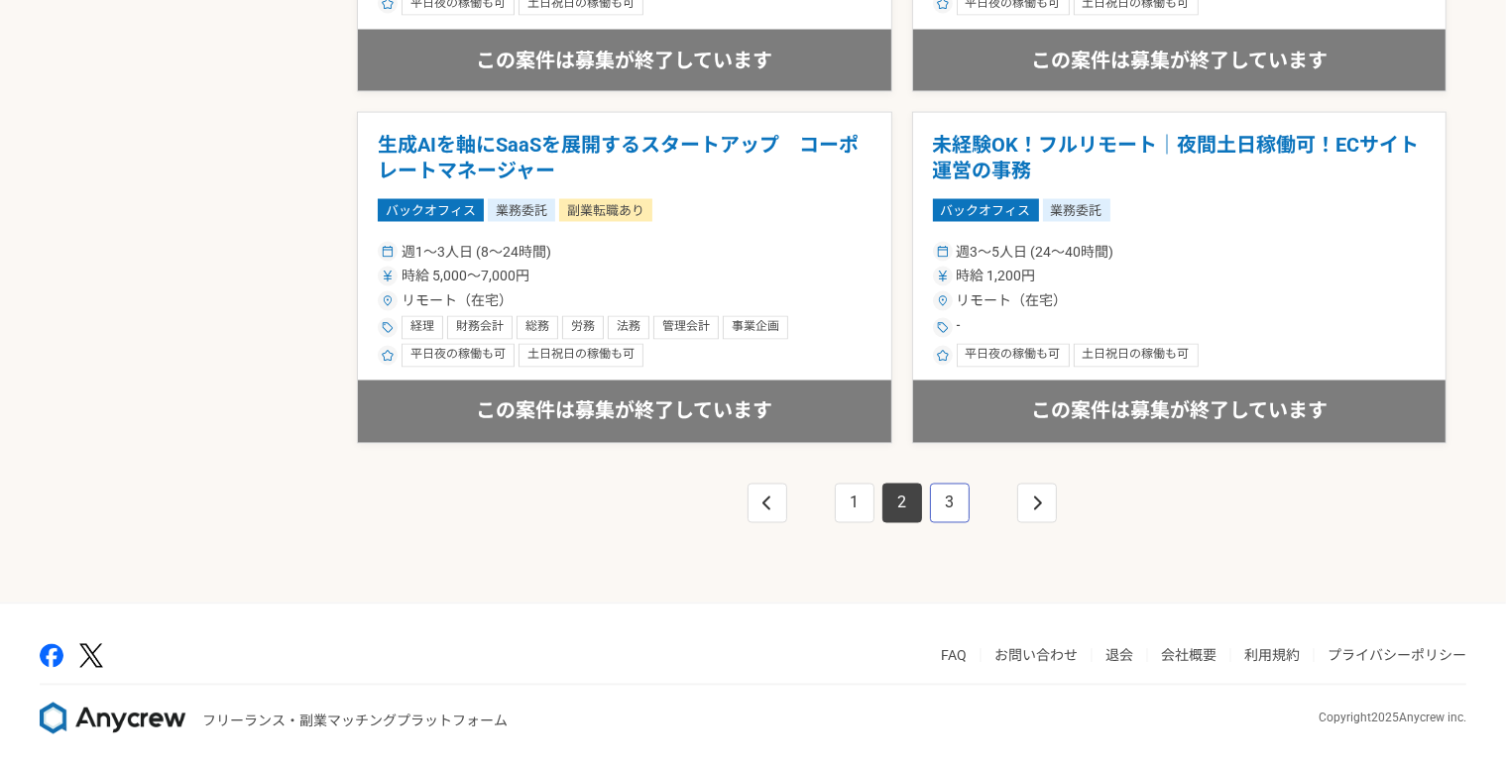
click at [958, 499] on link "3" at bounding box center [950, 504] width 40 height 40
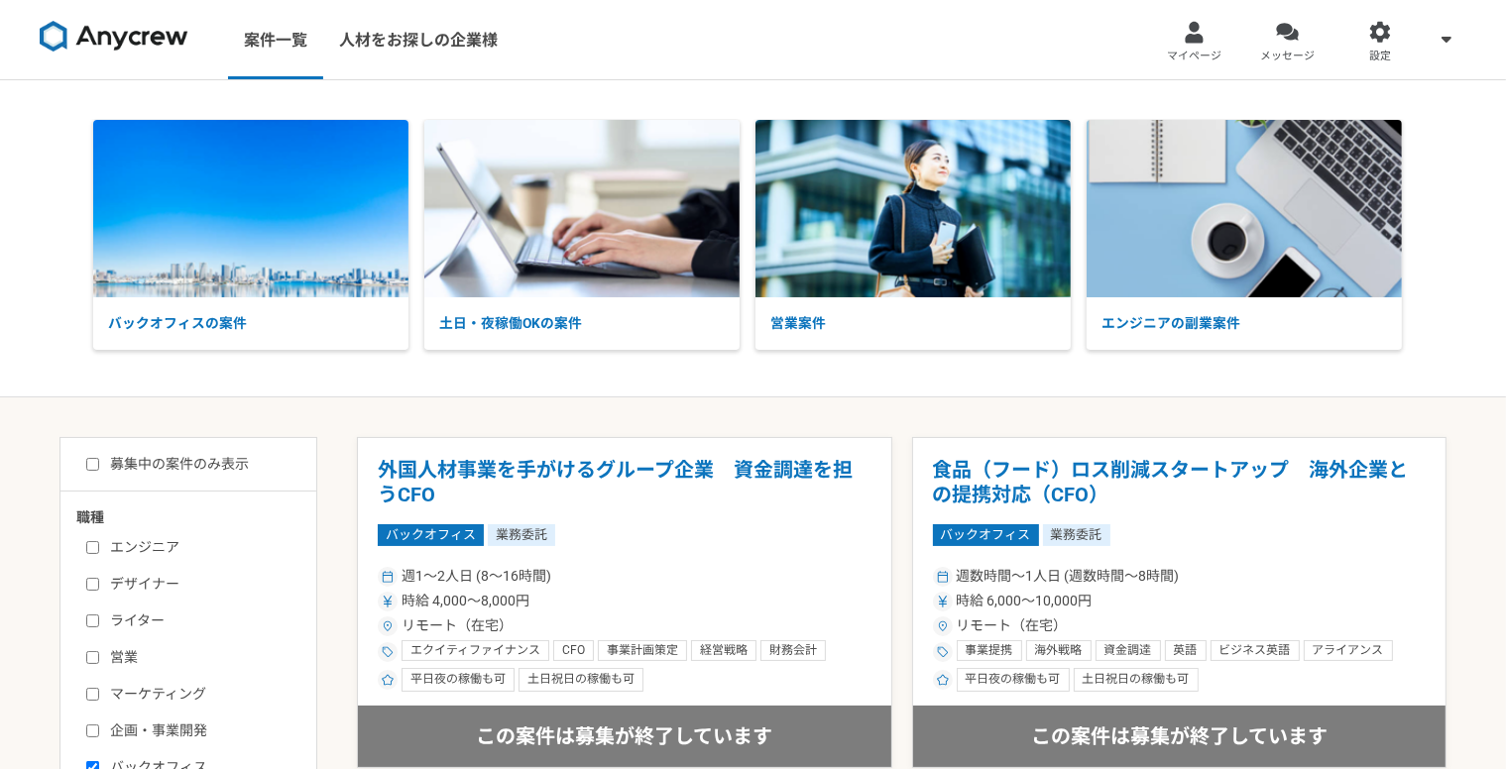
drag, startPoint x: 263, startPoint y: 491, endPoint x: 115, endPoint y: 10, distance: 502.9
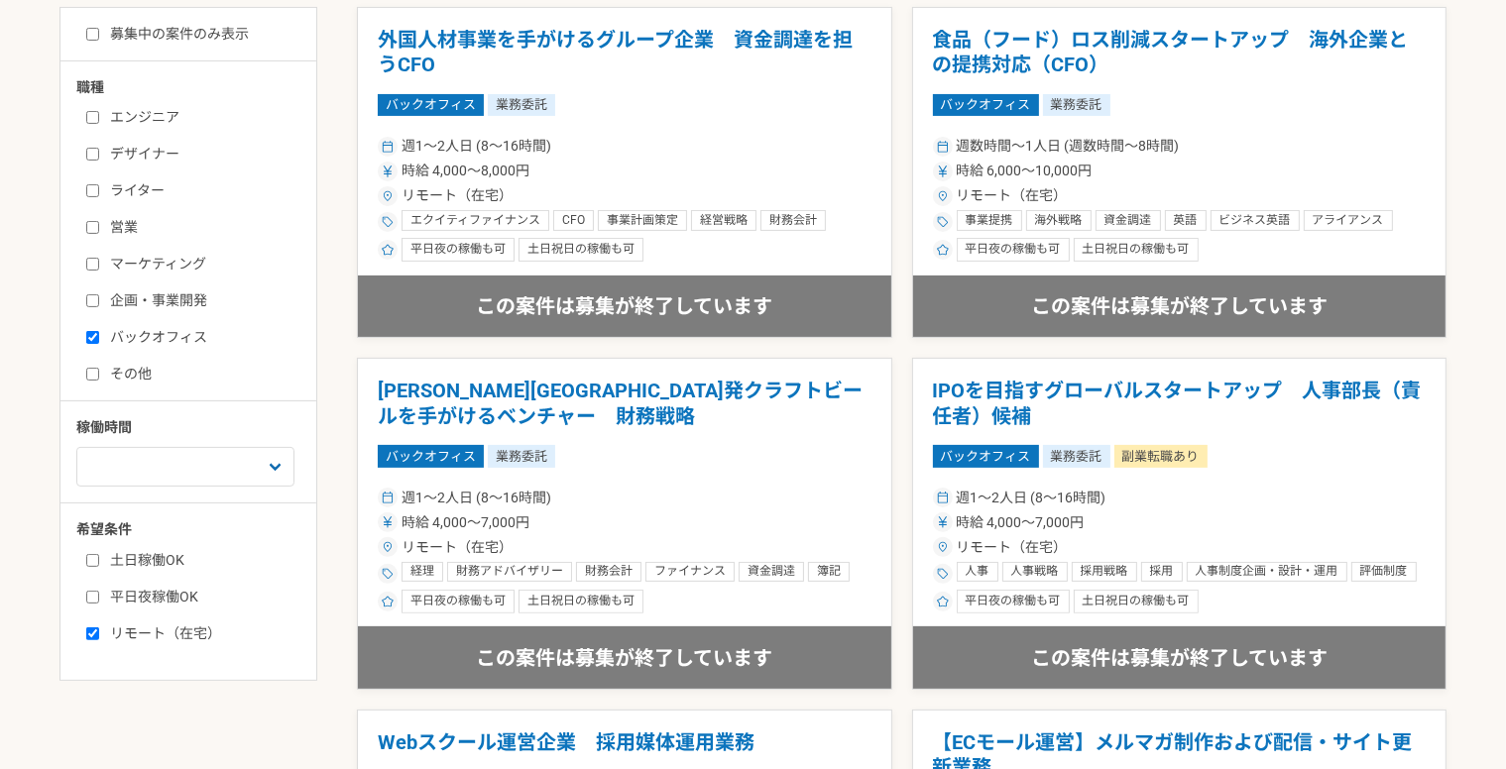
scroll to position [496, 0]
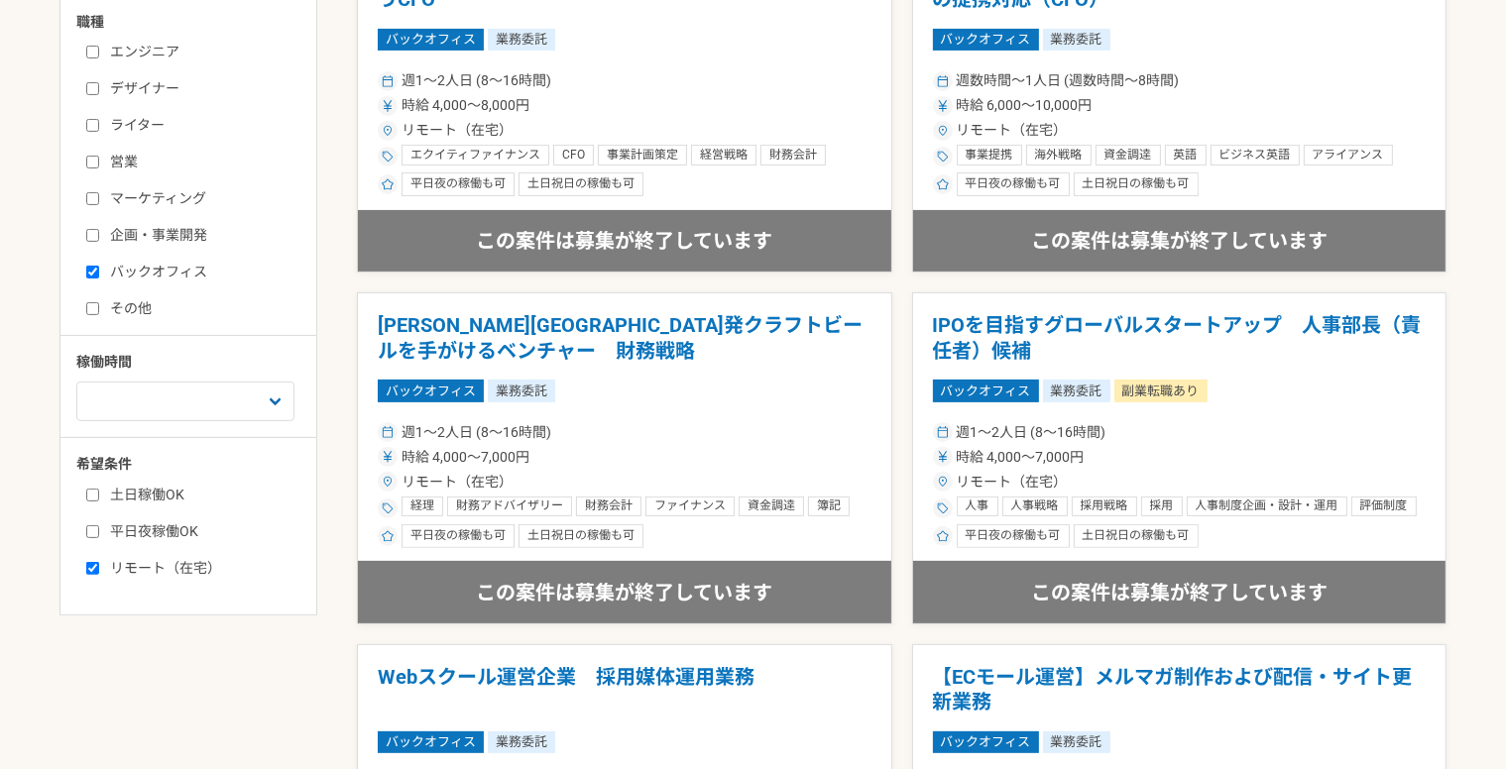
click at [134, 203] on label "マーケティング" at bounding box center [200, 198] width 228 height 21
click at [99, 203] on input "マーケティング" at bounding box center [92, 198] width 13 height 13
checkbox input "true"
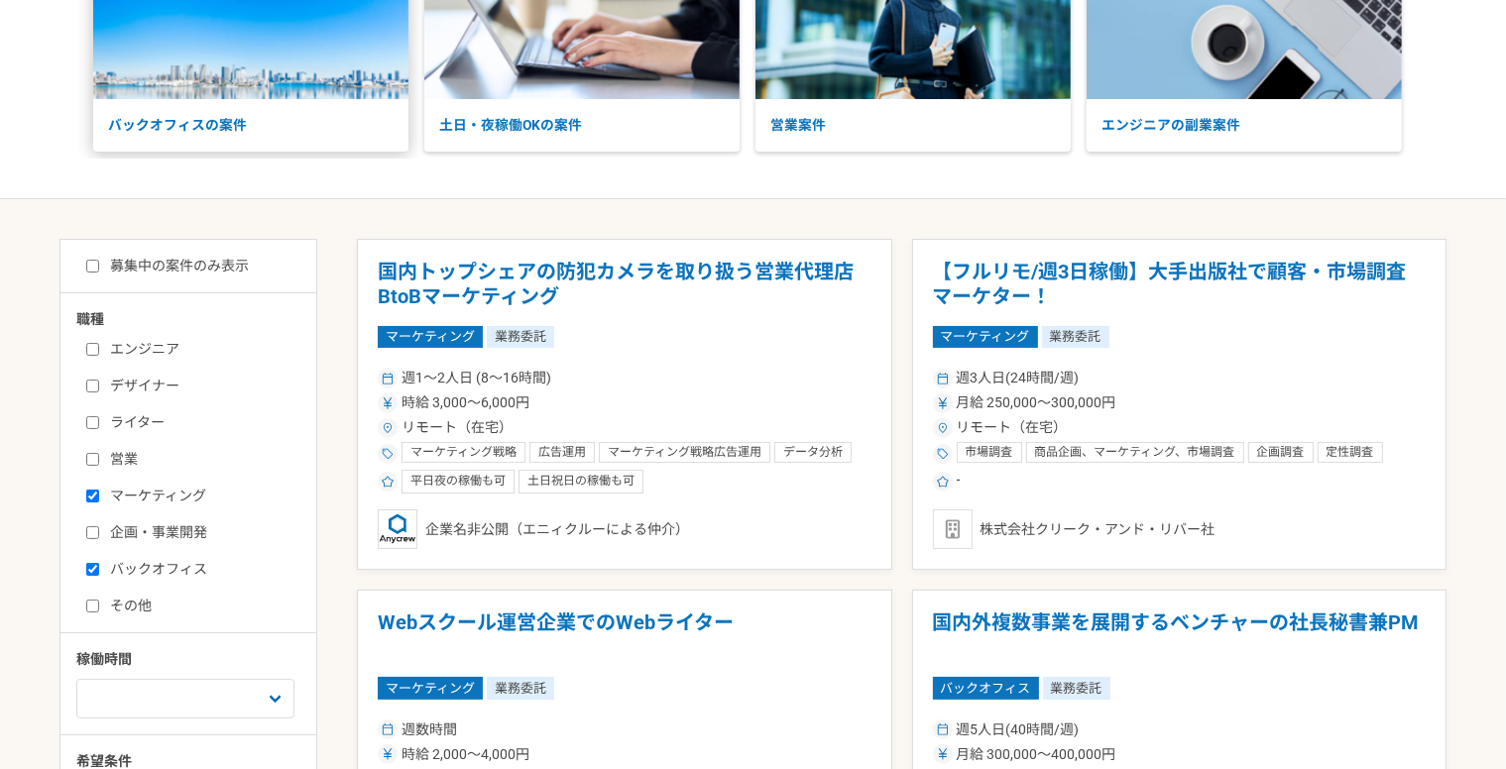
scroll to position [397, 0]
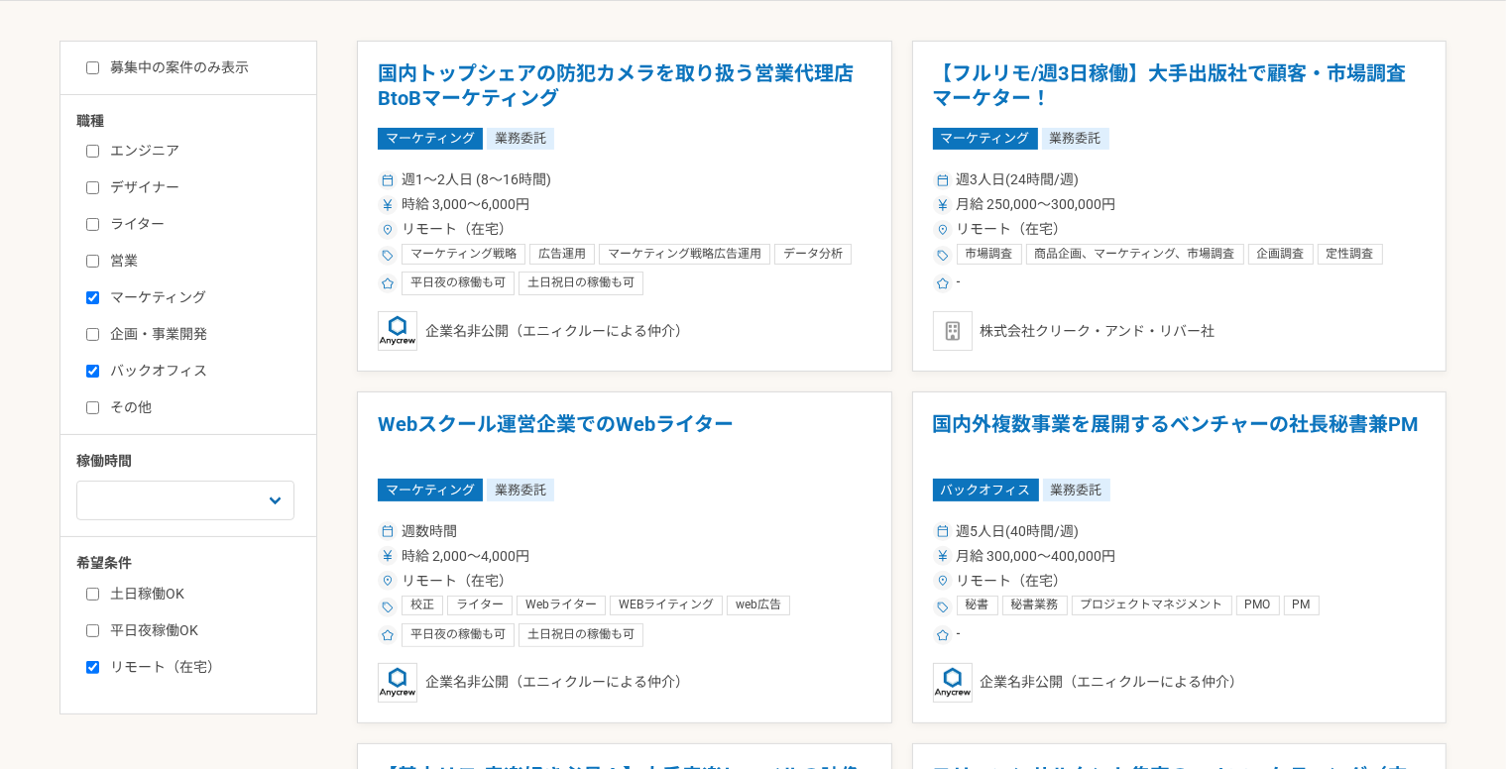
click at [115, 369] on label "バックオフィス" at bounding box center [200, 371] width 228 height 21
click at [99, 369] on input "バックオフィス" at bounding box center [92, 371] width 13 height 13
checkbox input "false"
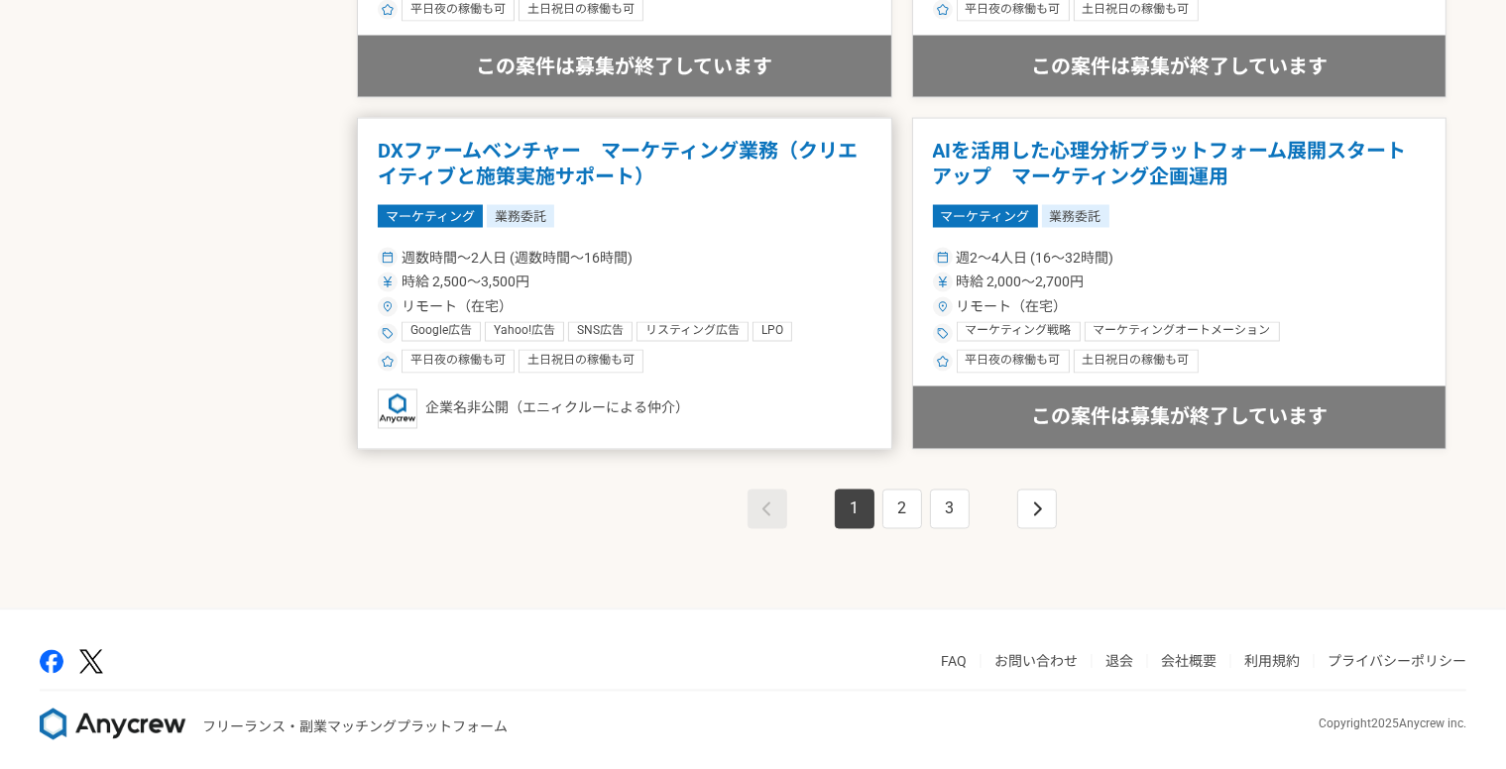
scroll to position [3488, 0]
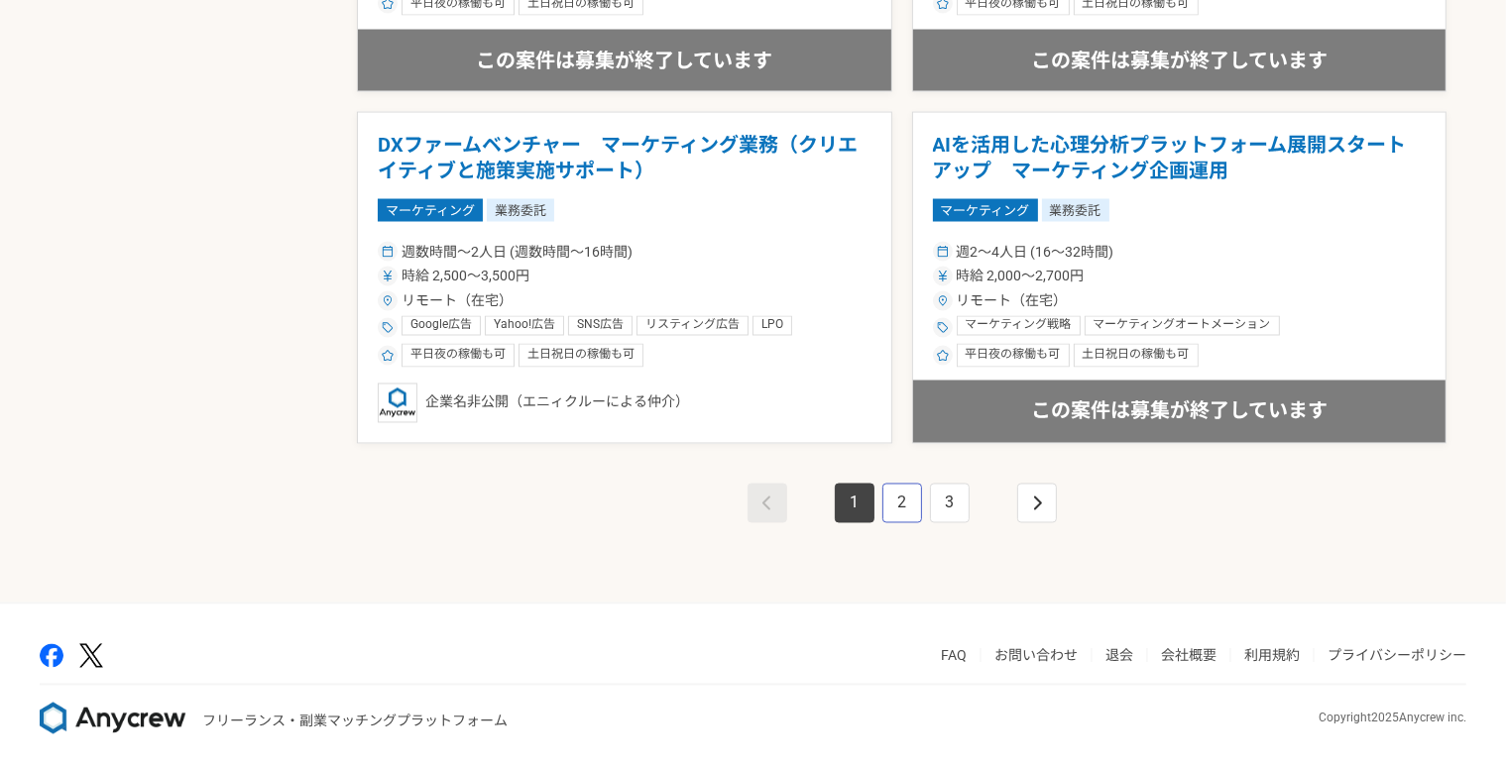
click at [912, 503] on link "2" at bounding box center [902, 504] width 40 height 40
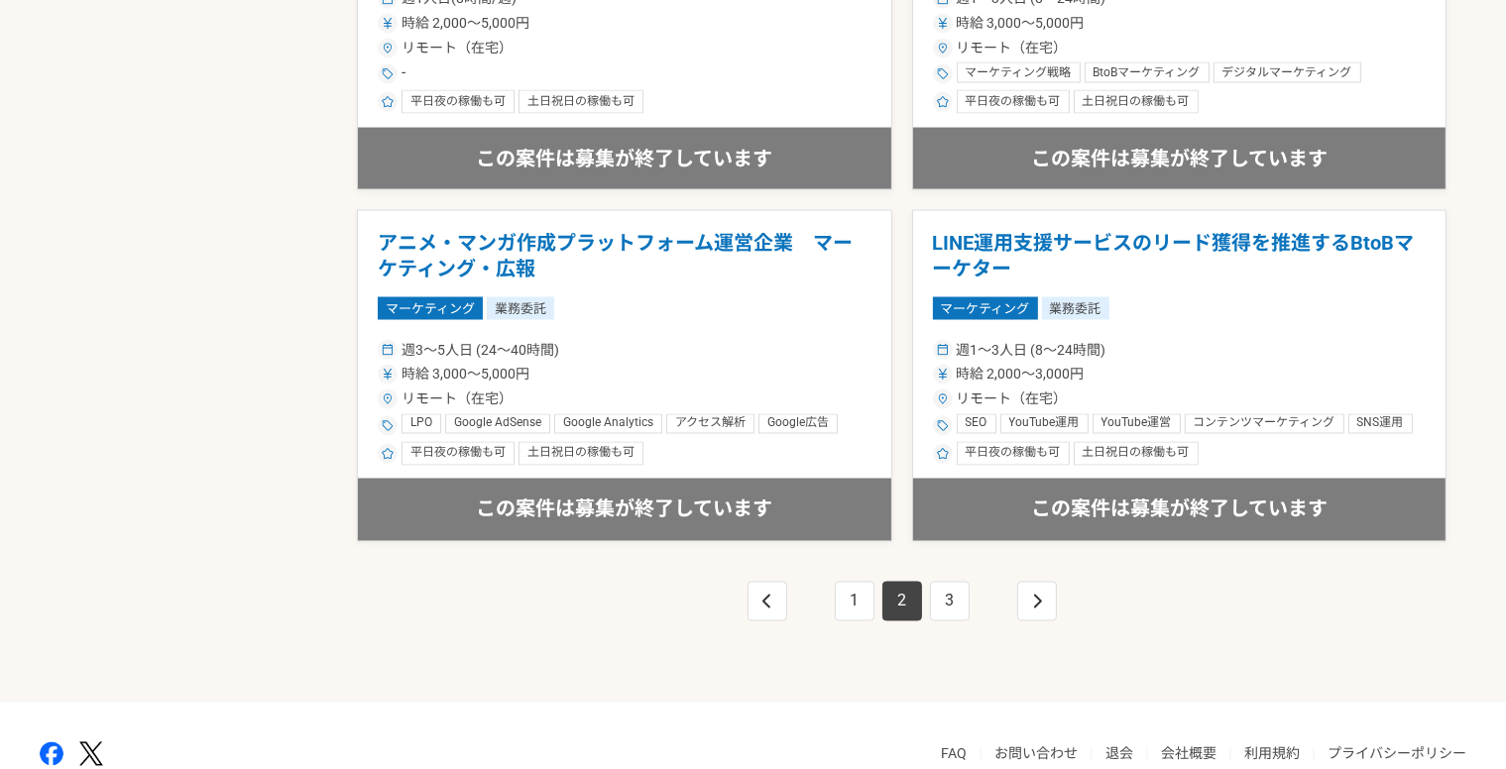
scroll to position [3469, 0]
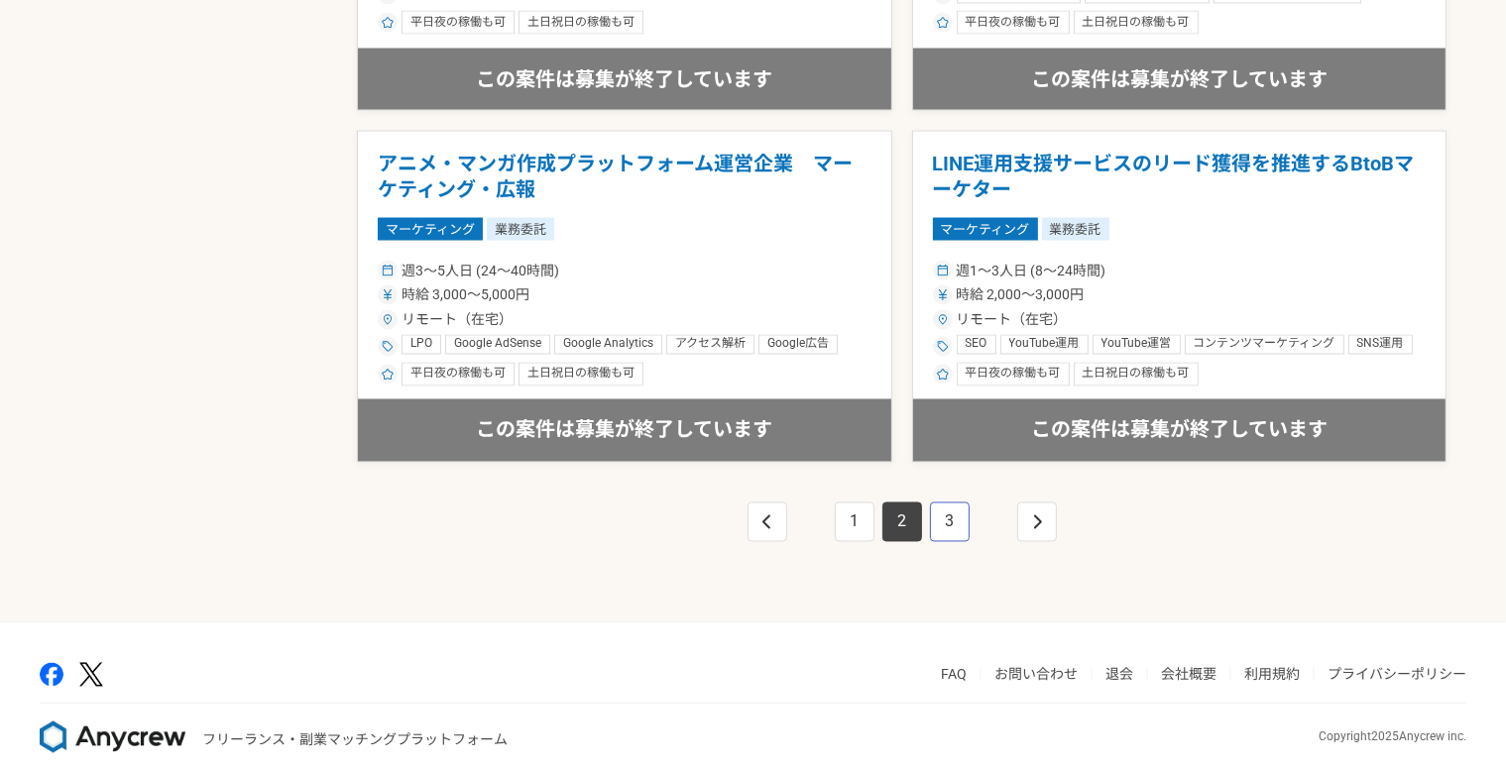
click at [951, 516] on link "3" at bounding box center [950, 523] width 40 height 40
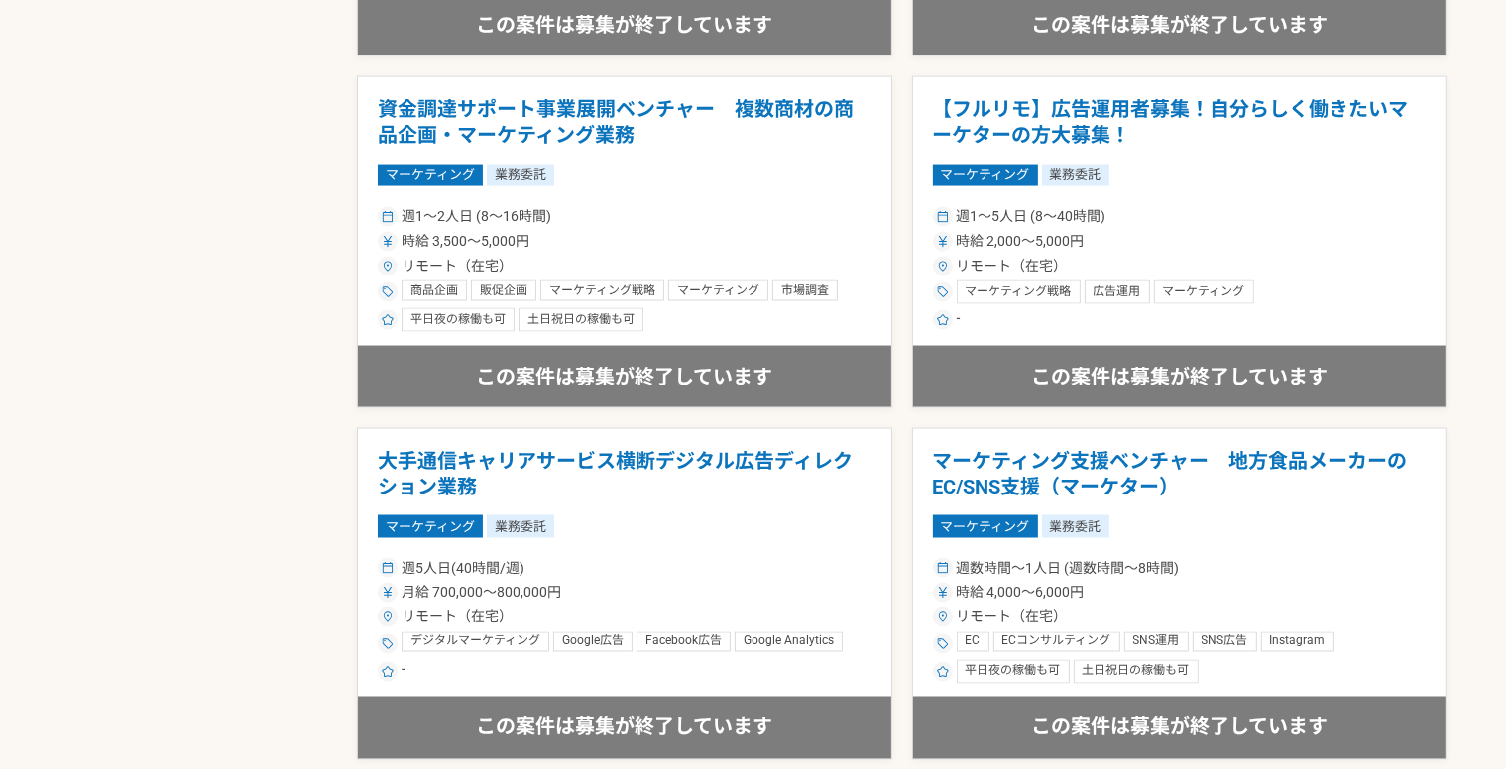
scroll to position [3488, 0]
